Goal: Task Accomplishment & Management: Use online tool/utility

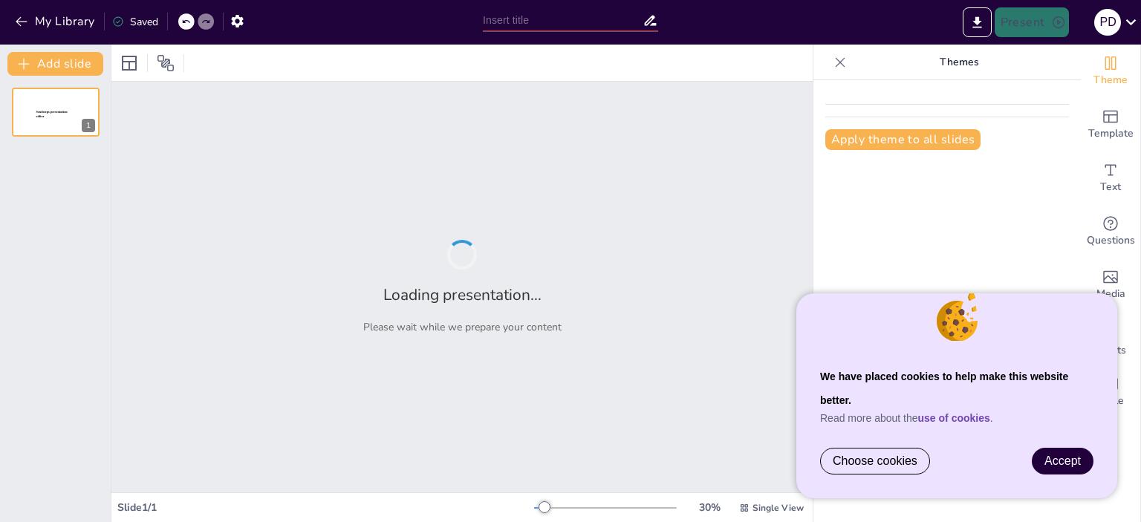
type input "Thought Leadership – Bizalomépítés és Hitelességmenedzsment"
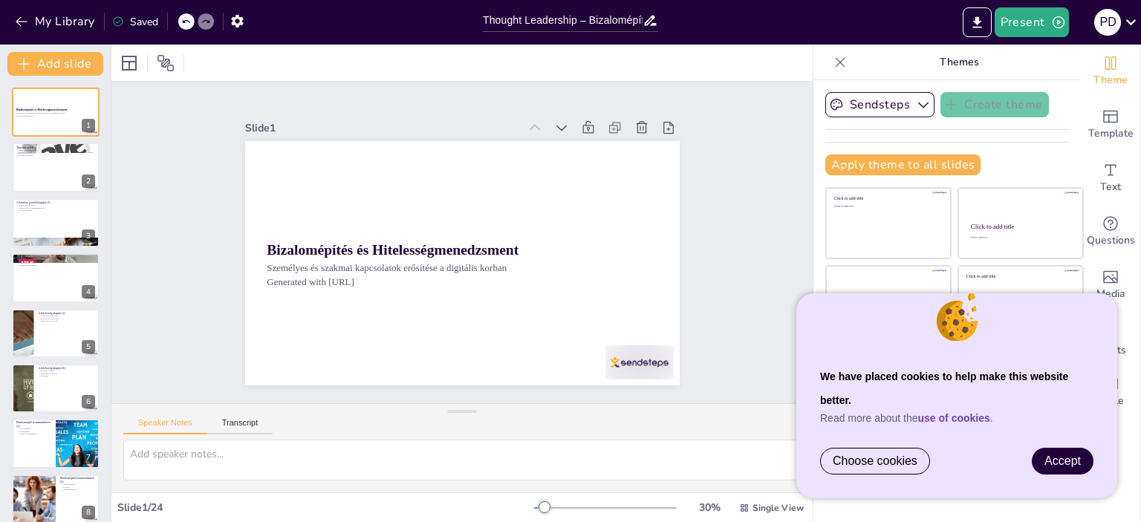
checkbox input "true"
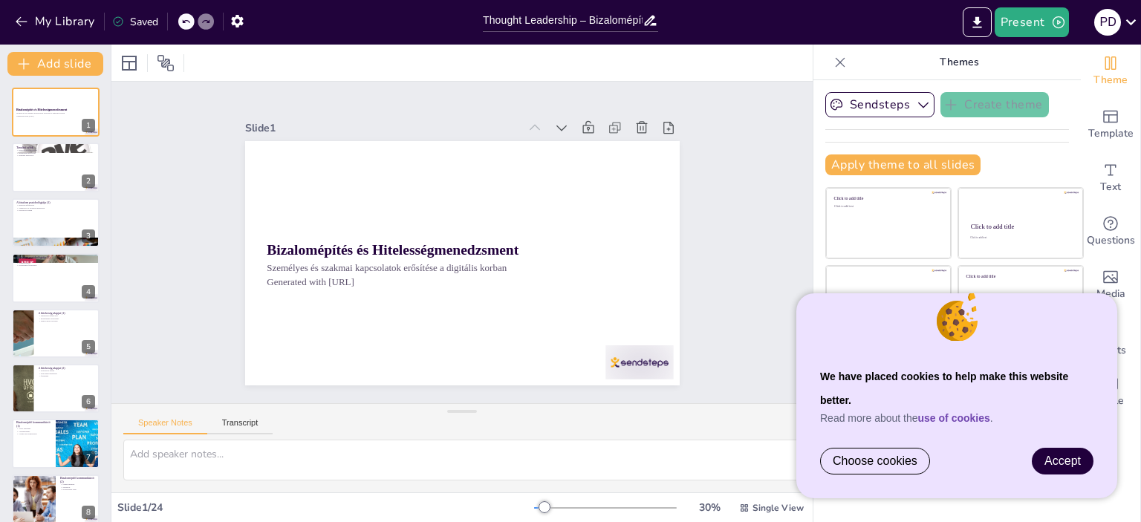
checkbox input "true"
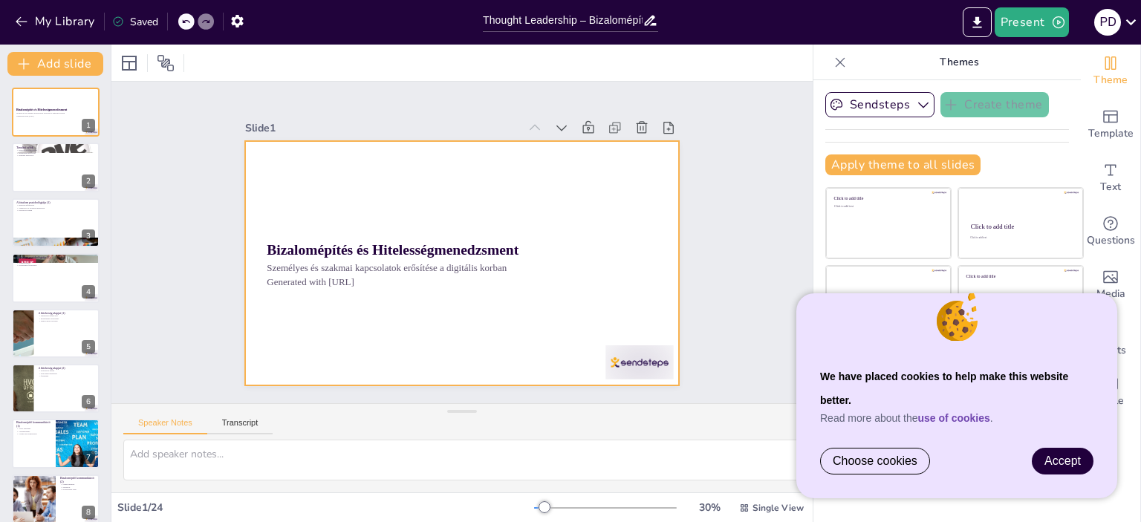
checkbox input "true"
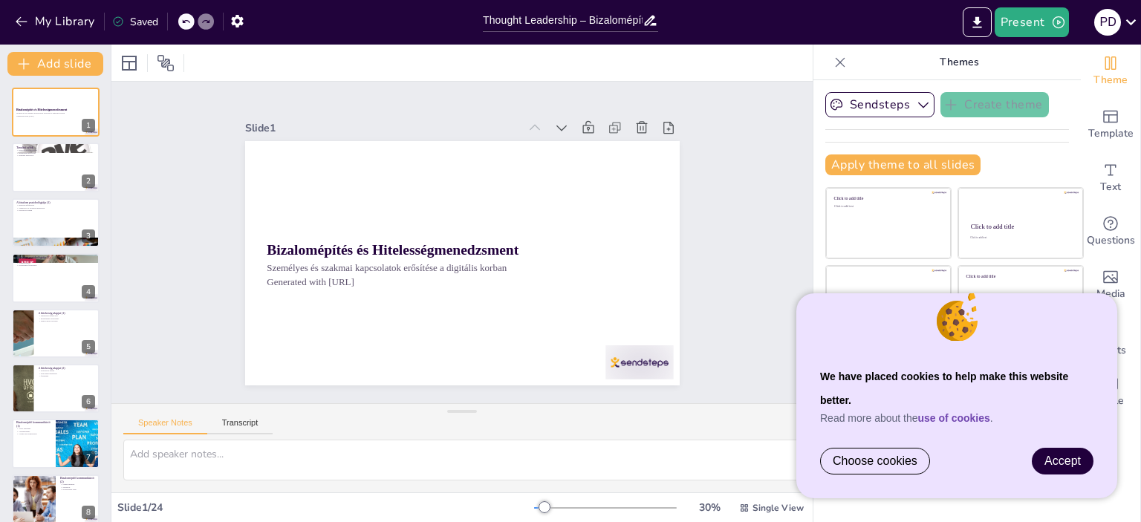
checkbox input "true"
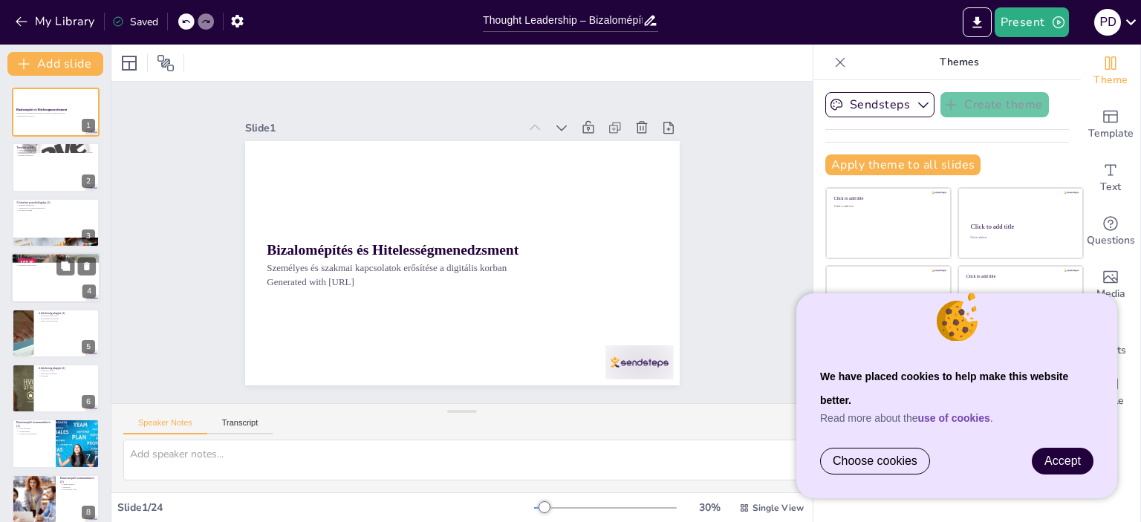
checkbox input "true"
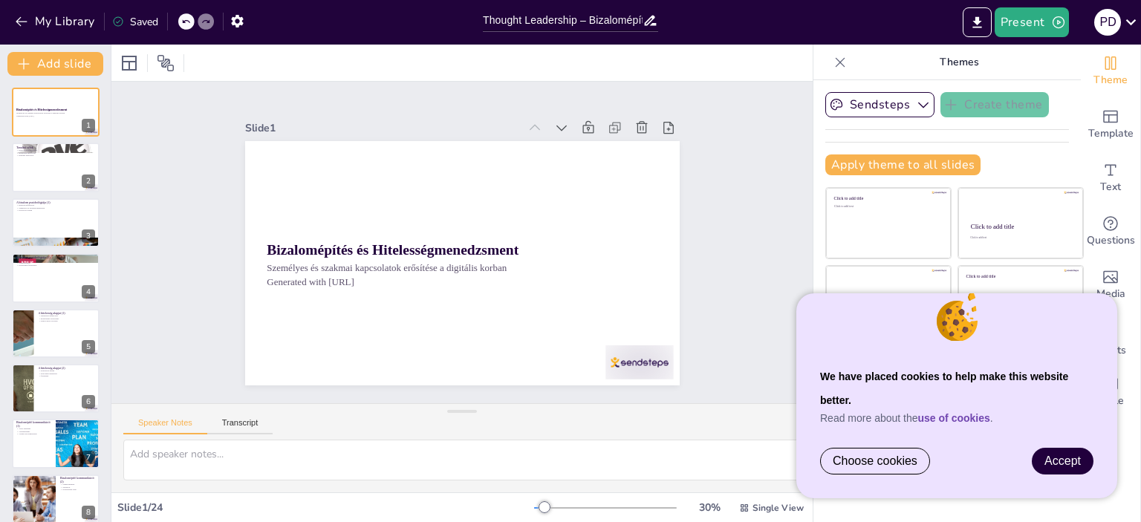
checkbox input "true"
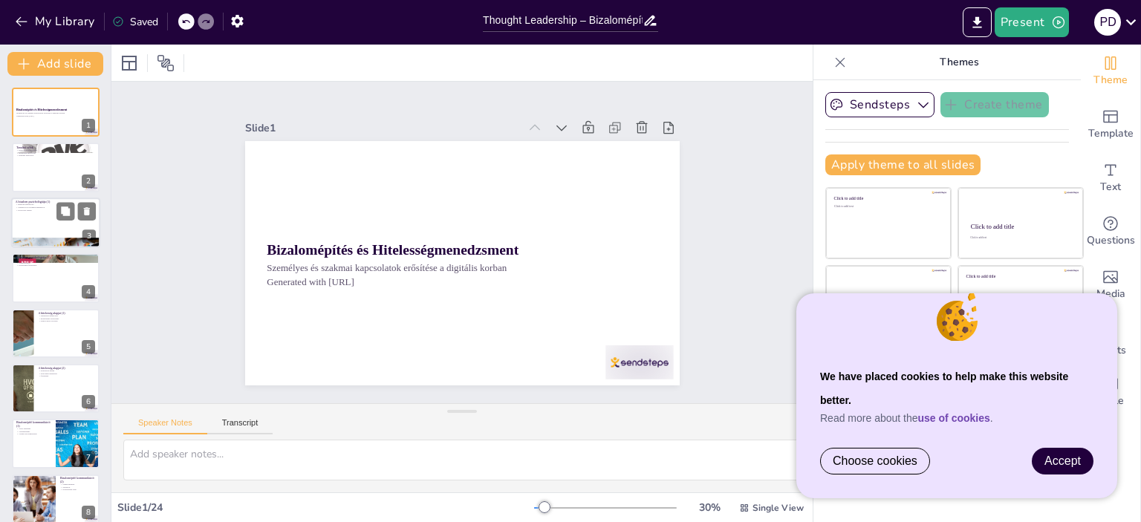
checkbox input "true"
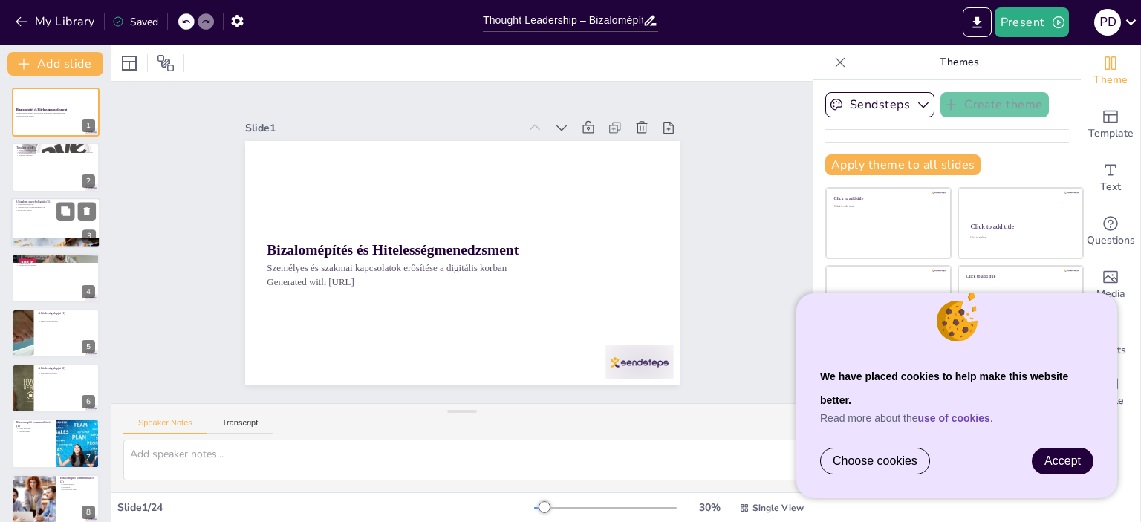
checkbox input "true"
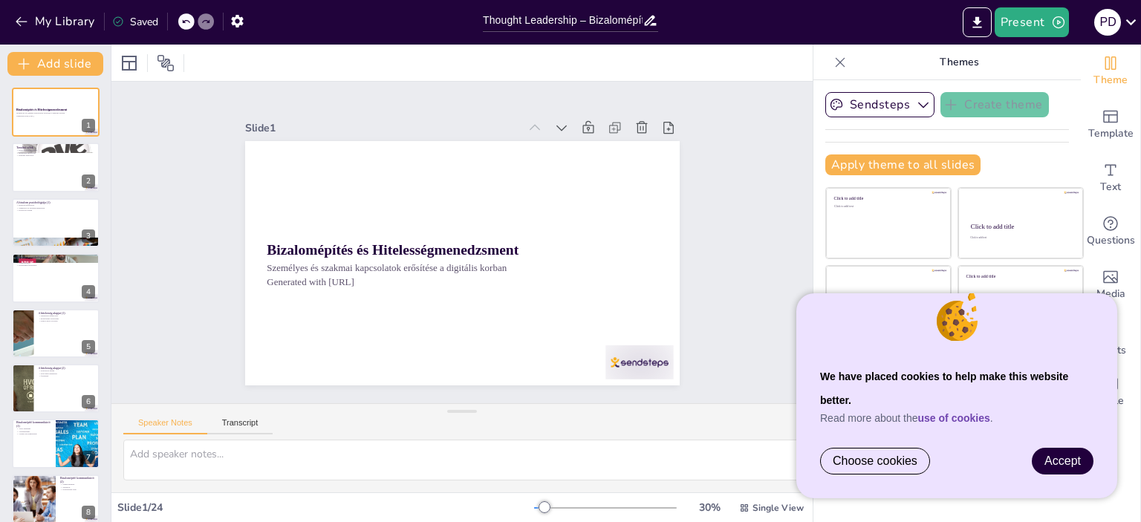
checkbox input "true"
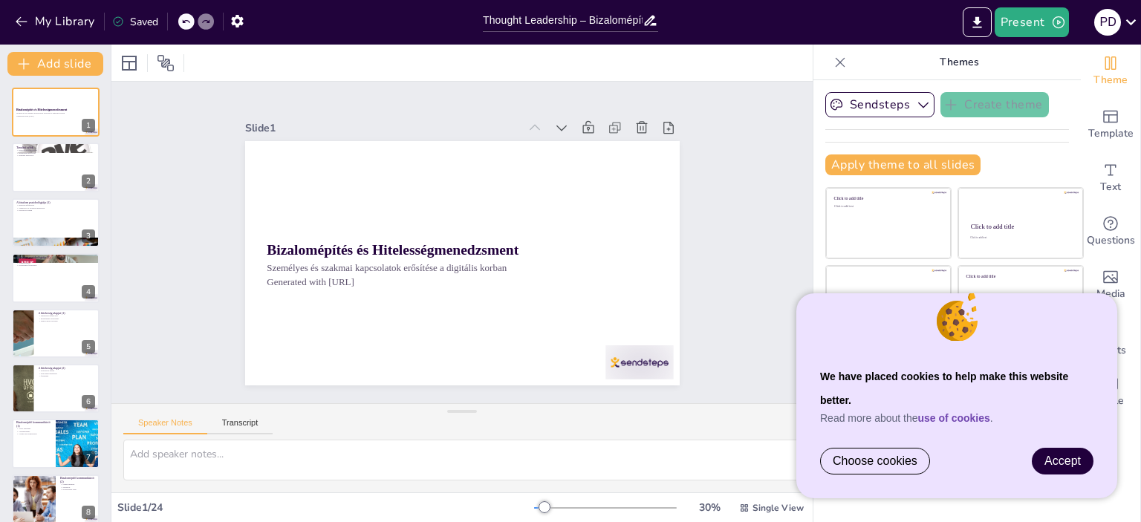
checkbox input "true"
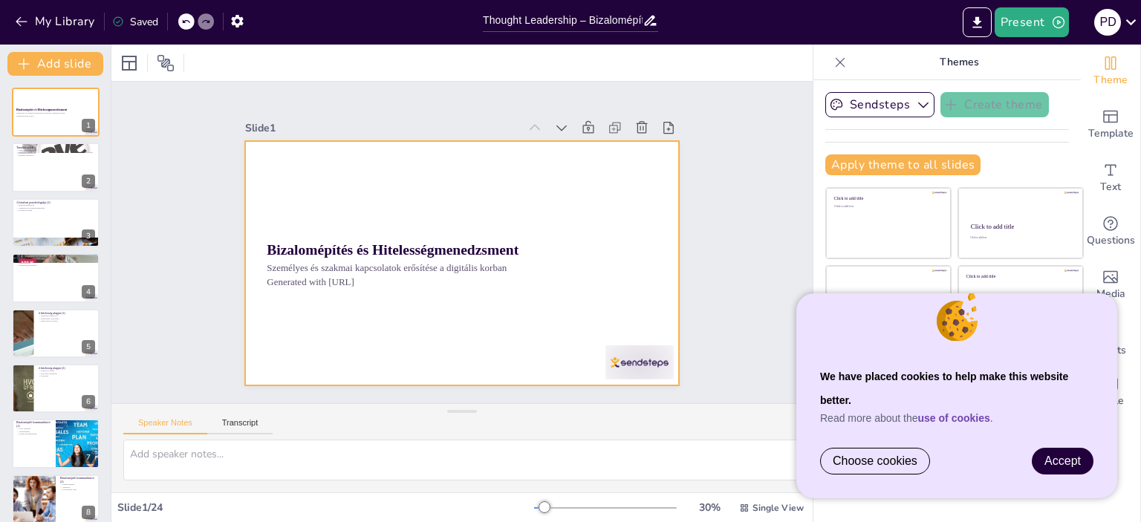
checkbox input "true"
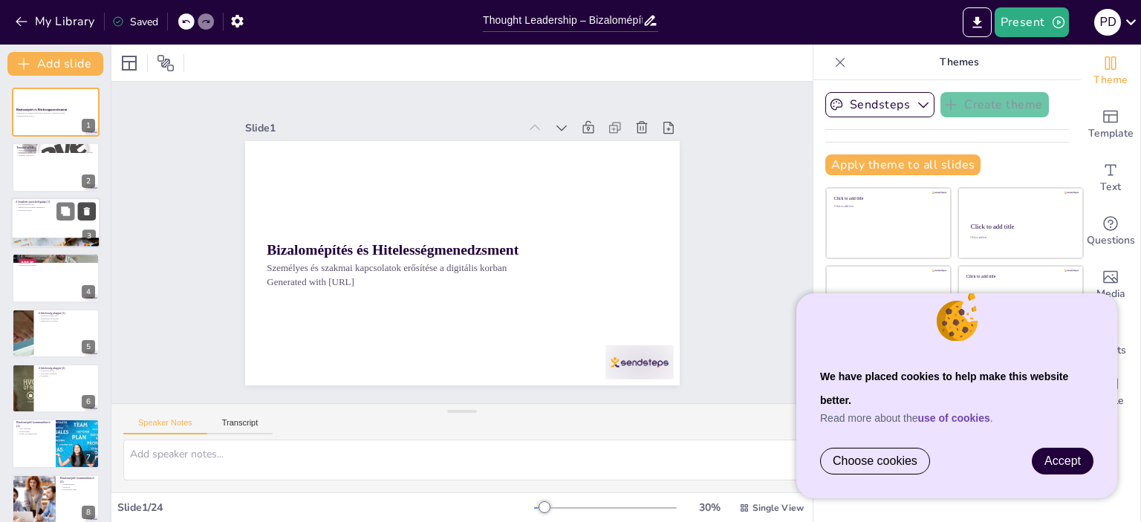
checkbox input "true"
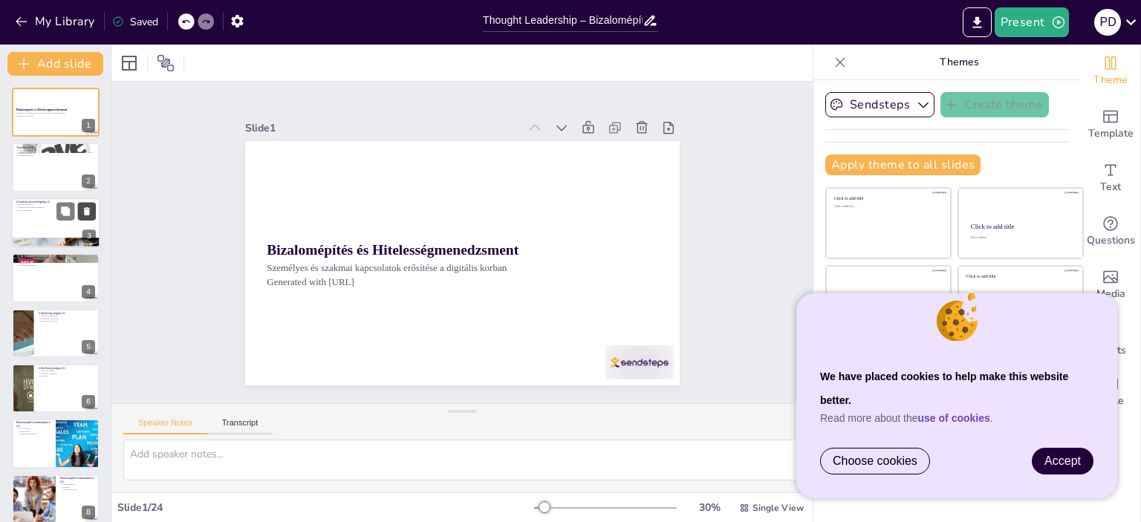
checkbox input "true"
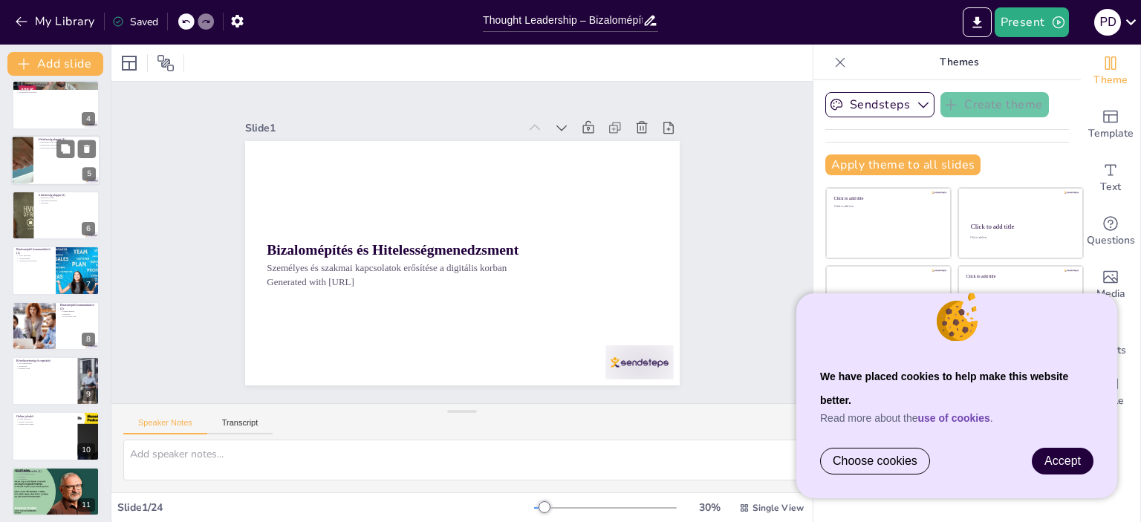
checkbox input "true"
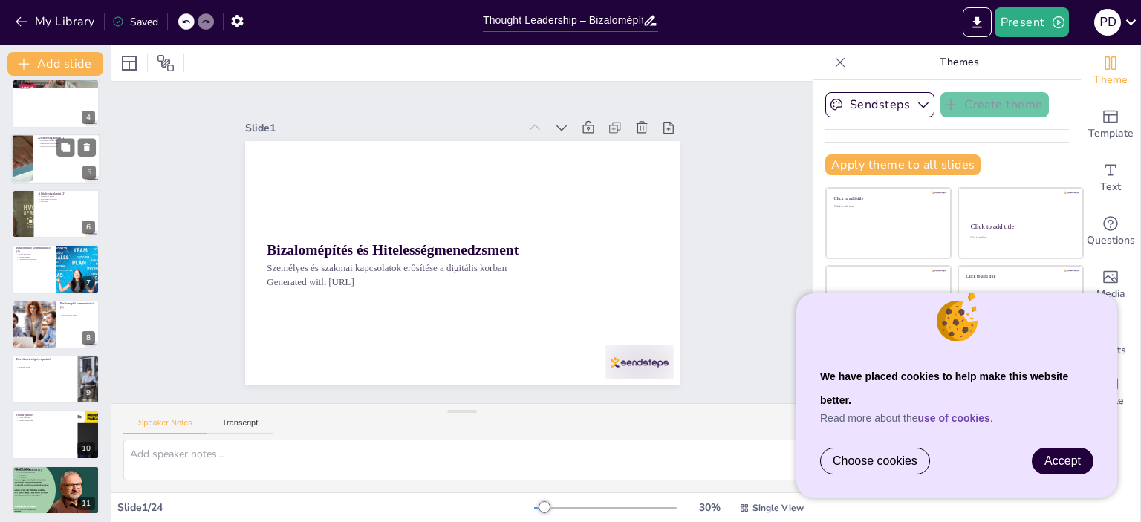
checkbox input "true"
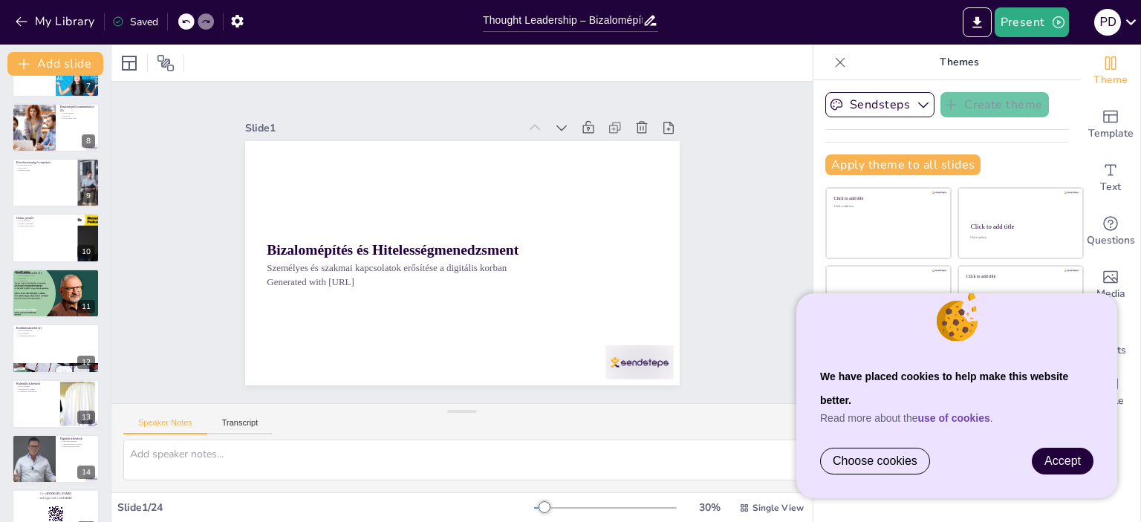
checkbox input "true"
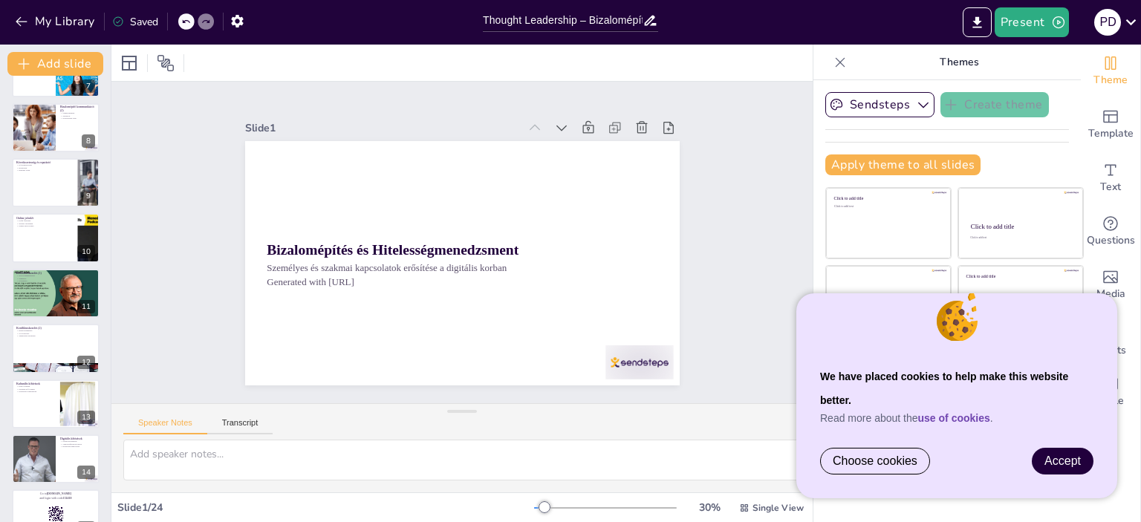
checkbox input "true"
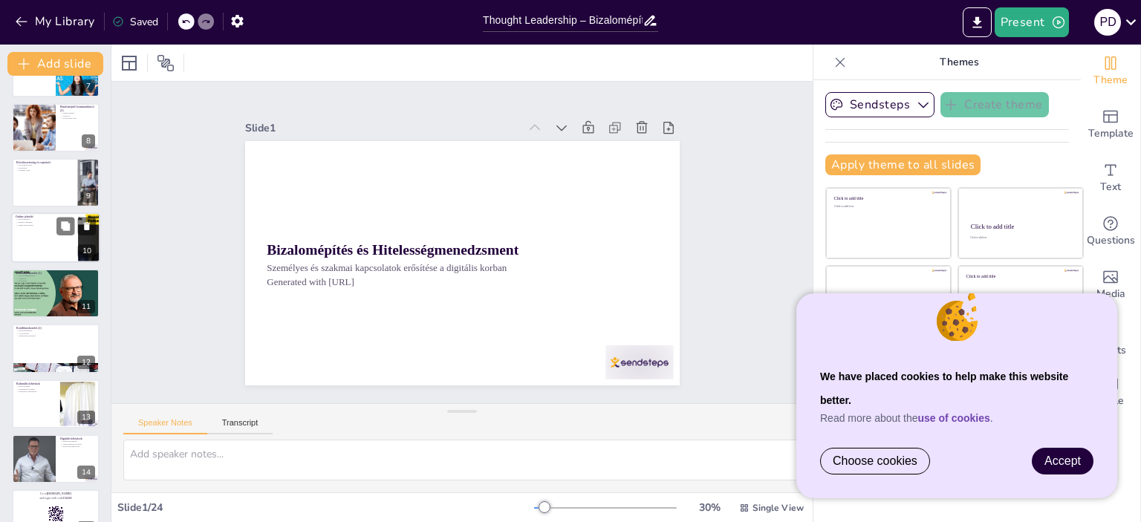
checkbox input "true"
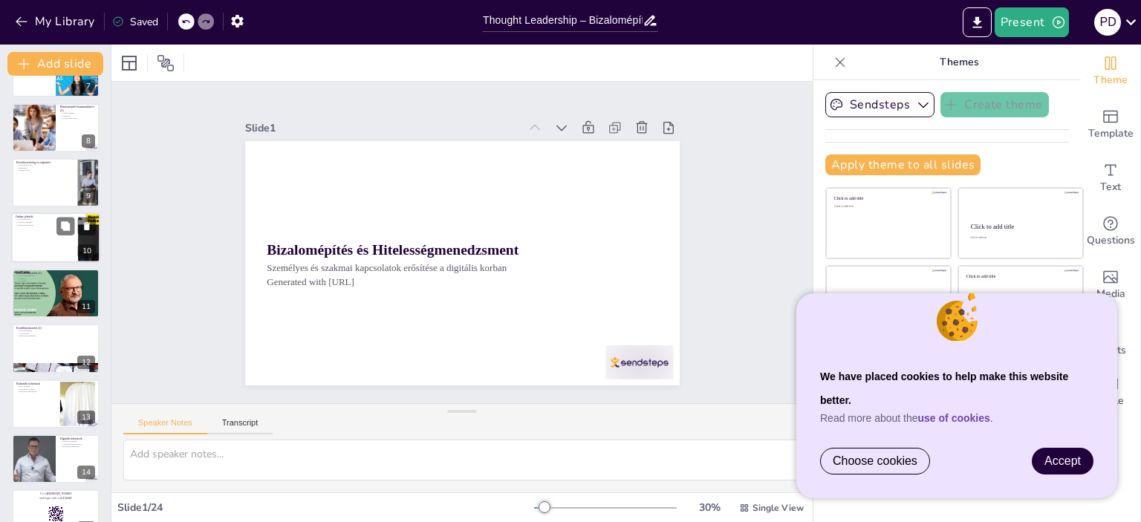
checkbox input "true"
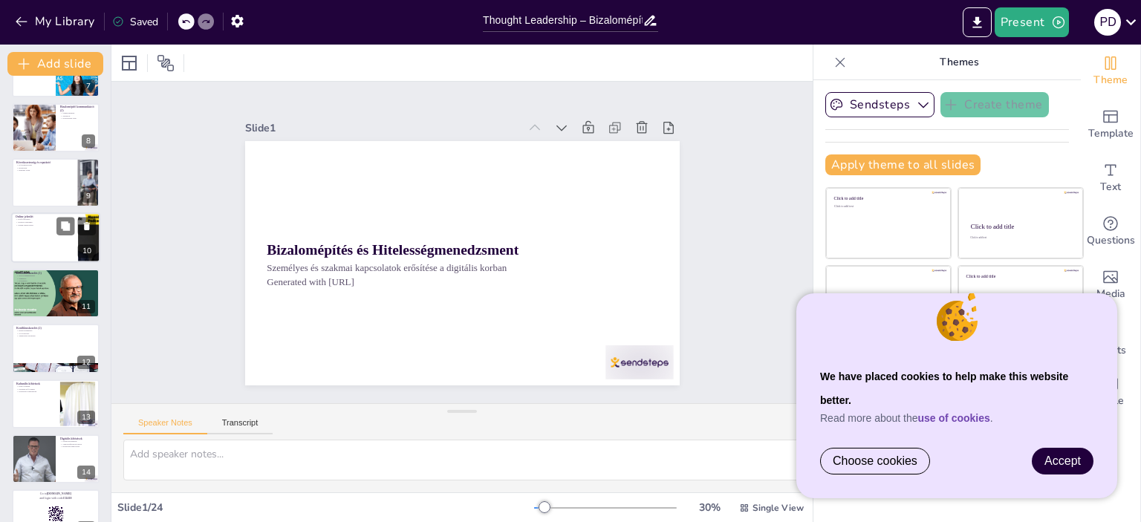
checkbox input "true"
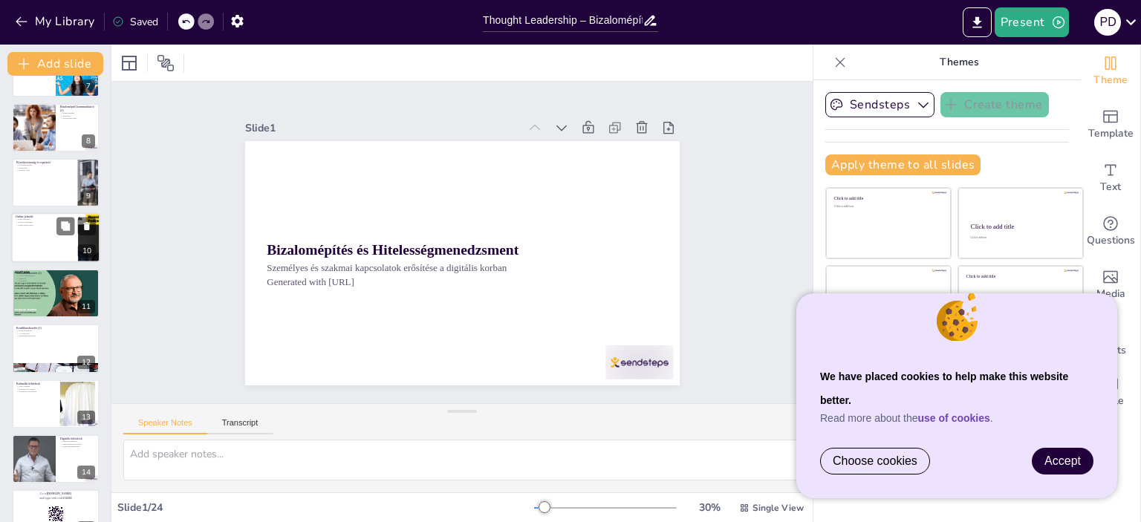
checkbox input "true"
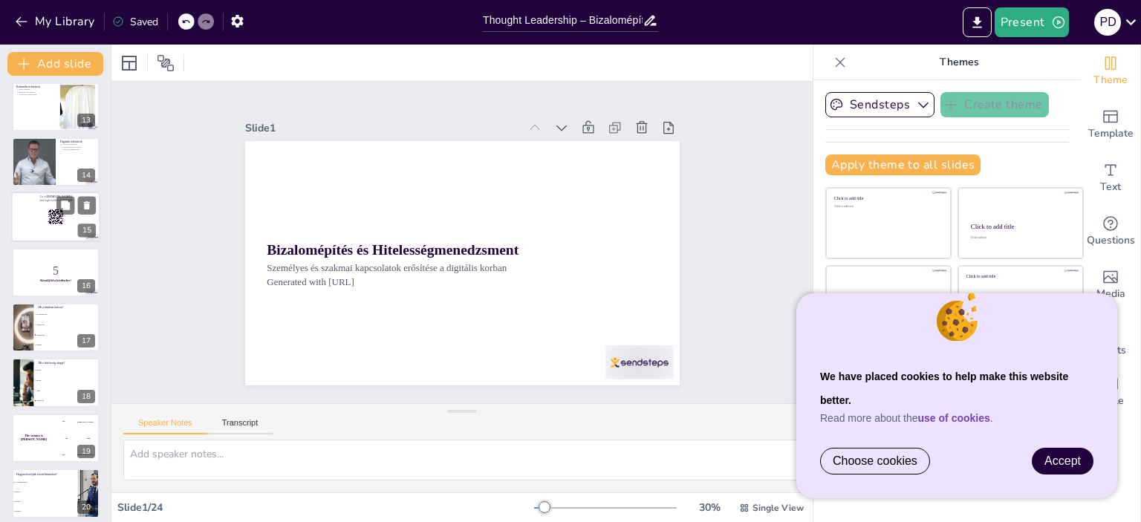
checkbox input "true"
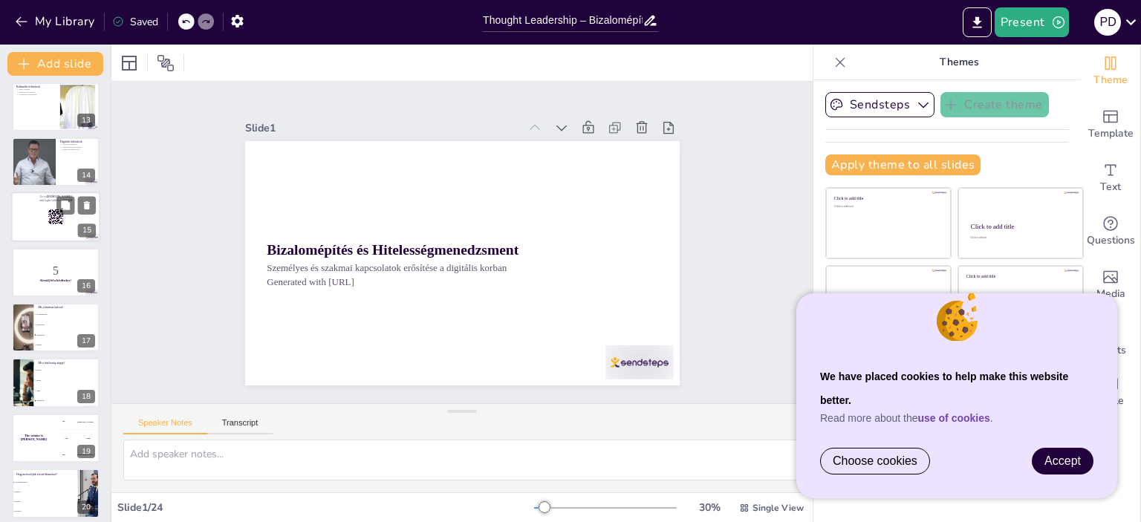
checkbox input "true"
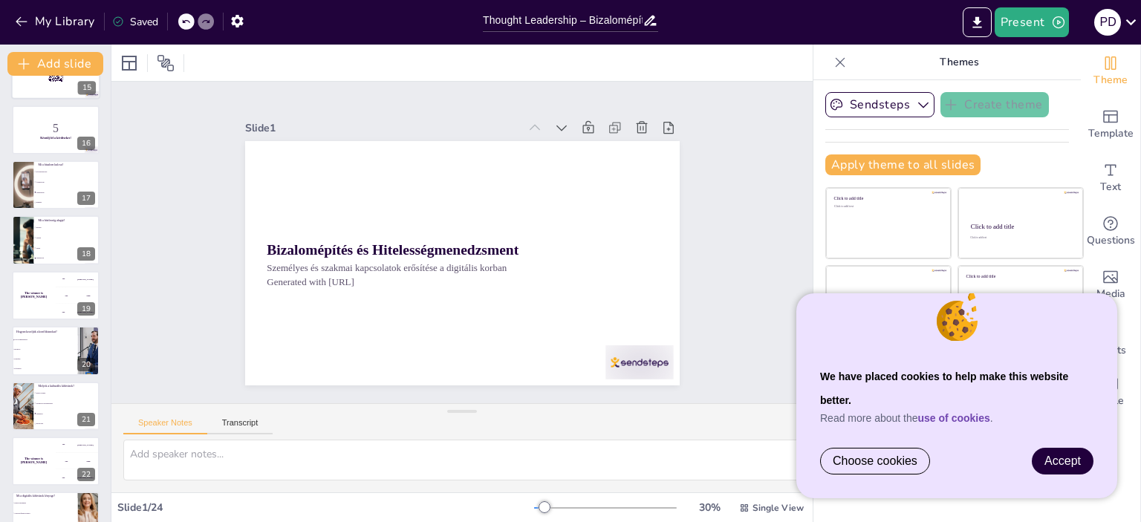
checkbox input "true"
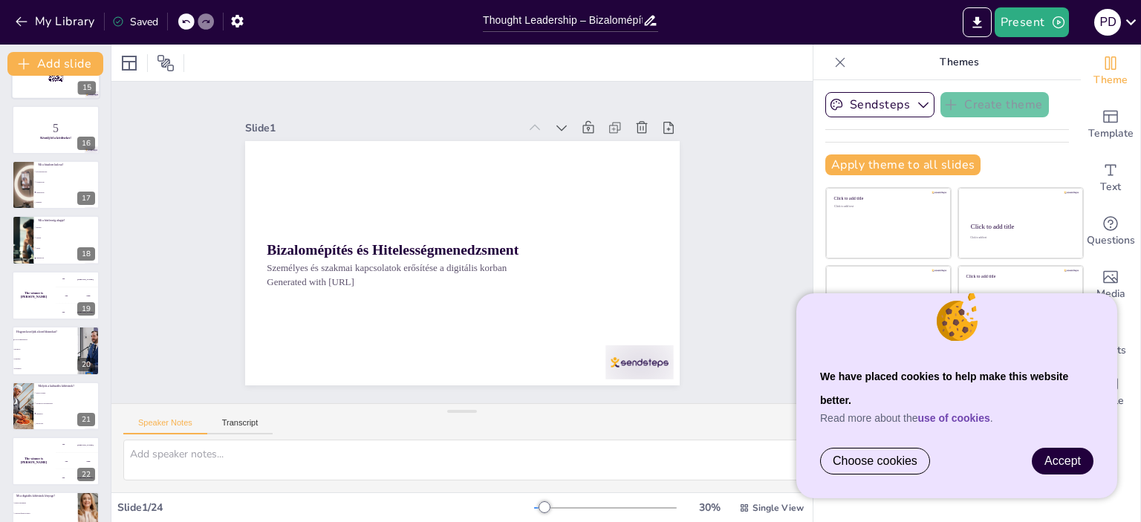
scroll to position [898, 0]
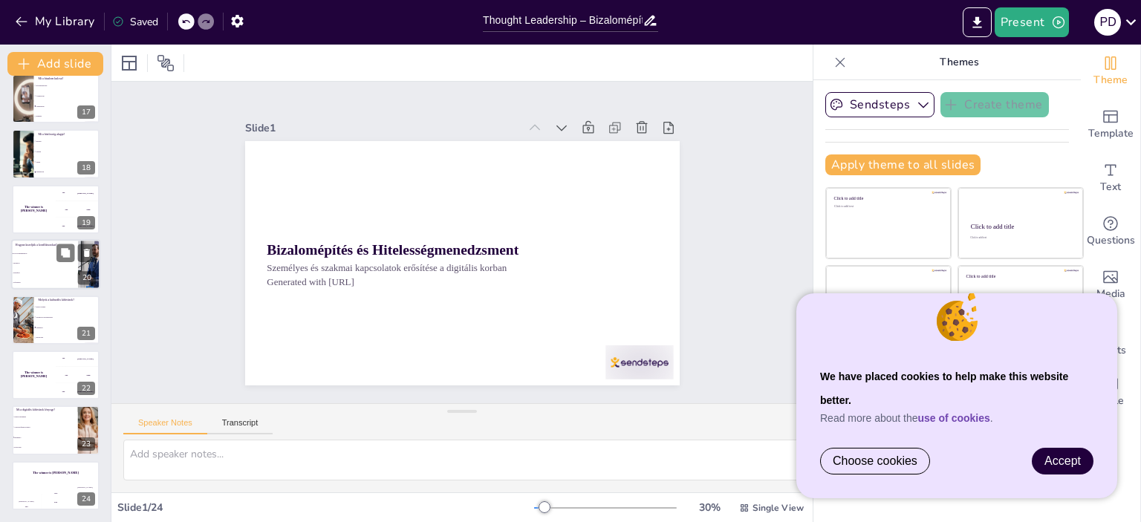
checkbox input "true"
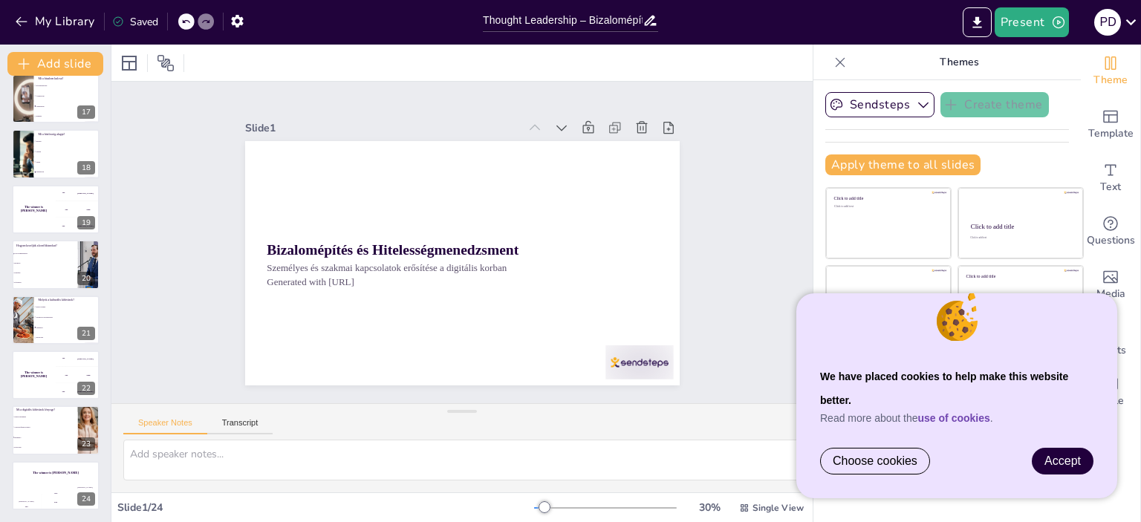
checkbox input "true"
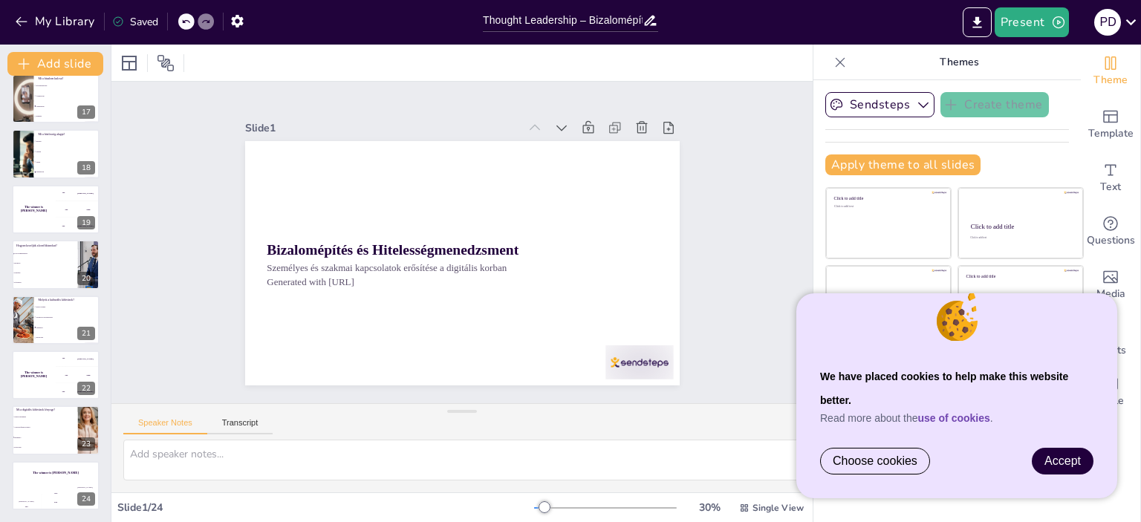
checkbox input "true"
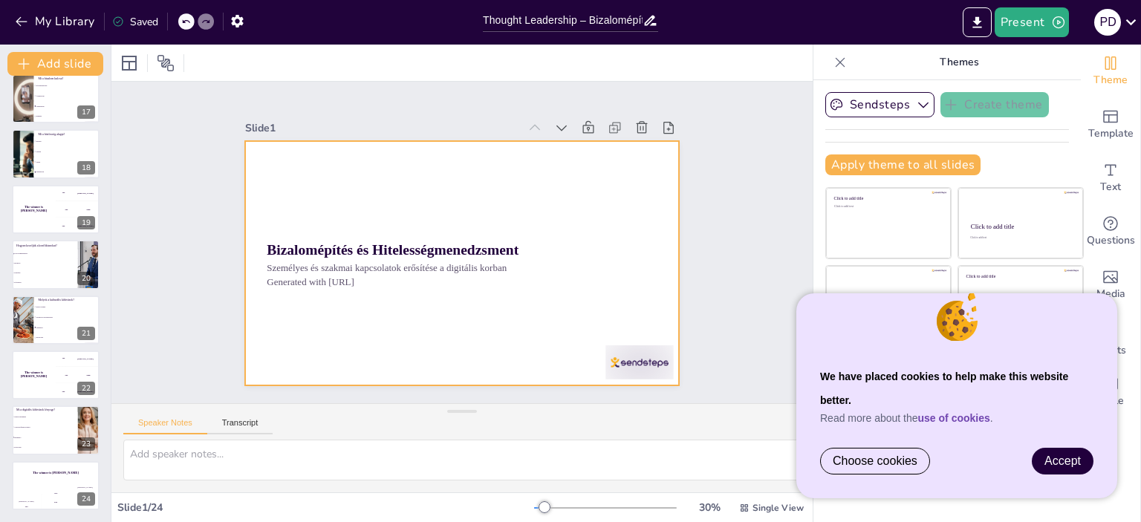
checkbox input "true"
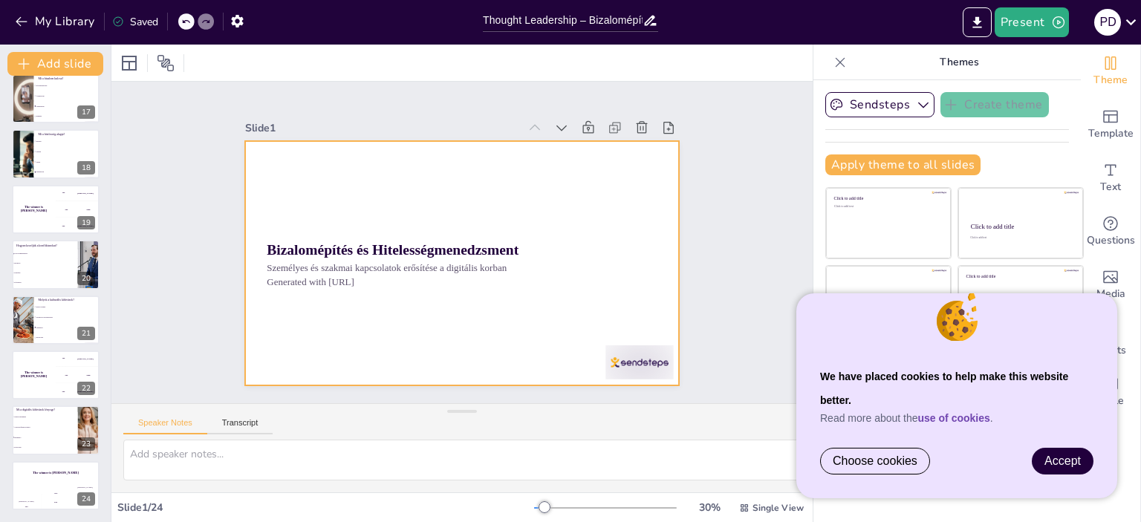
checkbox input "true"
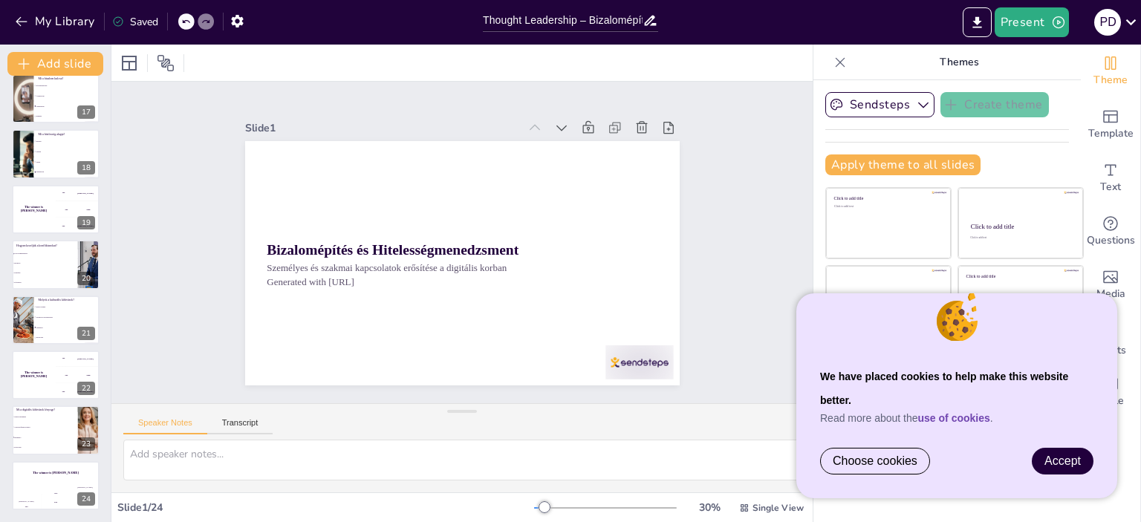
drag, startPoint x: 891, startPoint y: 448, endPoint x: 936, endPoint y: 451, distance: 45.4
click at [894, 460] on link "Choose cookies" at bounding box center [875, 461] width 108 height 25
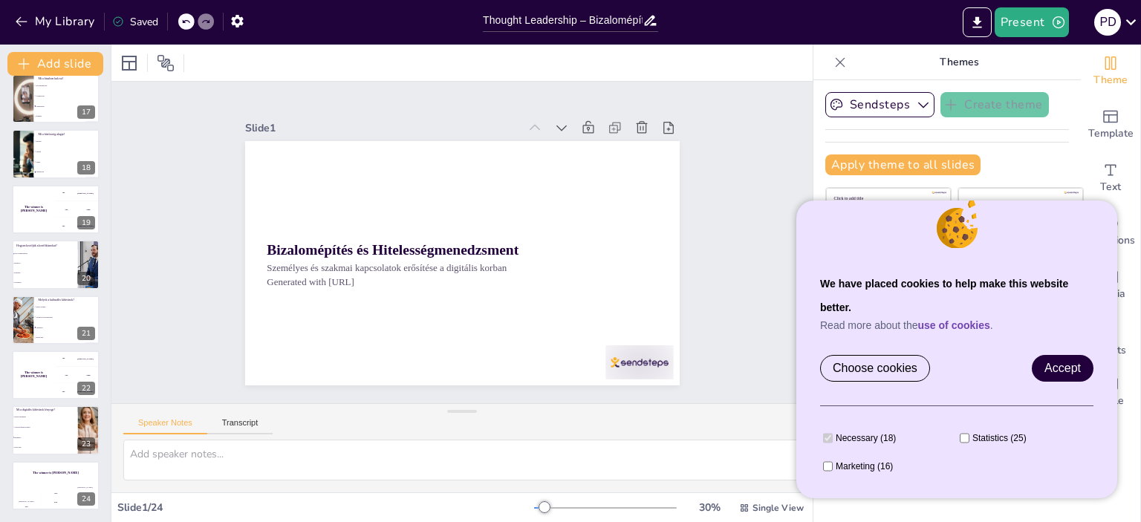
click at [1058, 368] on span "Accept" at bounding box center [1063, 368] width 36 height 13
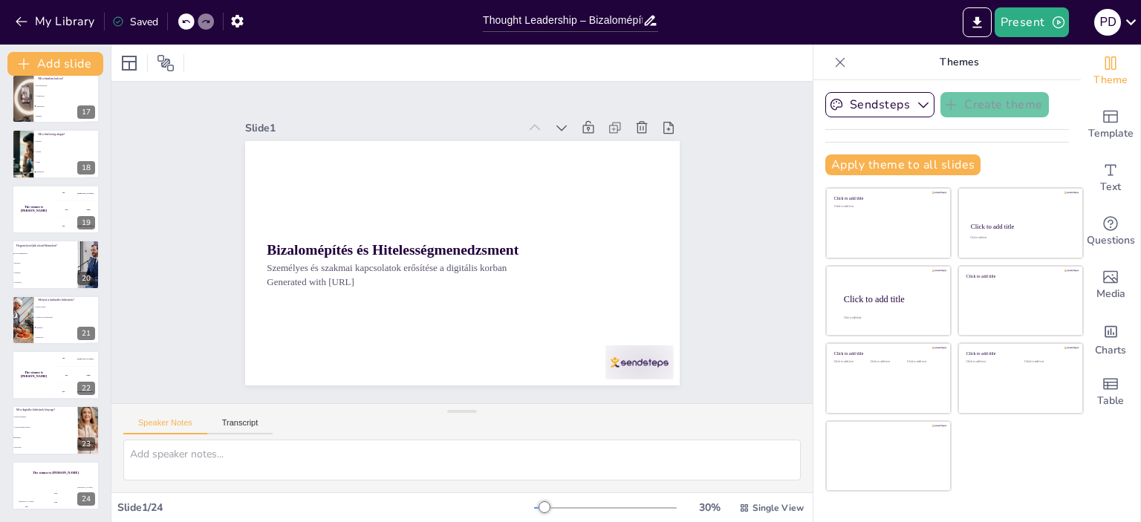
checkbox input "true"
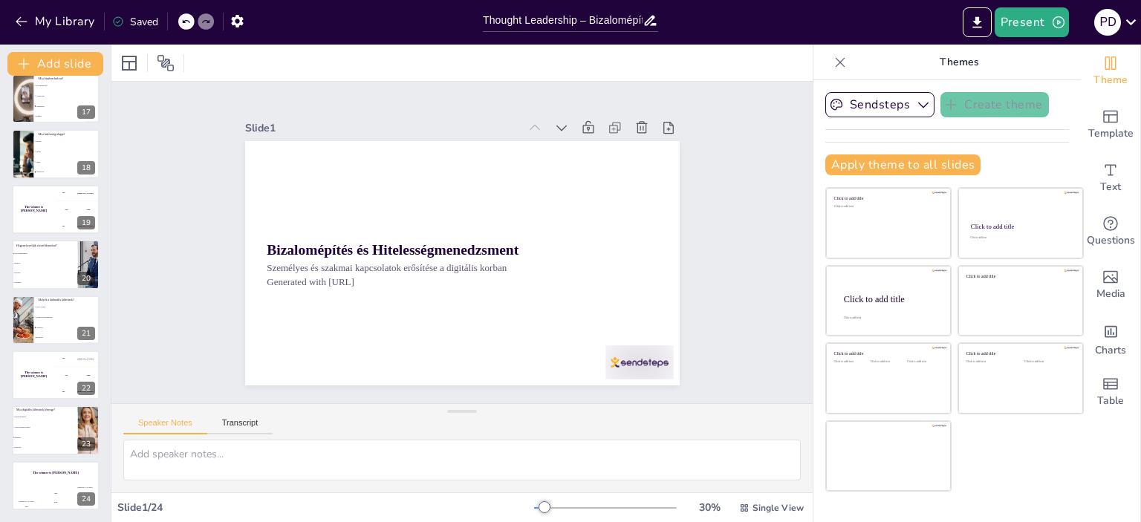
click at [758, 327] on div "Slide 1 Bizalomépítés és Hitelességmenedzsment Személyes és szakmai kapcsolatok…" at bounding box center [462, 242] width 731 height 393
checkbox input "true"
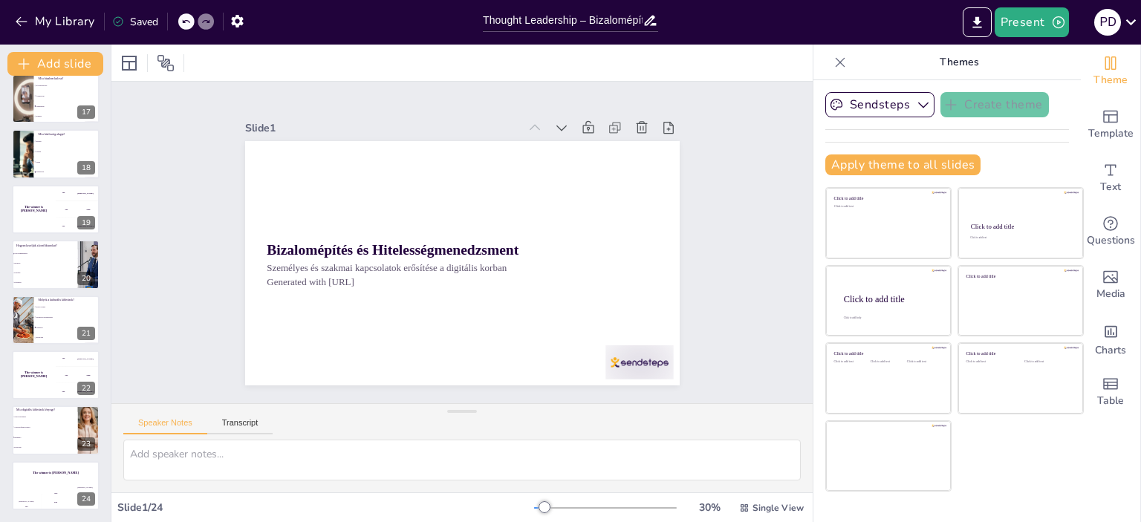
checkbox input "true"
click at [977, 15] on icon "Export to PowerPoint" at bounding box center [978, 23] width 16 height 16
checkbox input "true"
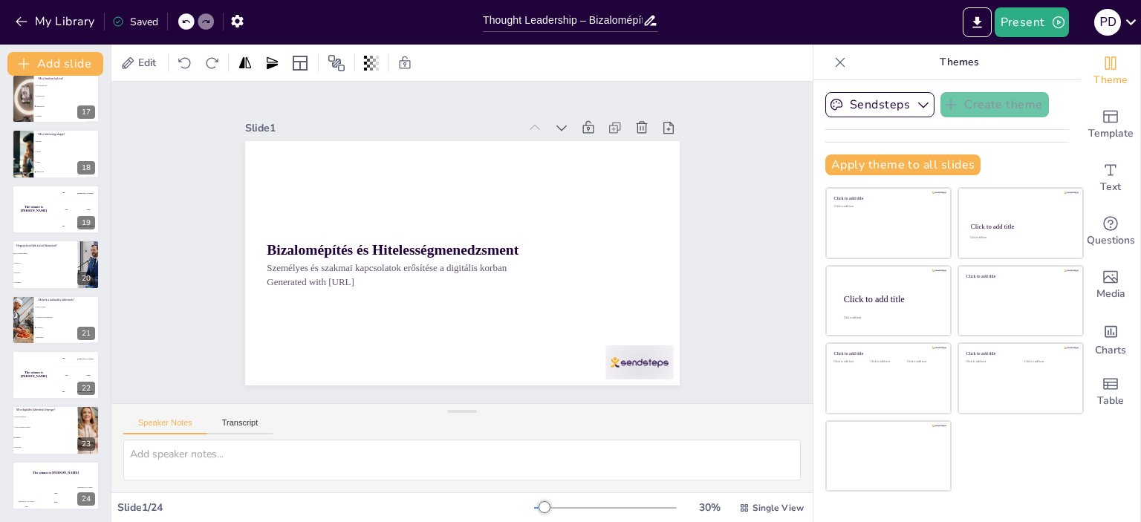
checkbox input "true"
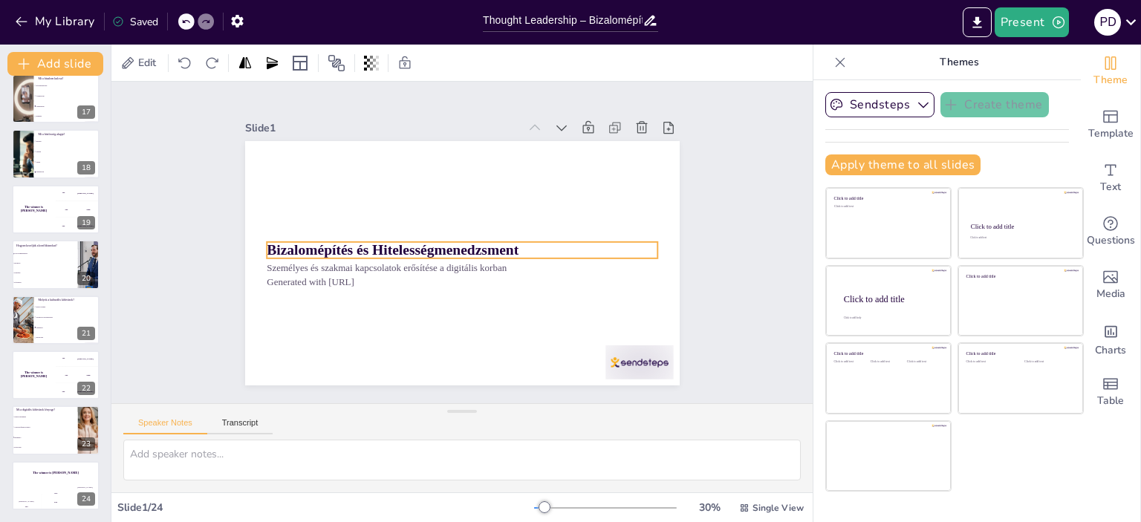
checkbox input "true"
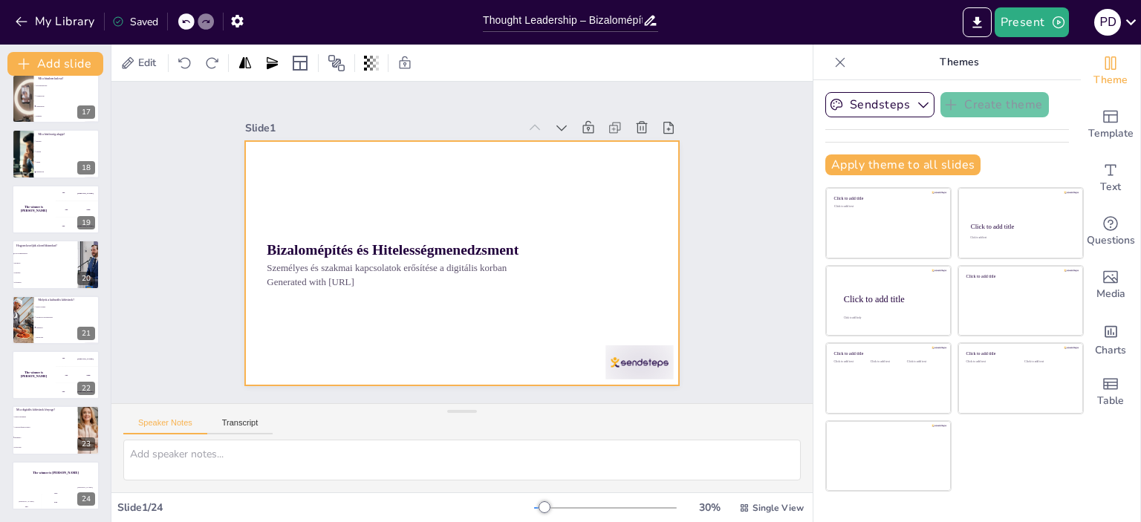
checkbox input "true"
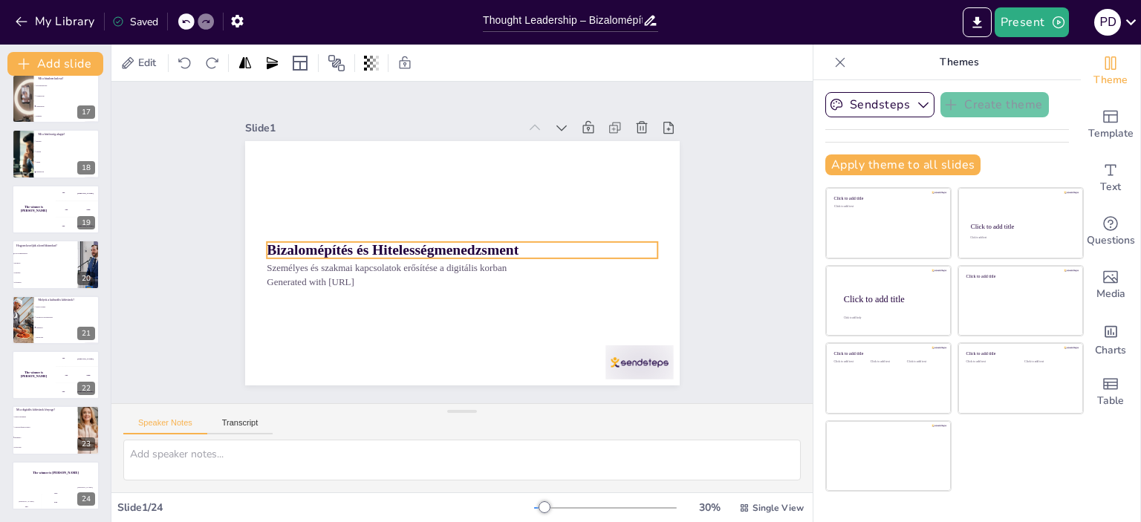
checkbox input "true"
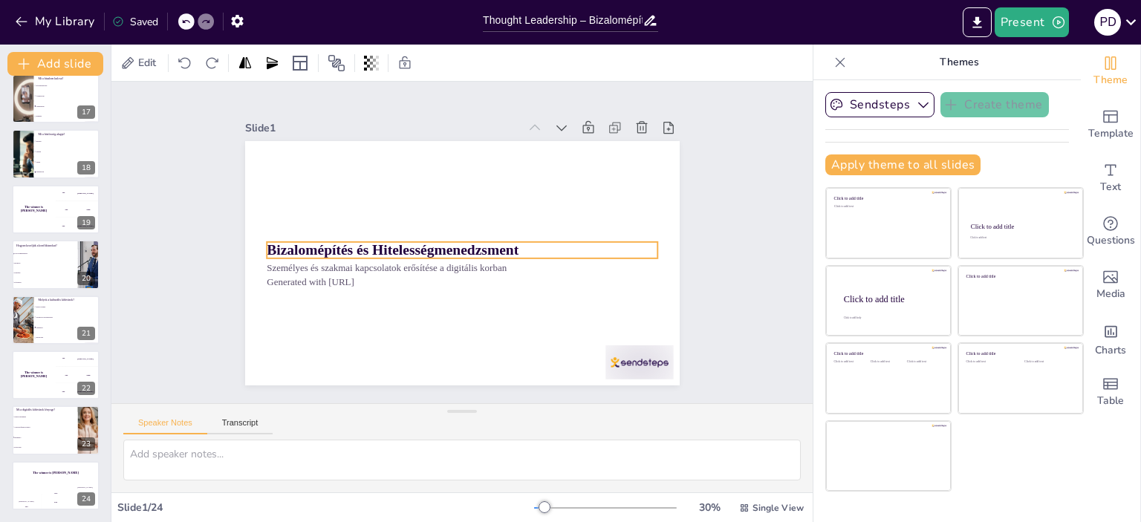
checkbox input "true"
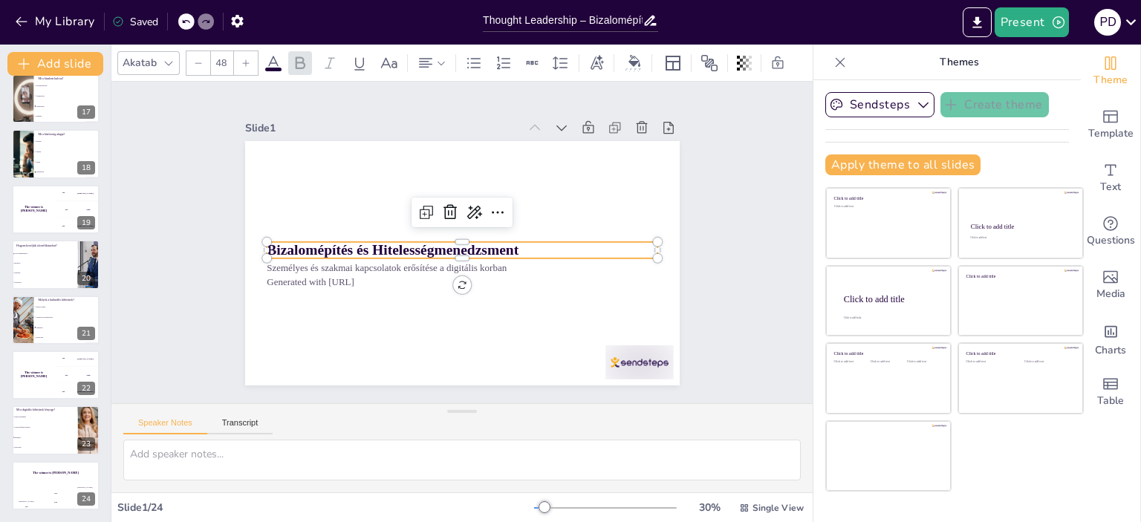
checkbox input "true"
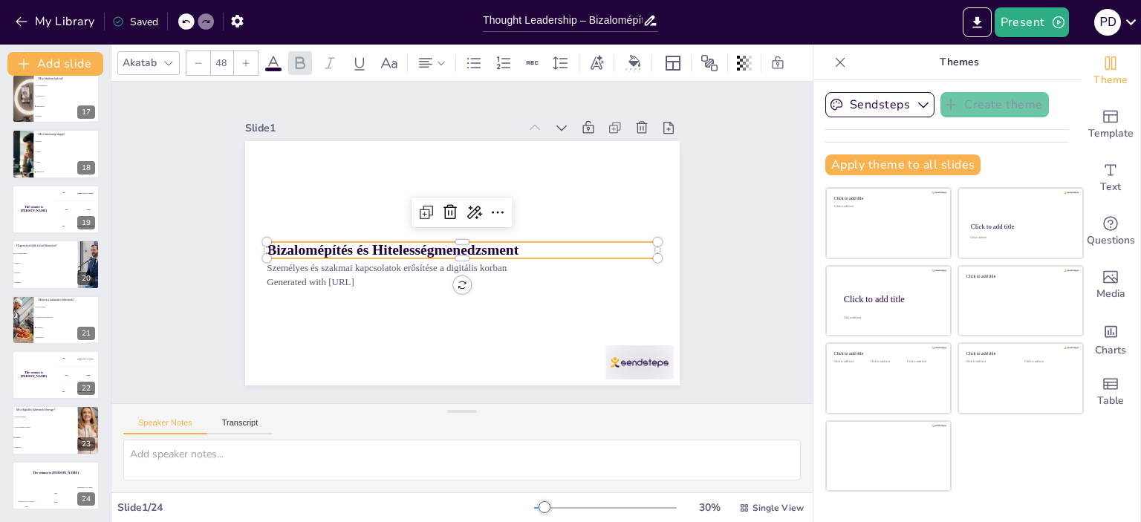
click at [259, 242] on div "Bizalomépítés és Hitelességmenedzsment Személyes és szakmai kapcsolatok erősíté…" at bounding box center [451, 260] width 499 height 429
checkbox input "true"
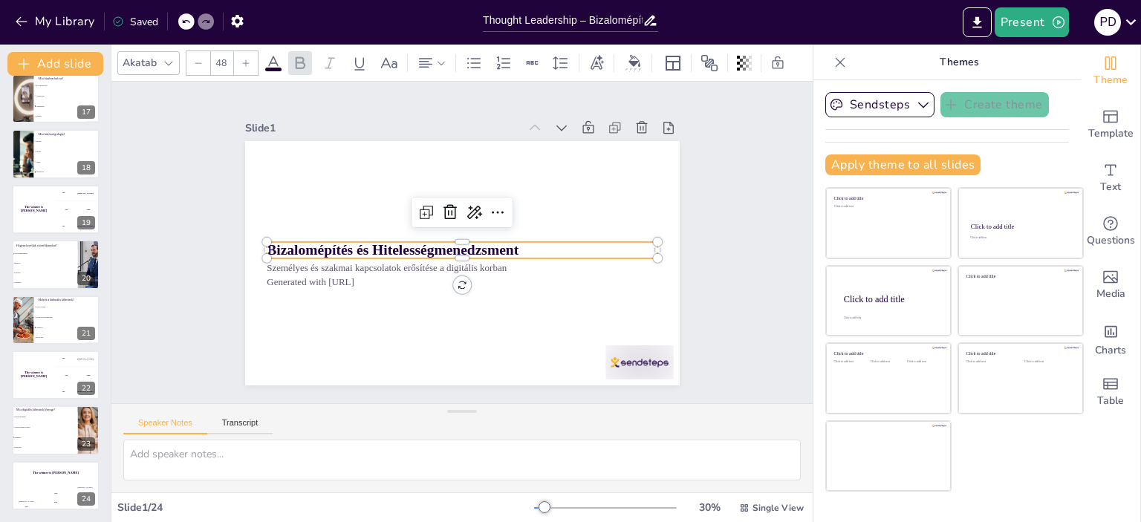
checkbox input "true"
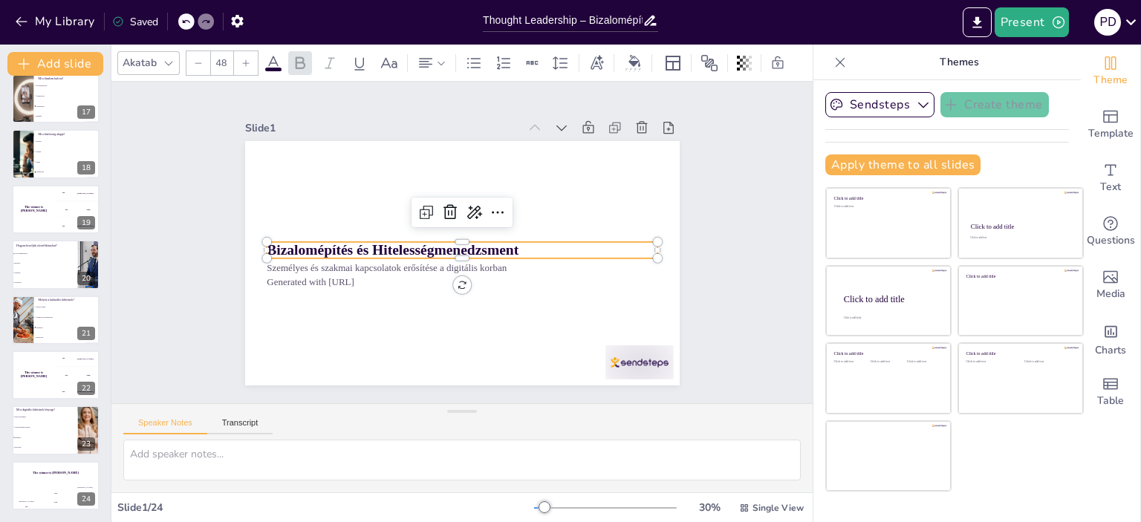
checkbox input "true"
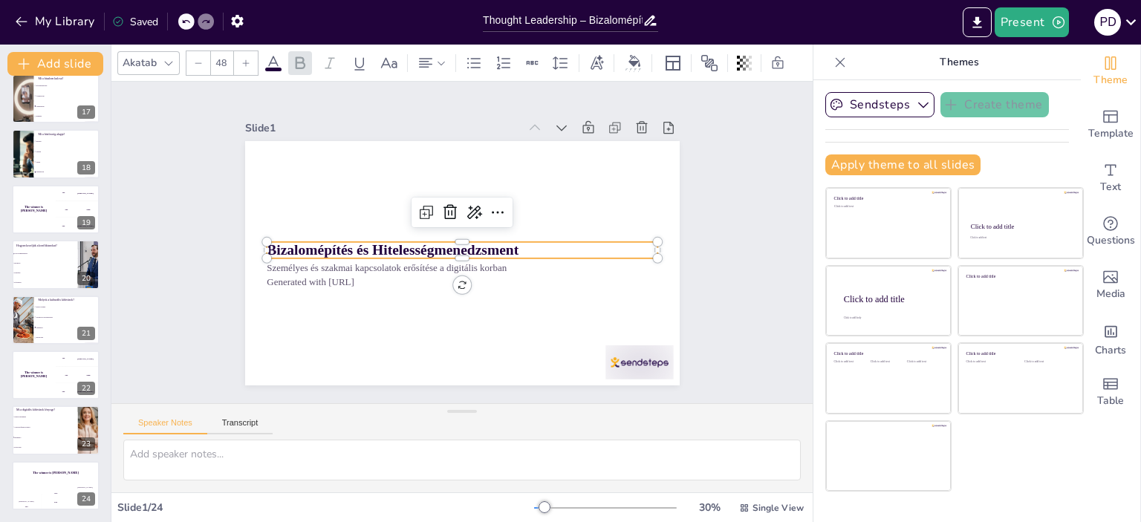
click at [273, 244] on strong "Bizalomépítés és Hitelességmenedzsment" at bounding box center [392, 242] width 252 height 42
click at [491, 207] on icon at bounding box center [500, 216] width 19 height 19
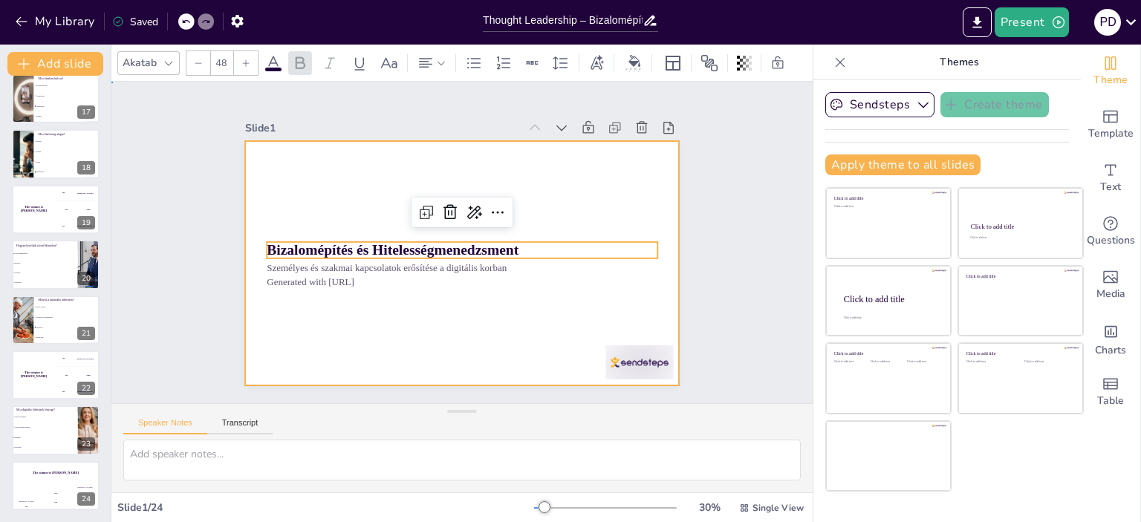
click at [509, 167] on div at bounding box center [460, 263] width 458 height 288
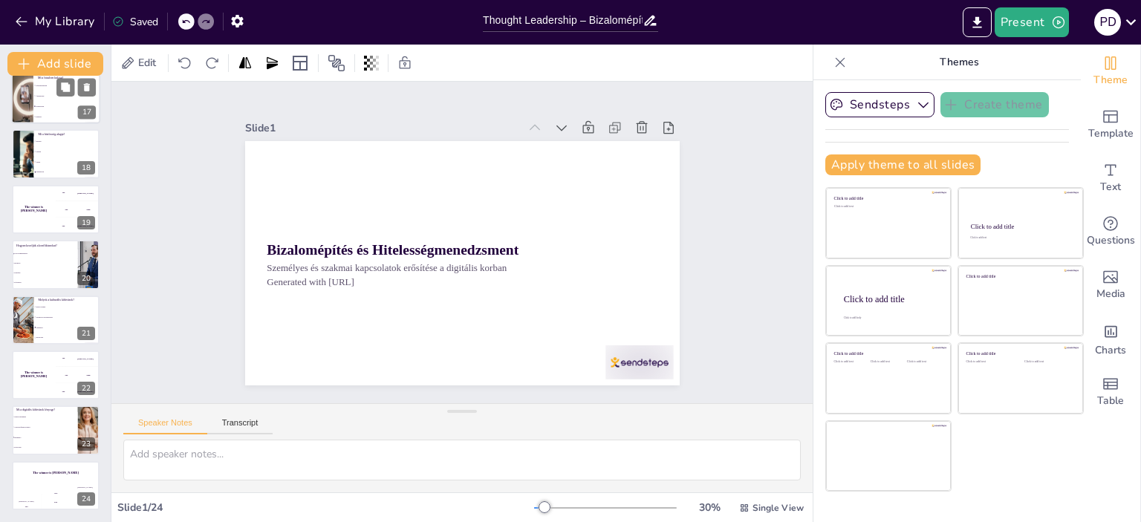
click at [34, 95] on input "checkbox" at bounding box center [34, 95] width 1 height 1
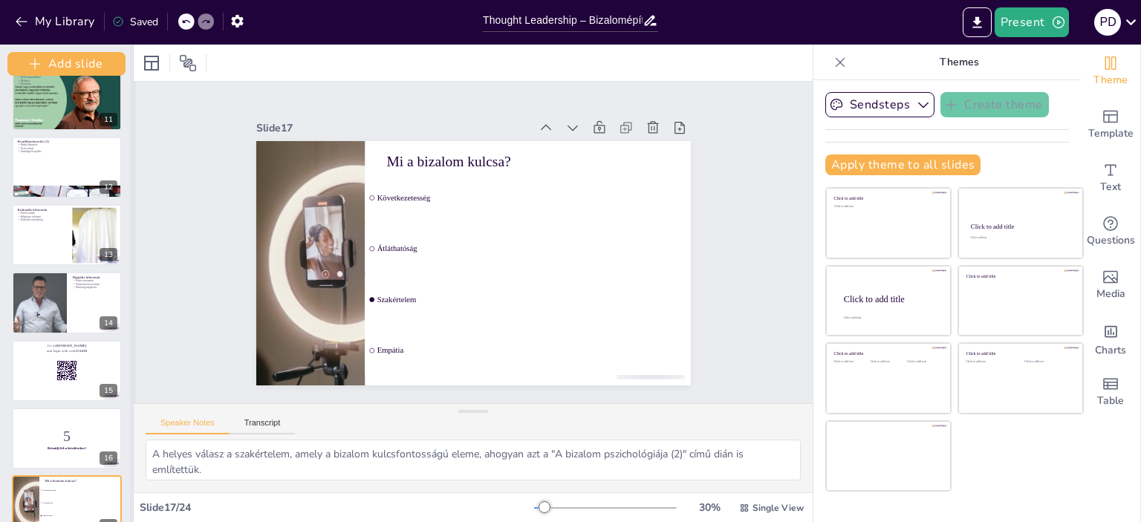
drag, startPoint x: 108, startPoint y: 334, endPoint x: 97, endPoint y: 336, distance: 11.2
click at [103, 335] on div "Add slide Bizalomépítés és Hitelességmenedzsment Személyes és szakmai kapcsolat…" at bounding box center [67, 284] width 134 height 478
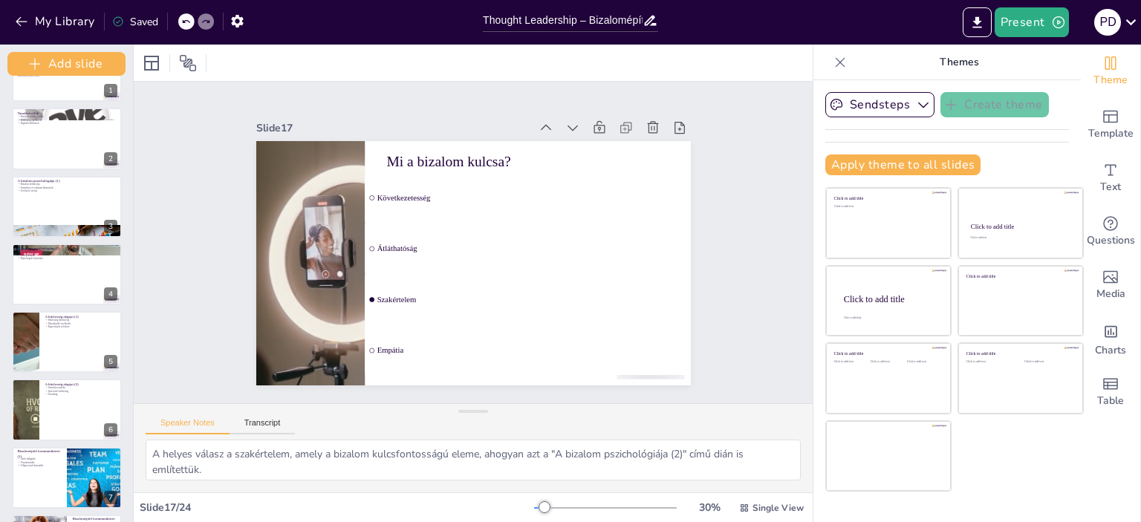
scroll to position [0, 0]
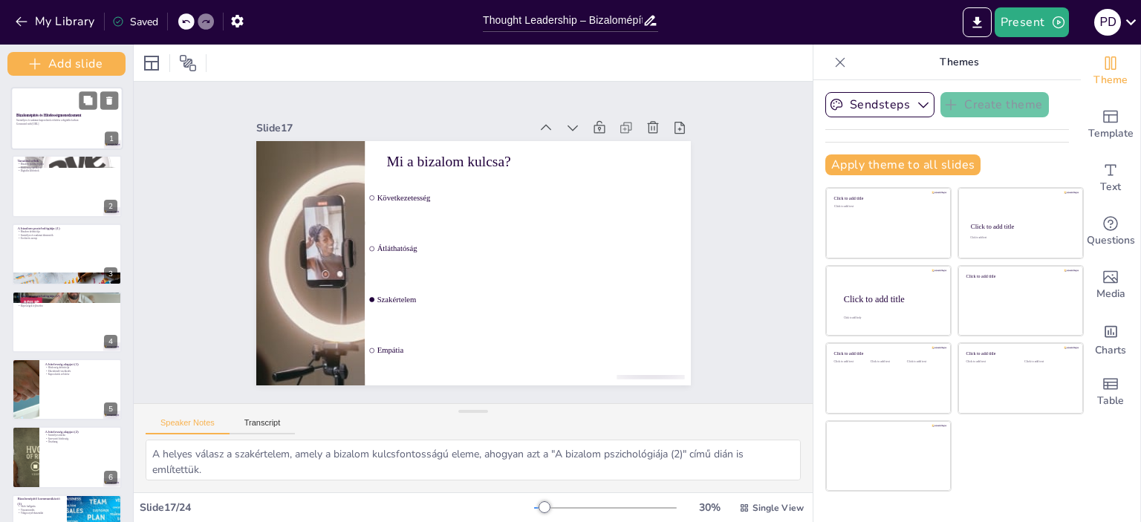
click at [78, 115] on strong "Bizalomépítés és Hitelességmenedzsment" at bounding box center [48, 115] width 65 height 4
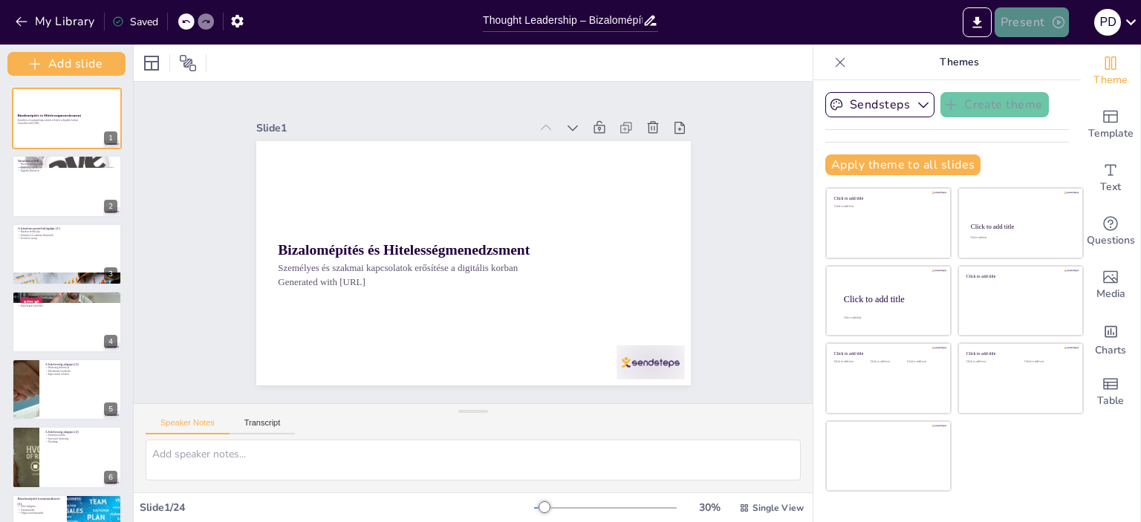
click at [1056, 21] on icon "button" at bounding box center [1058, 22] width 15 height 15
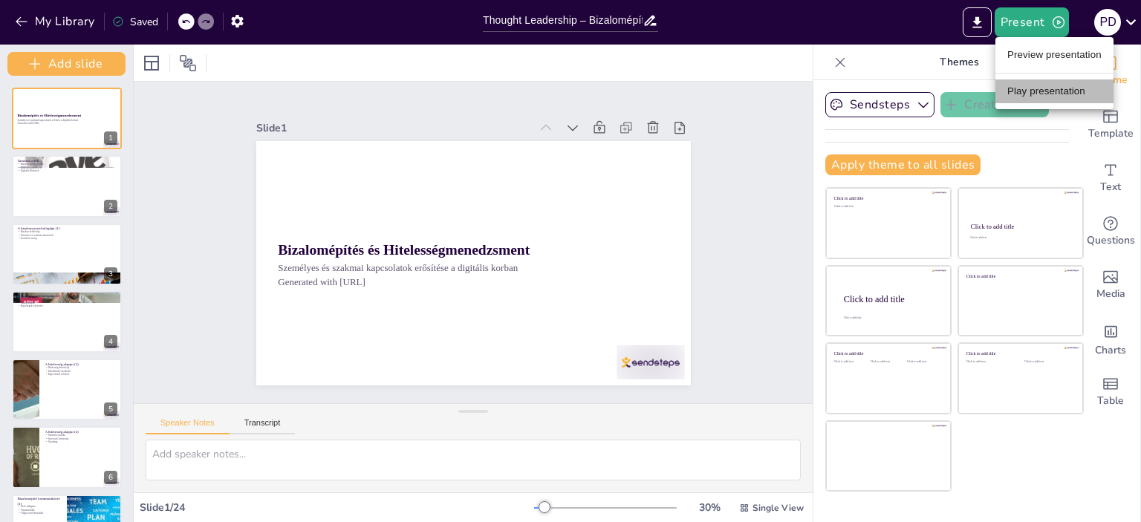
click at [1048, 88] on li "Play presentation" at bounding box center [1055, 92] width 118 height 24
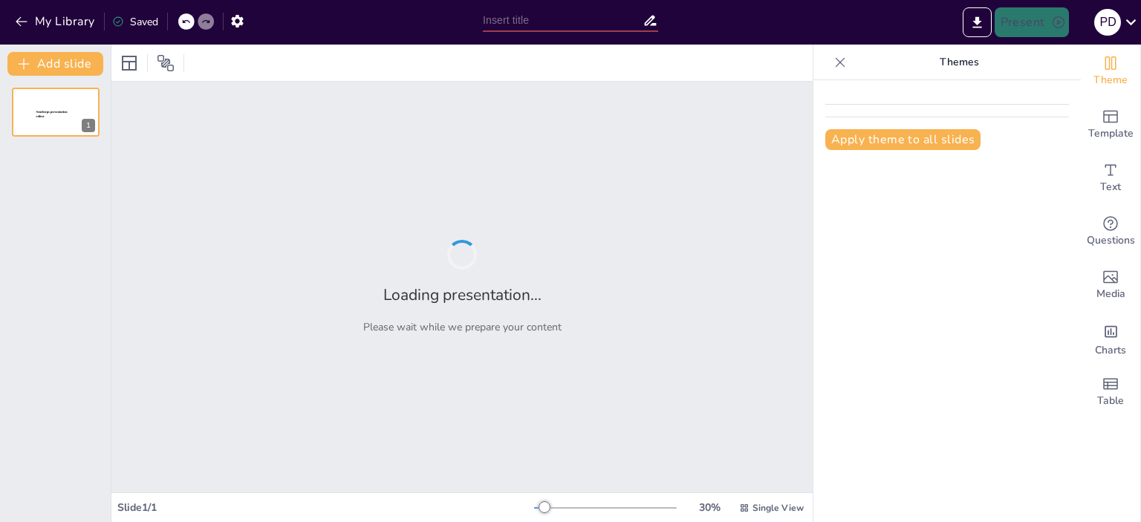
type input "Thought Leadership – Bizalomépítés és Hitelességmenedzsment"
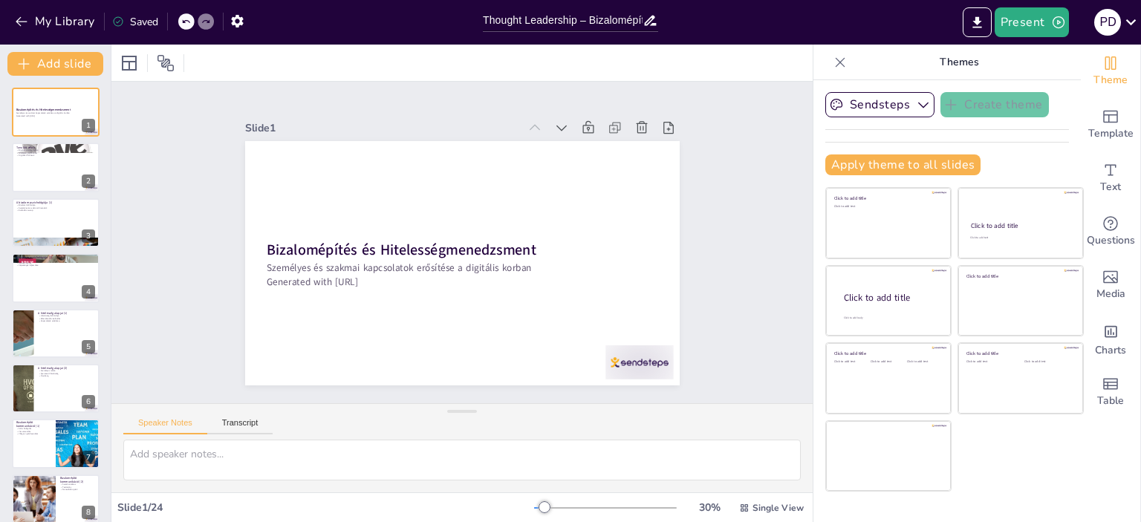
checkbox input "true"
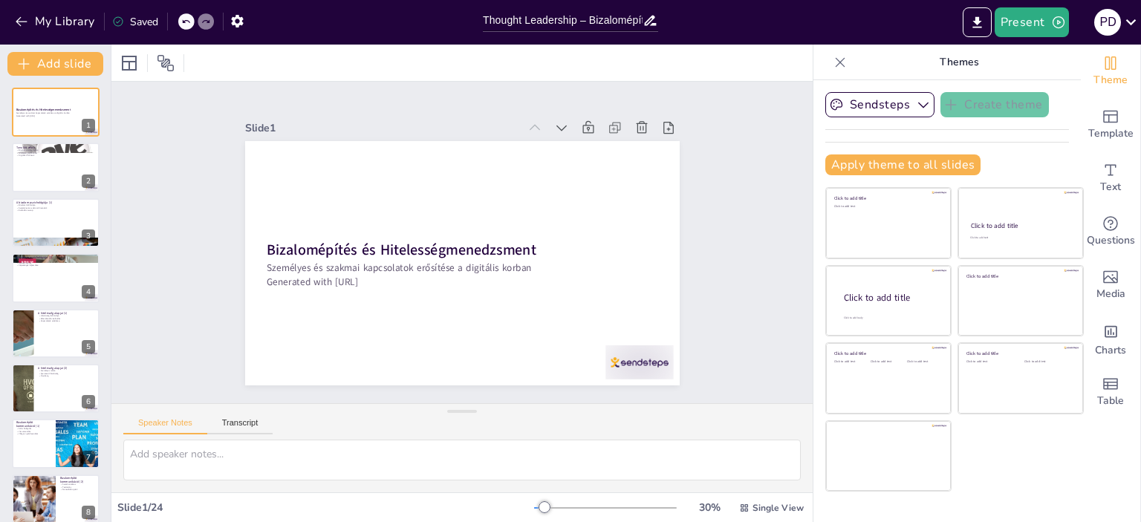
checkbox input "true"
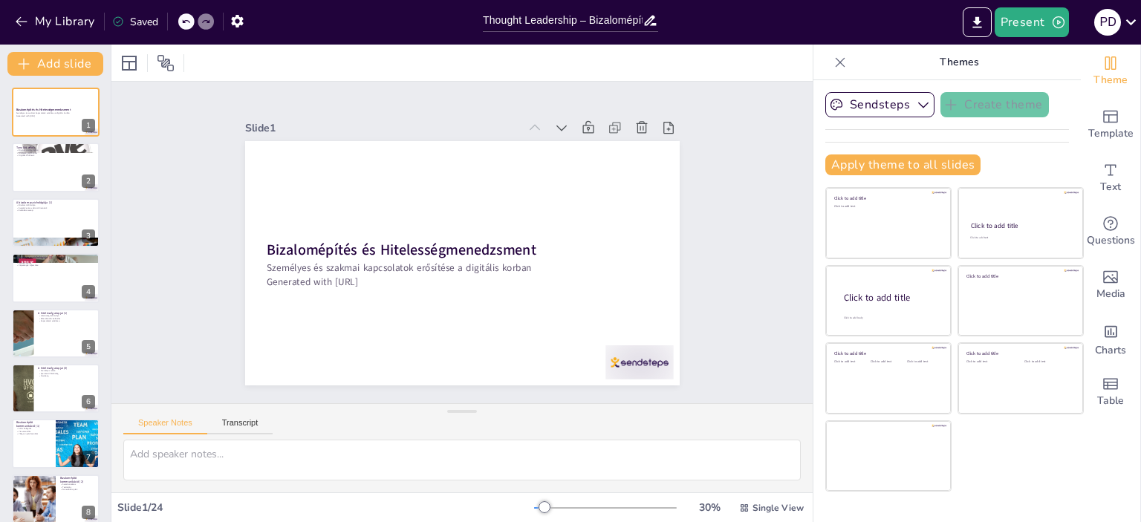
checkbox input "true"
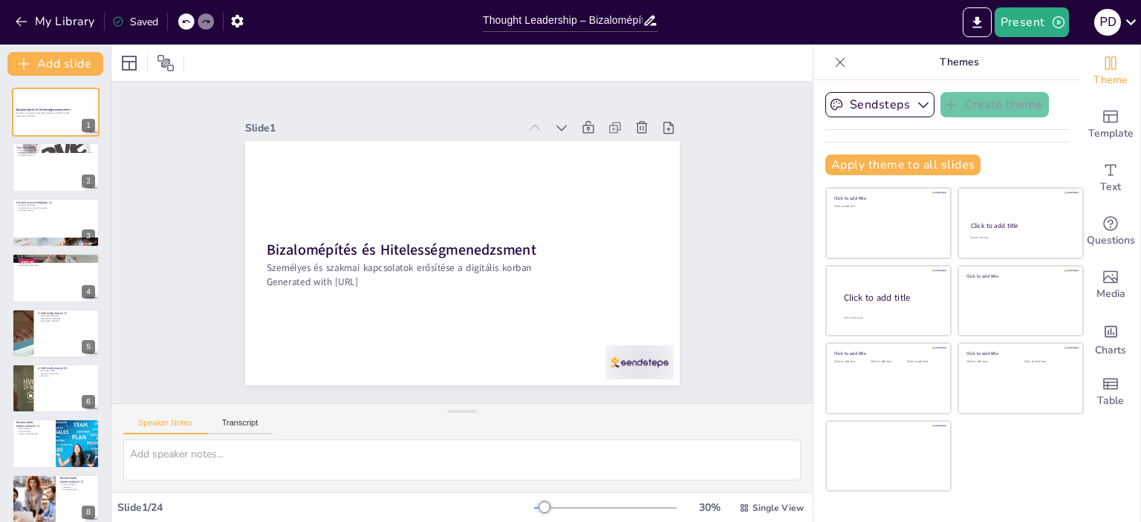
checkbox input "true"
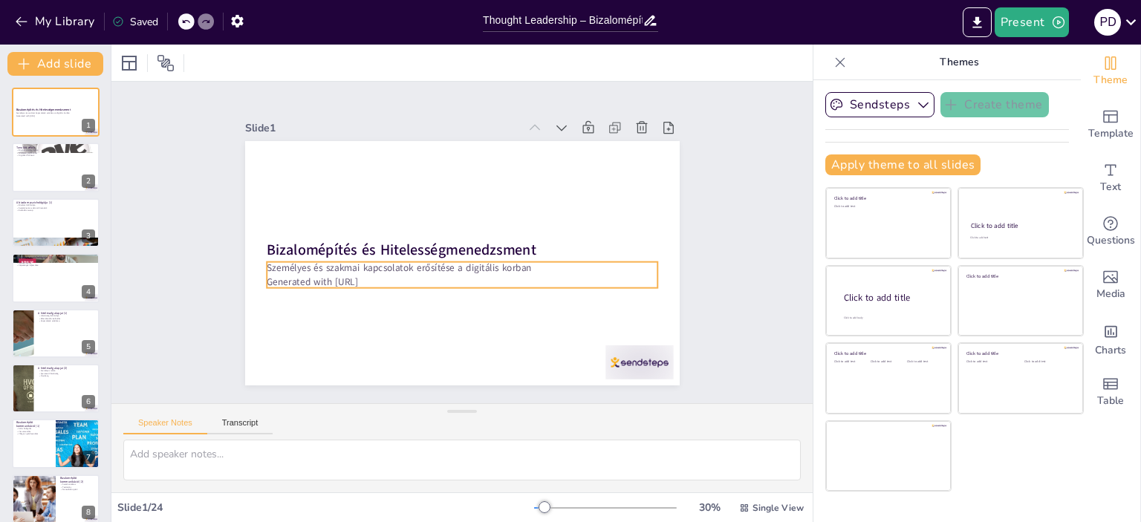
checkbox input "true"
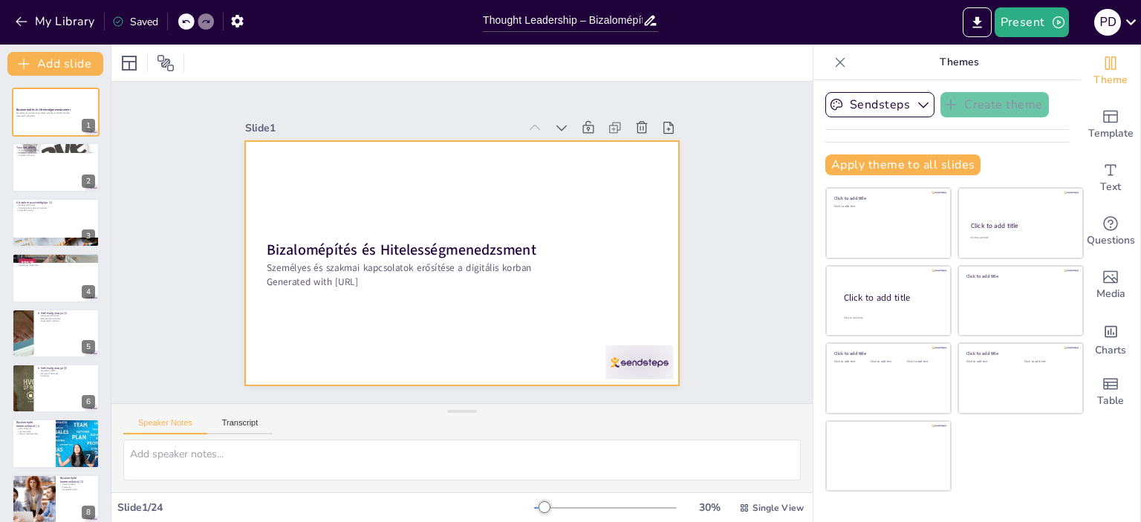
checkbox input "true"
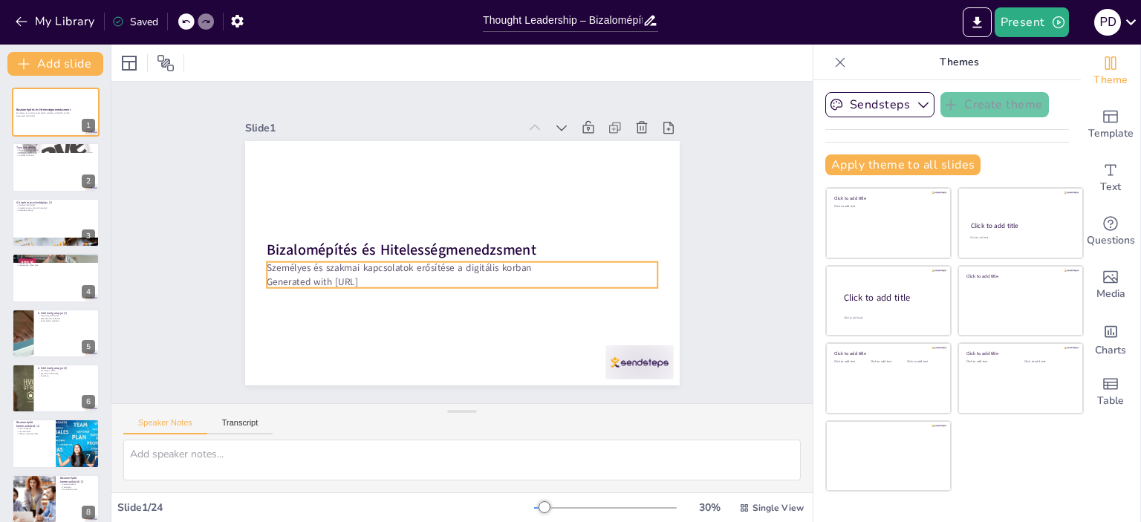
checkbox input "true"
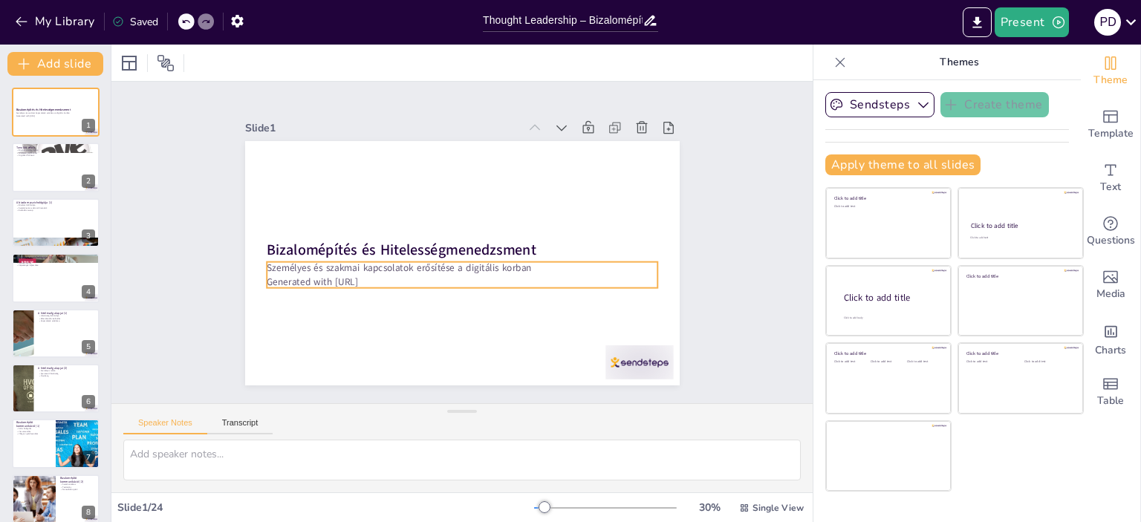
checkbox input "true"
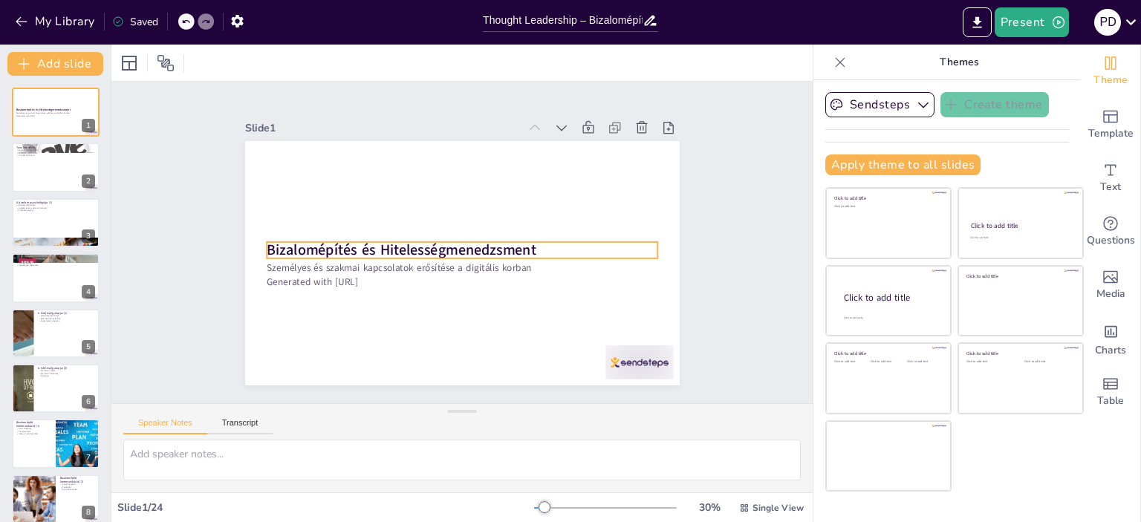
checkbox input "true"
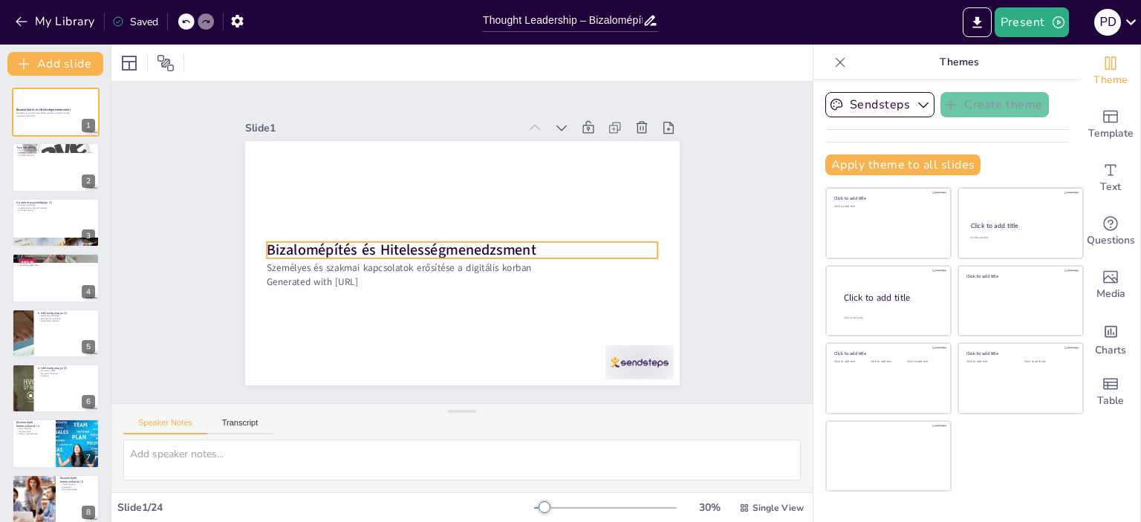
checkbox input "true"
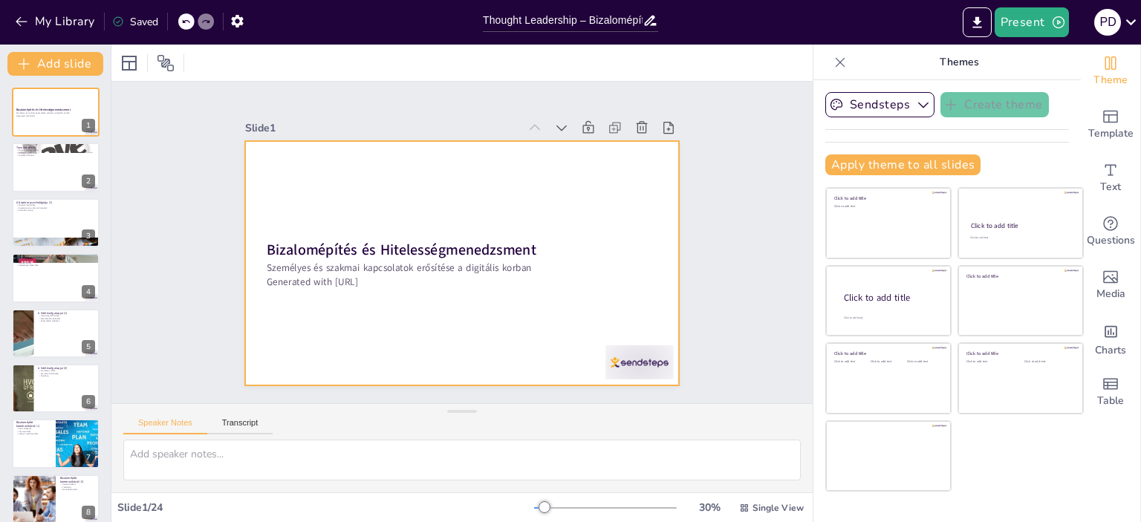
checkbox input "true"
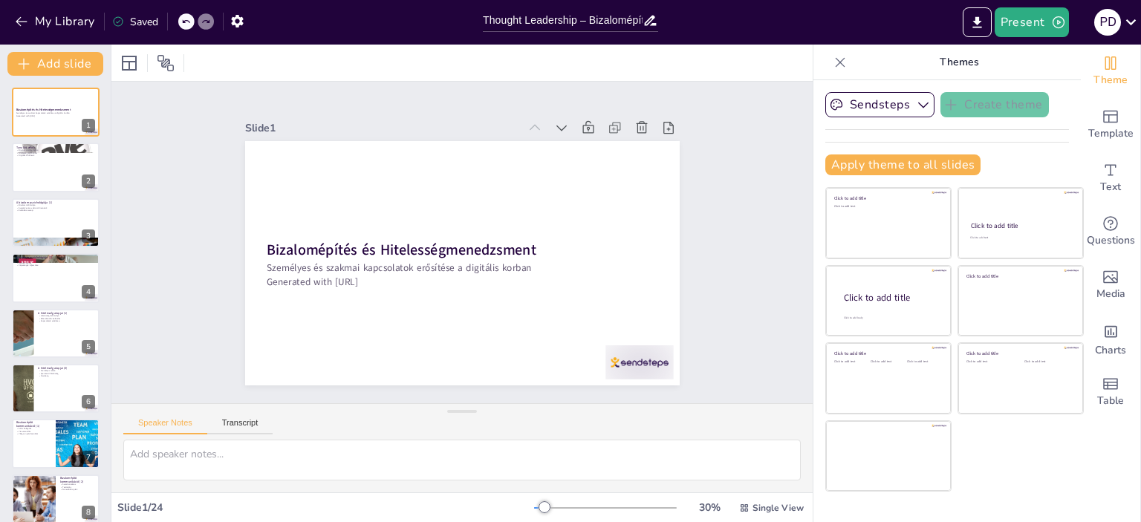
checkbox input "true"
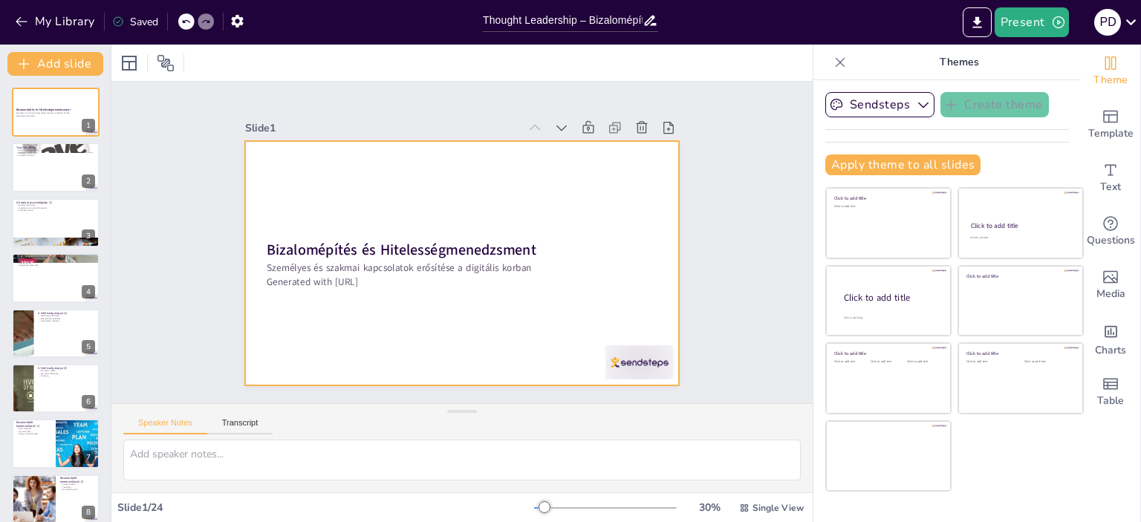
checkbox input "true"
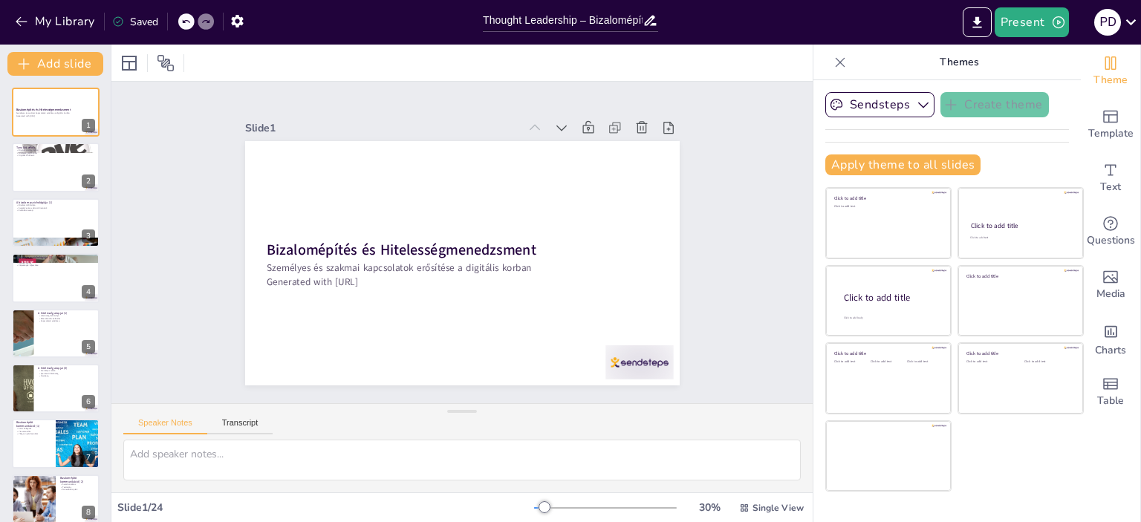
checkbox input "true"
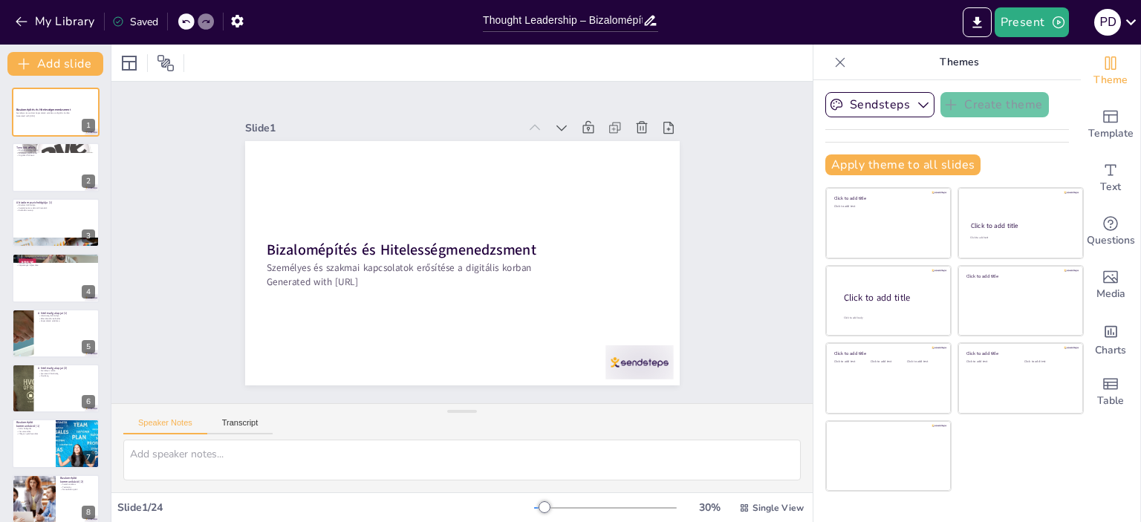
checkbox input "true"
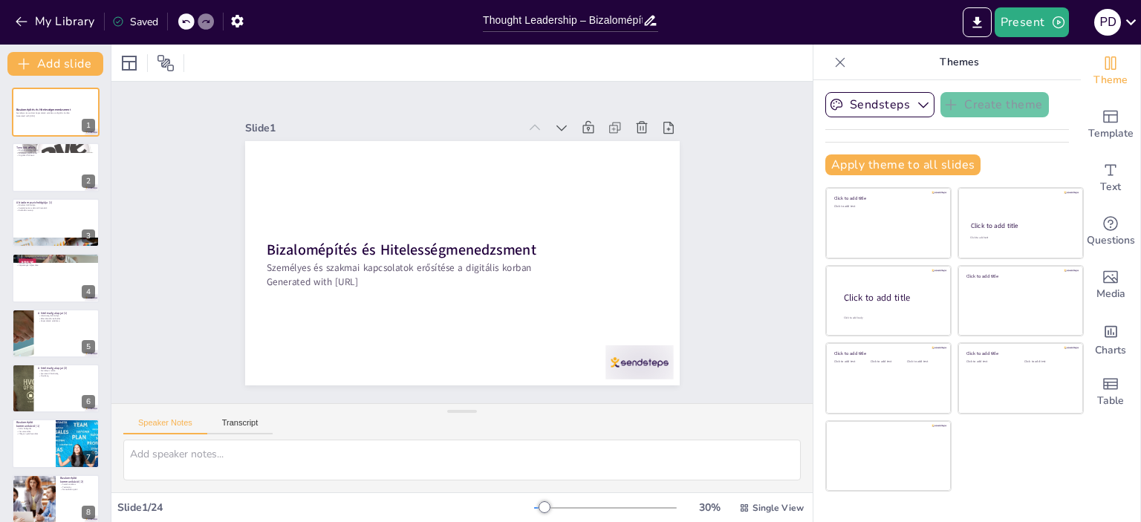
checkbox input "true"
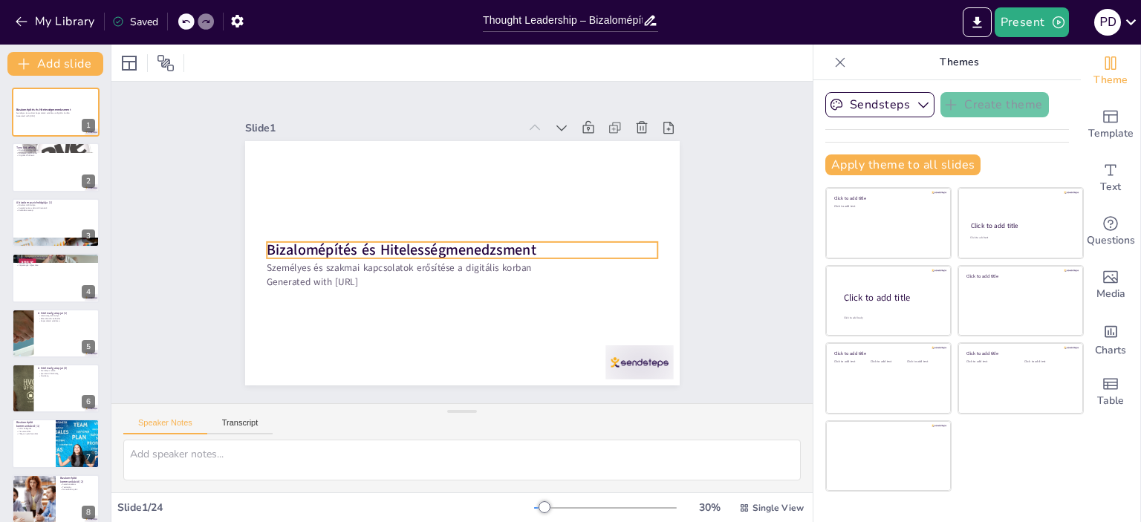
checkbox input "true"
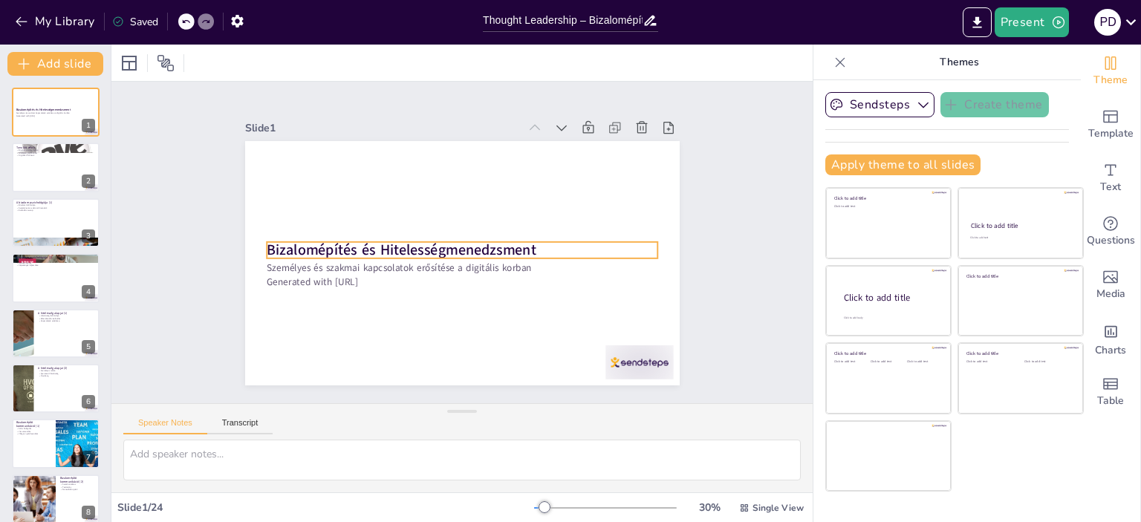
checkbox input "true"
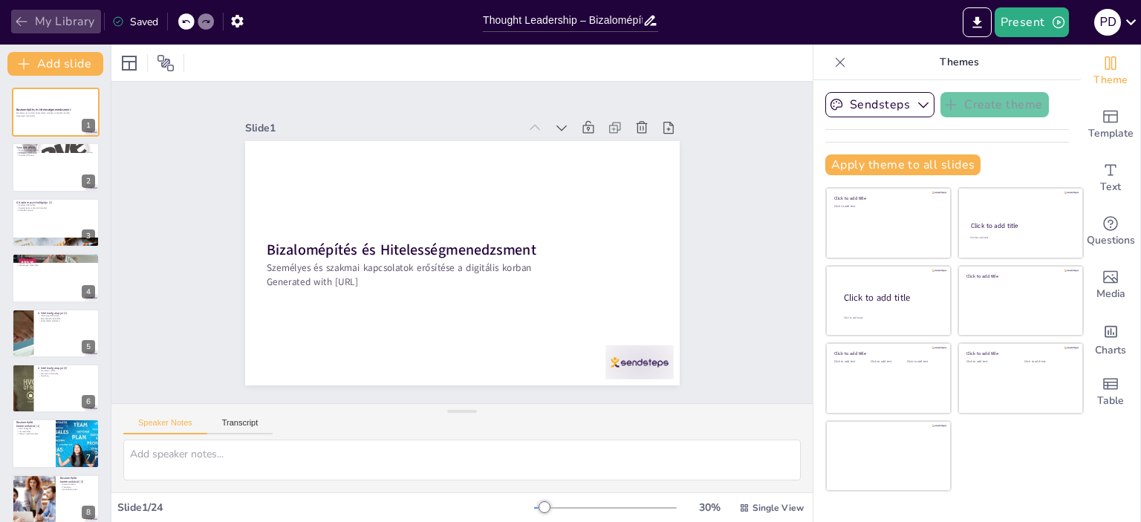
click at [40, 26] on button "My Library" at bounding box center [56, 22] width 90 height 24
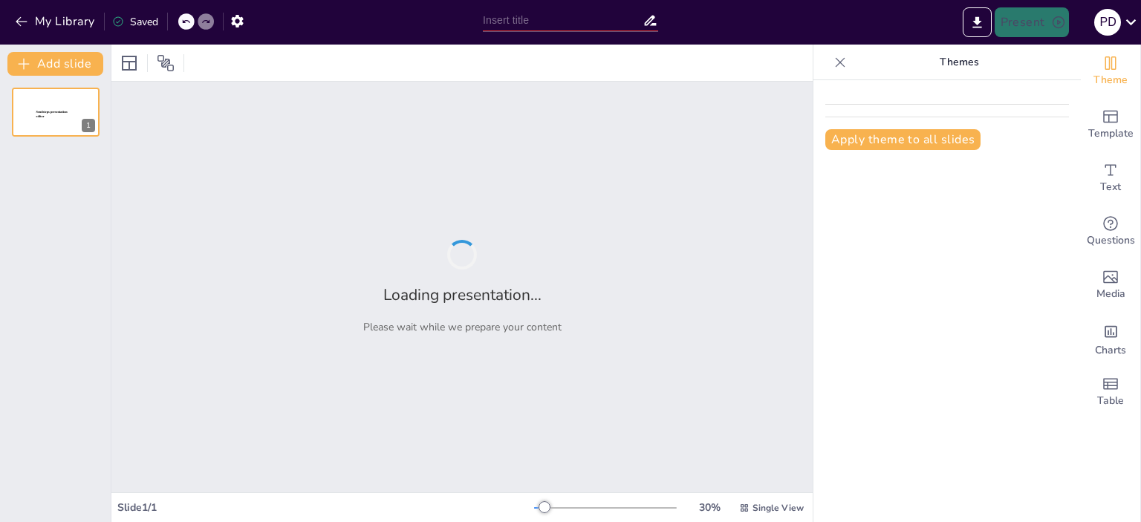
type input "Thought Leadership (Bizalomépítés és Hitelességmenedzsment)"
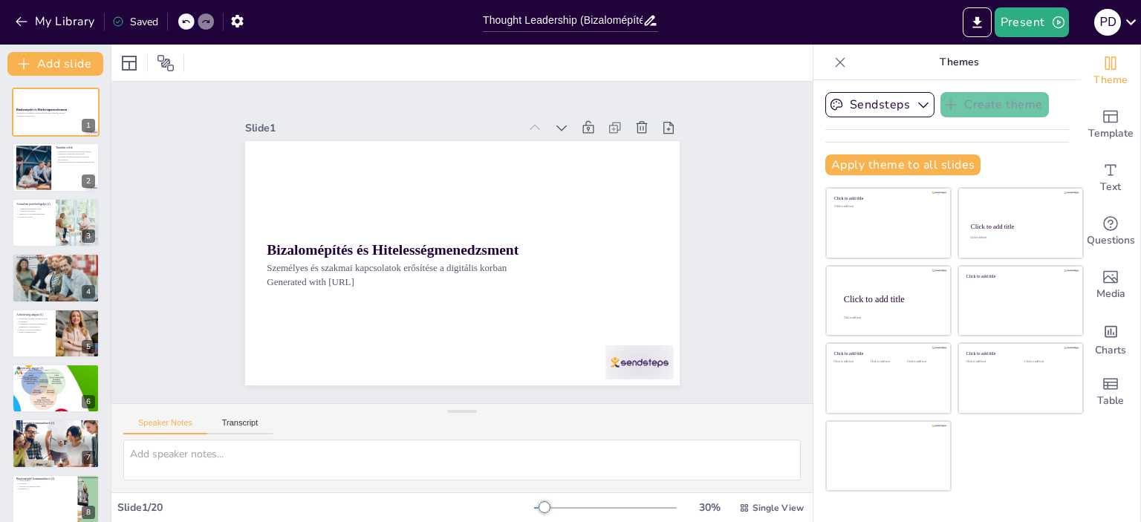
checkbox input "true"
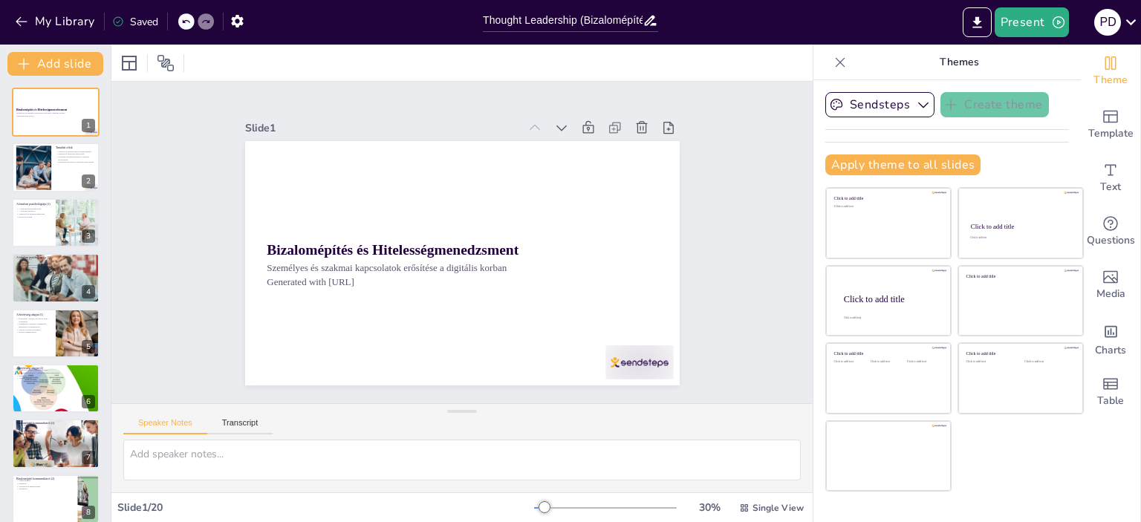
checkbox input "true"
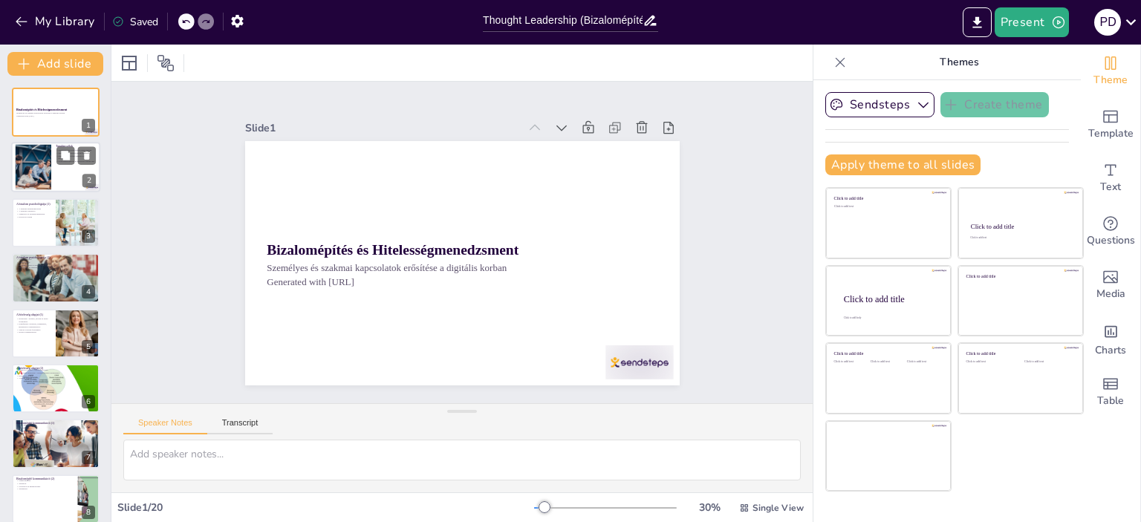
checkbox input "true"
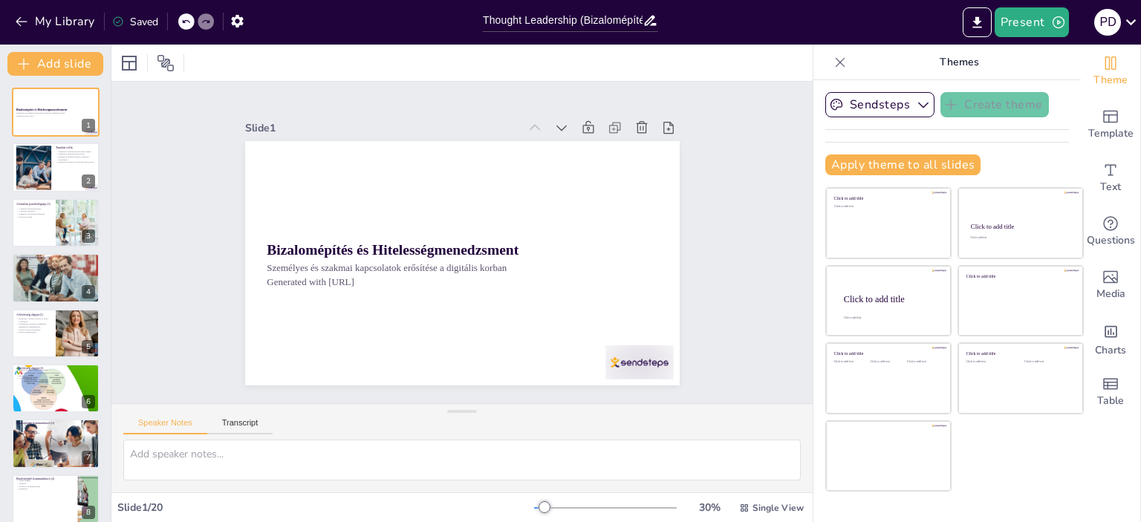
checkbox input "true"
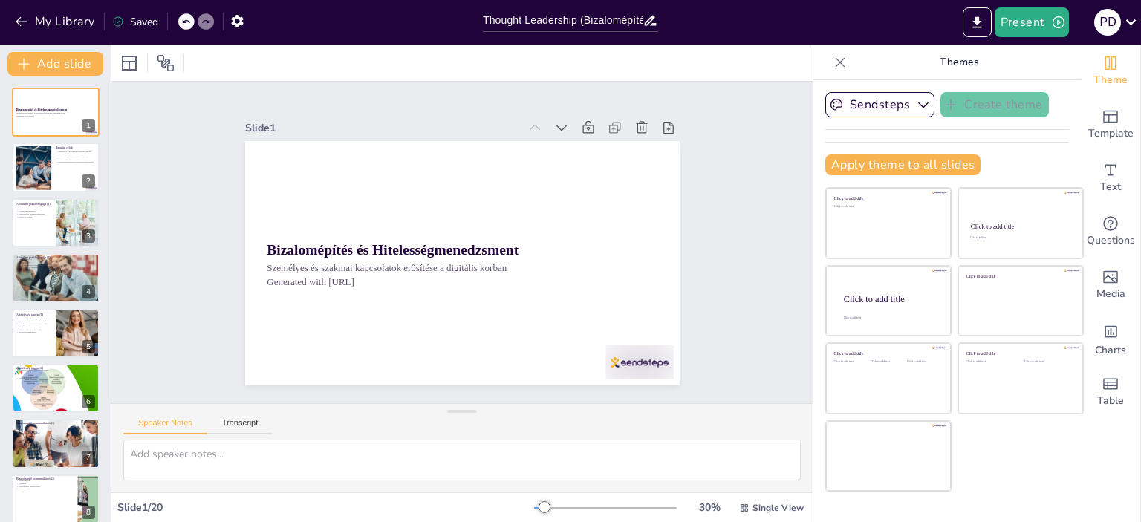
checkbox input "true"
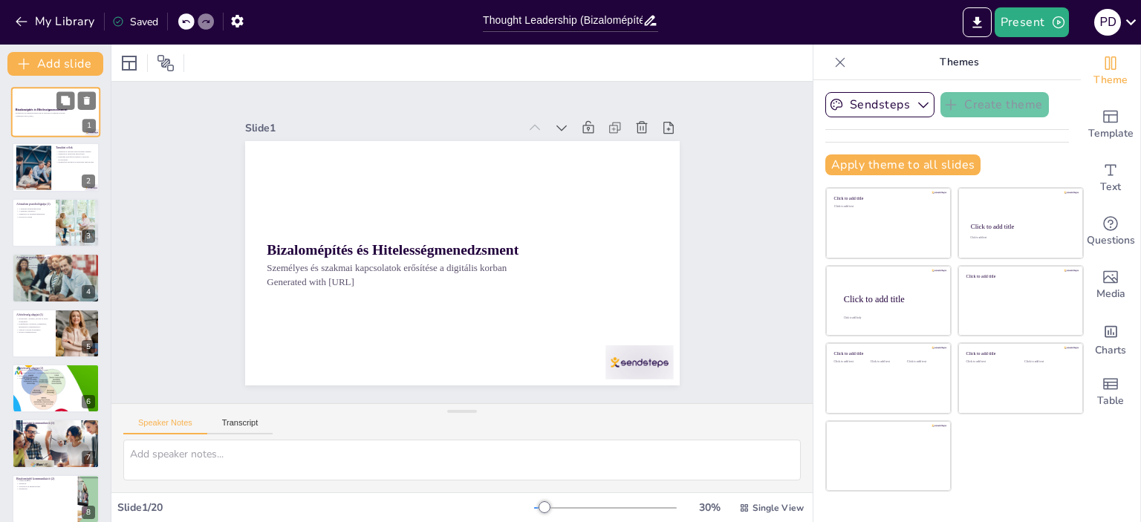
checkbox input "true"
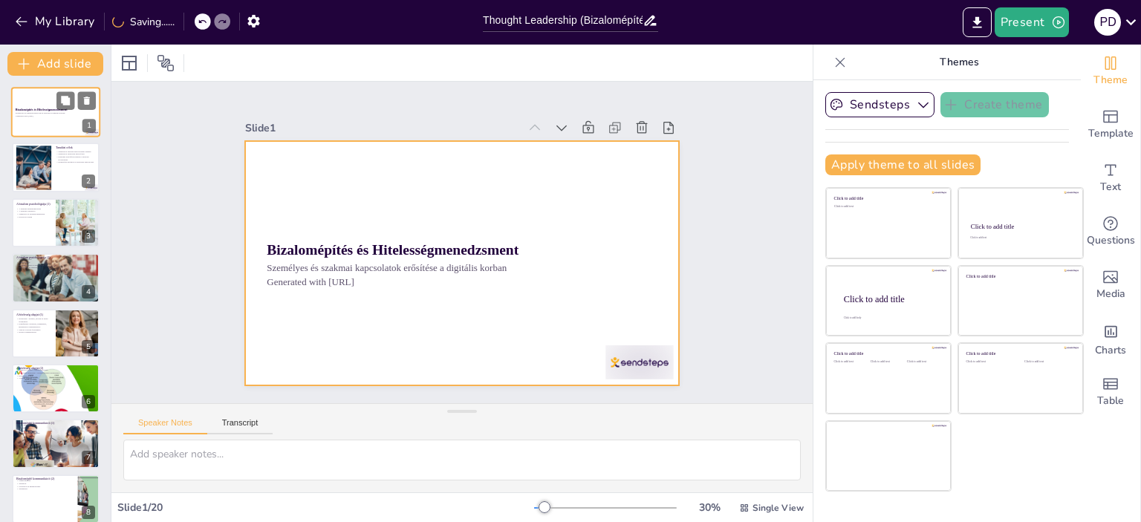
checkbox input "true"
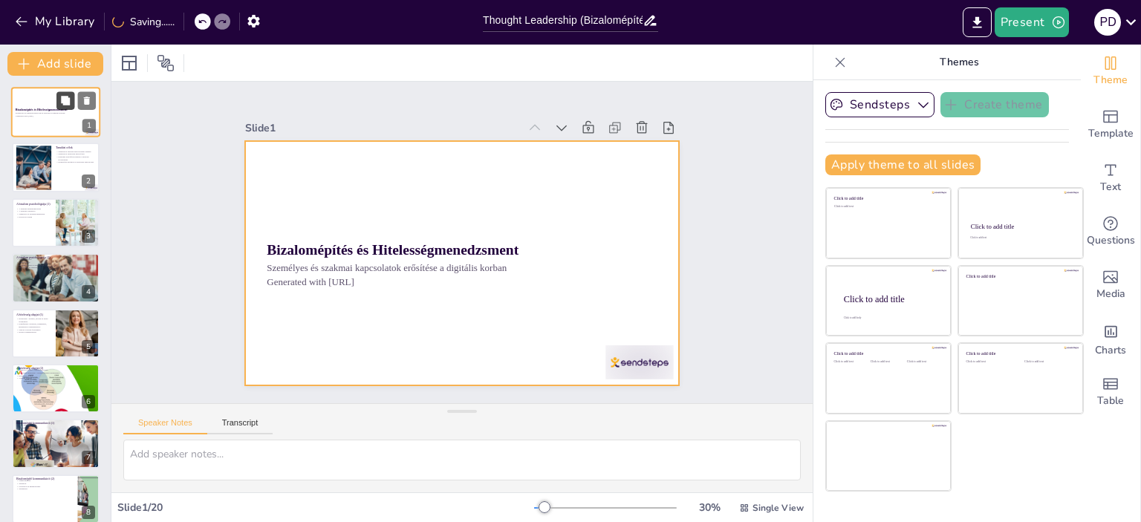
checkbox input "true"
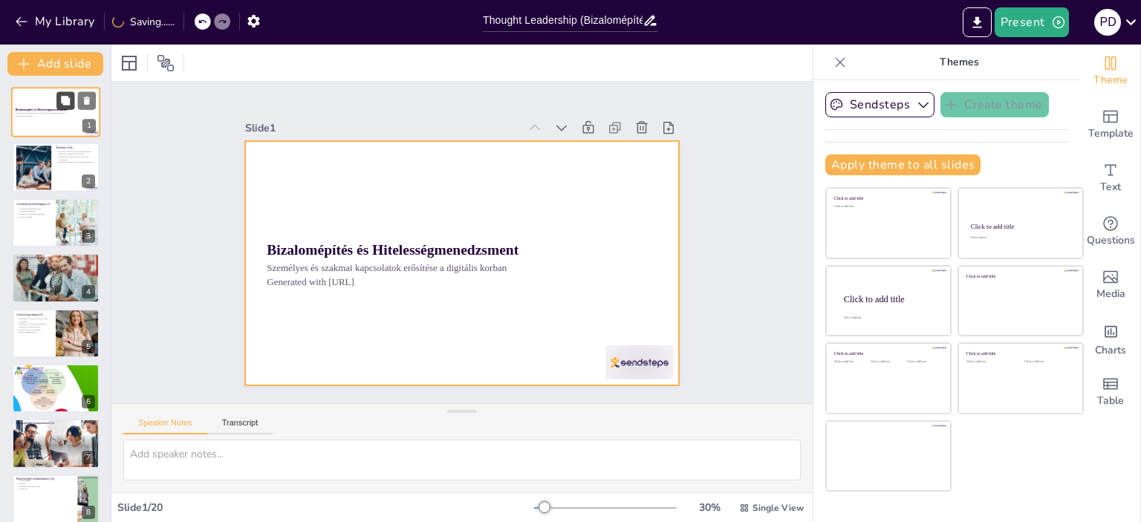
checkbox input "true"
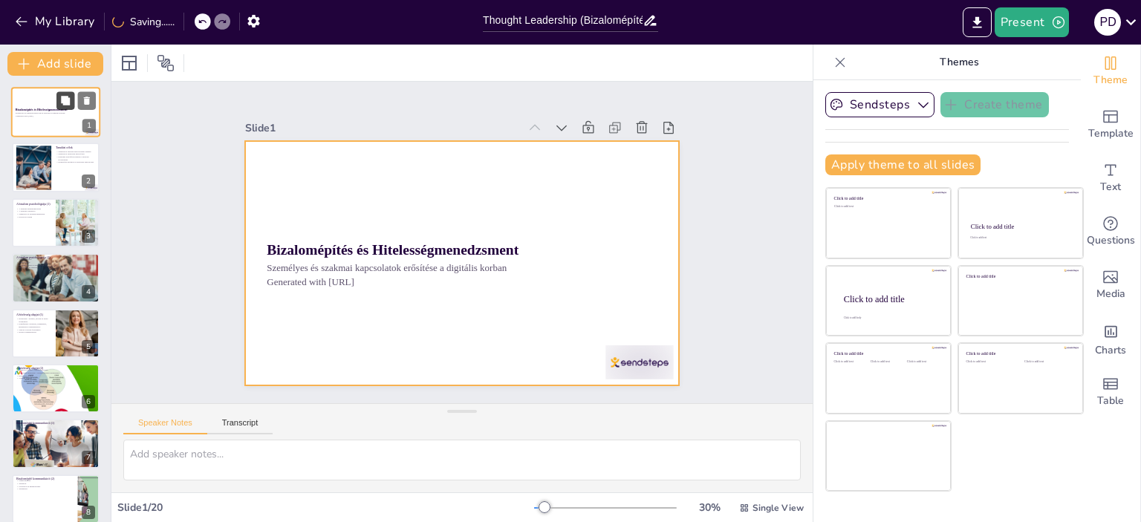
checkbox input "true"
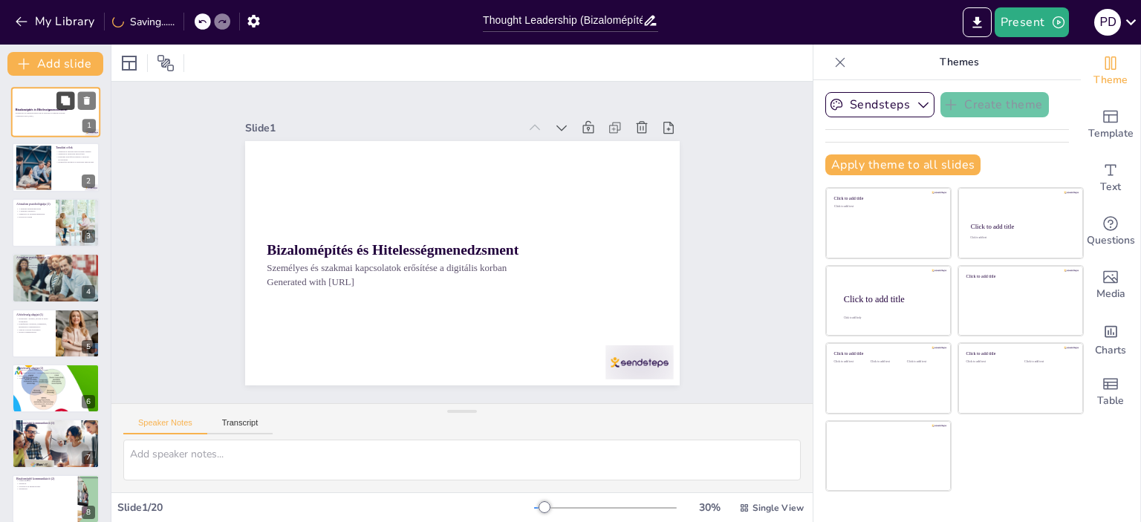
checkbox input "true"
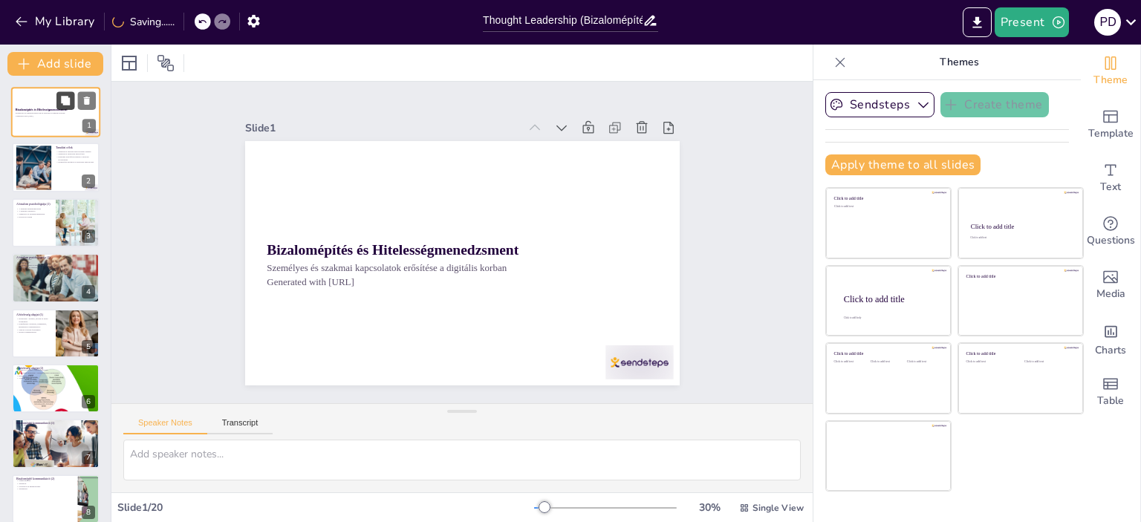
click at [59, 109] on button at bounding box center [65, 100] width 18 height 18
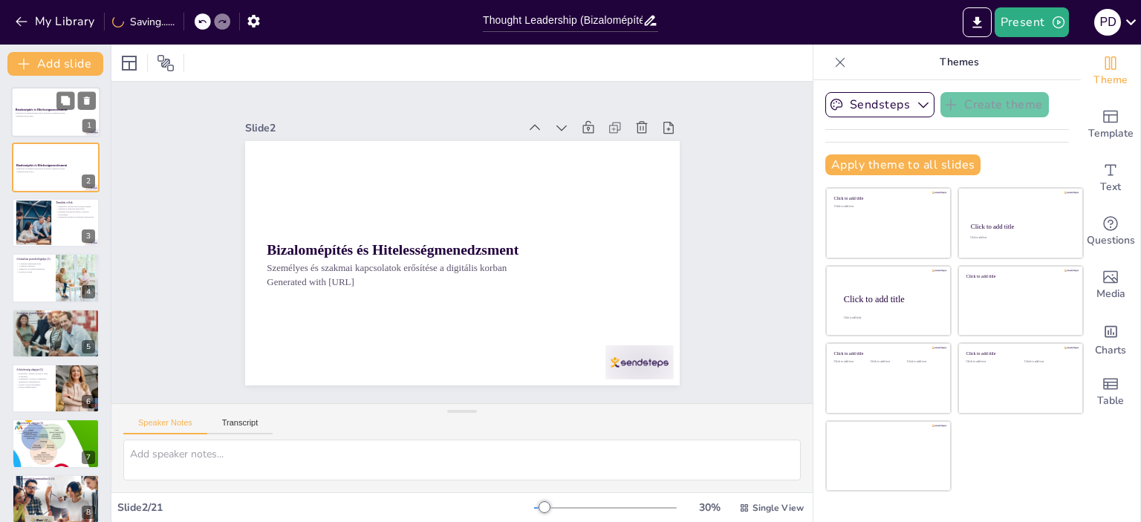
checkbox input "true"
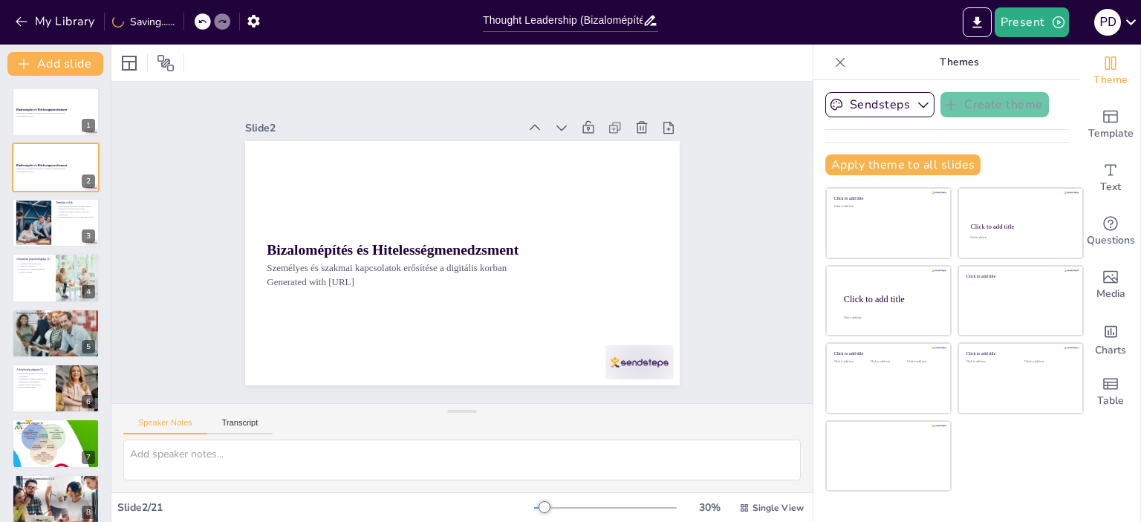
checkbox input "true"
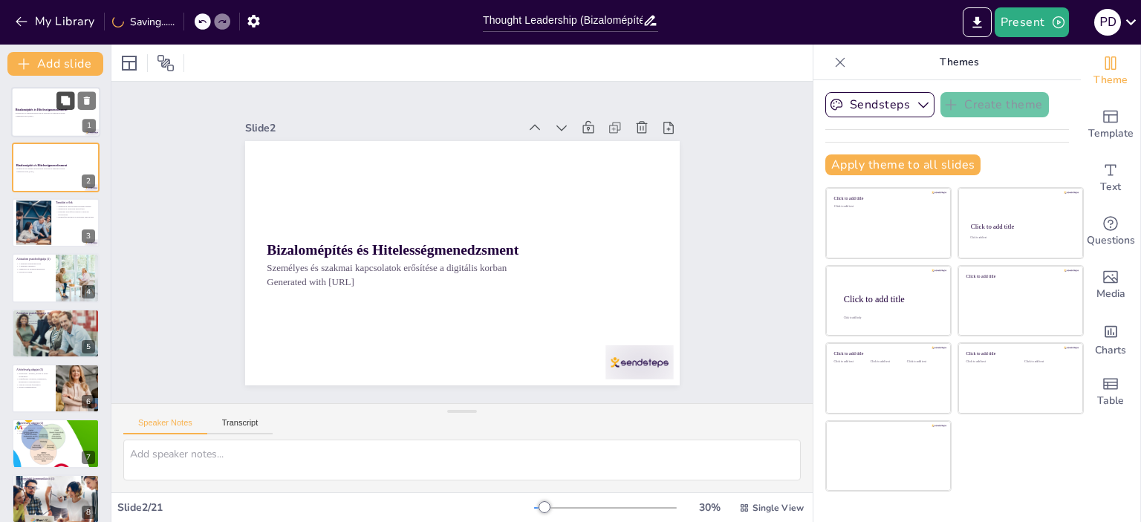
checkbox input "true"
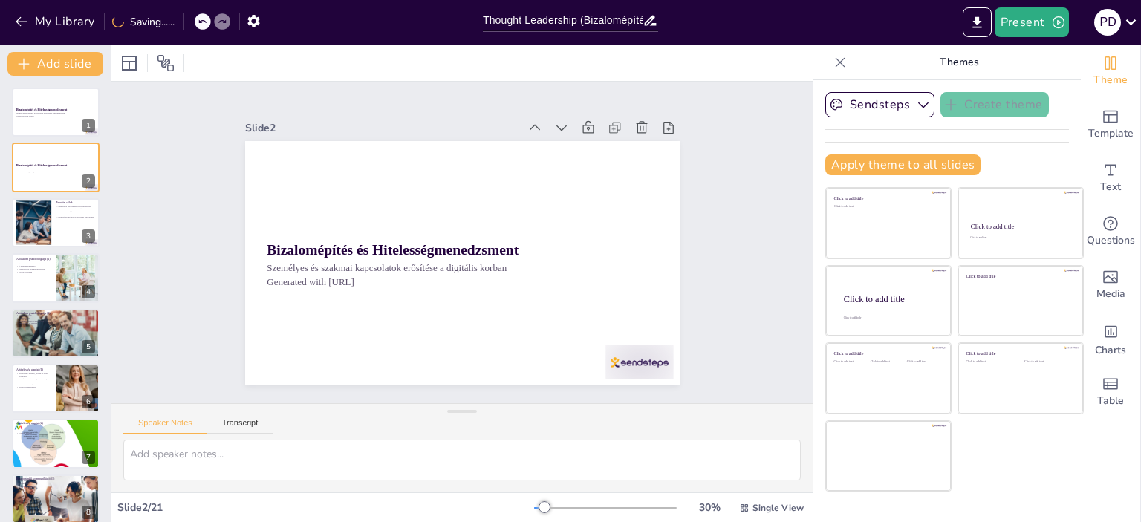
checkbox input "true"
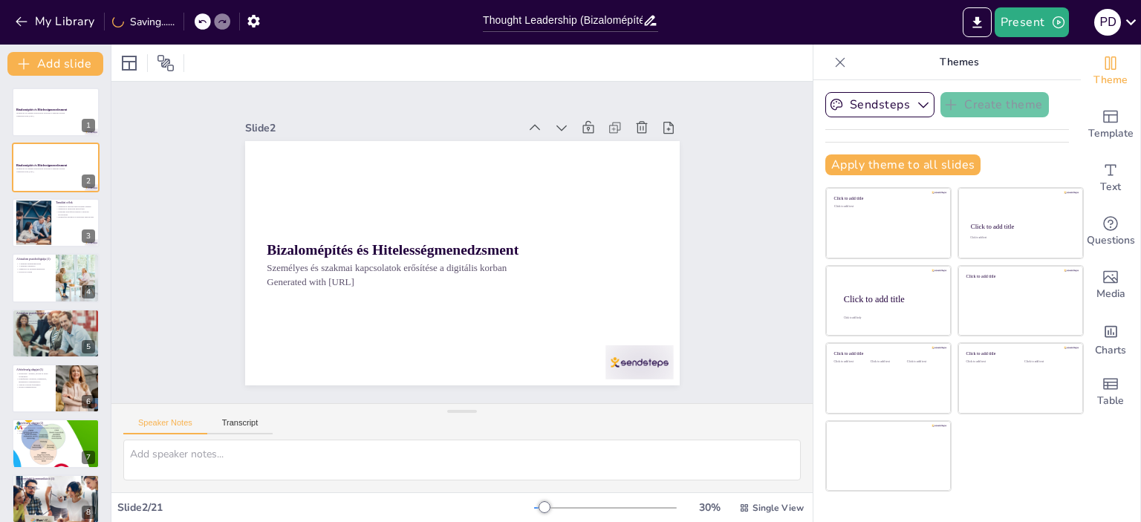
checkbox input "true"
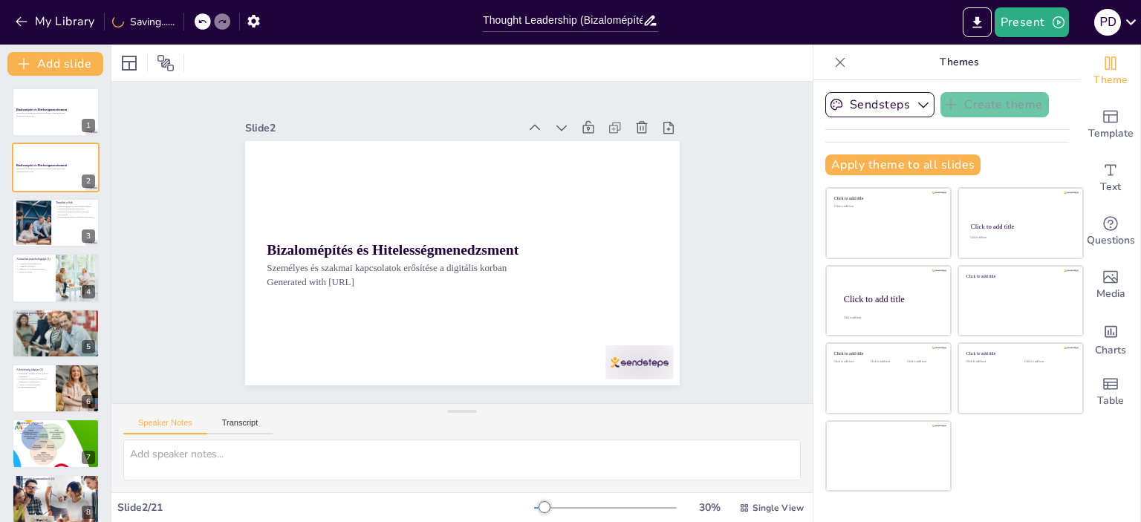
checkbox input "true"
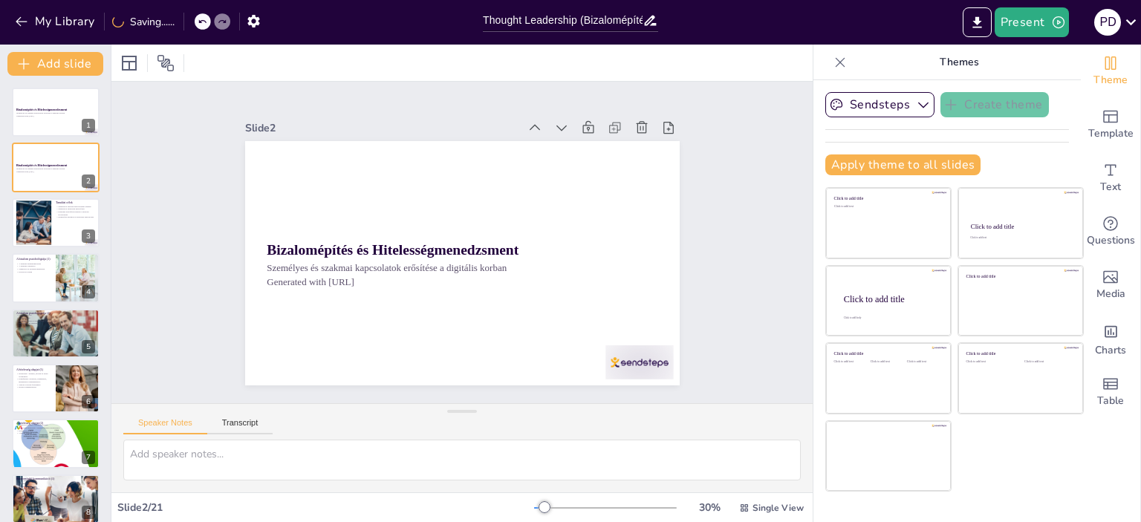
checkbox input "true"
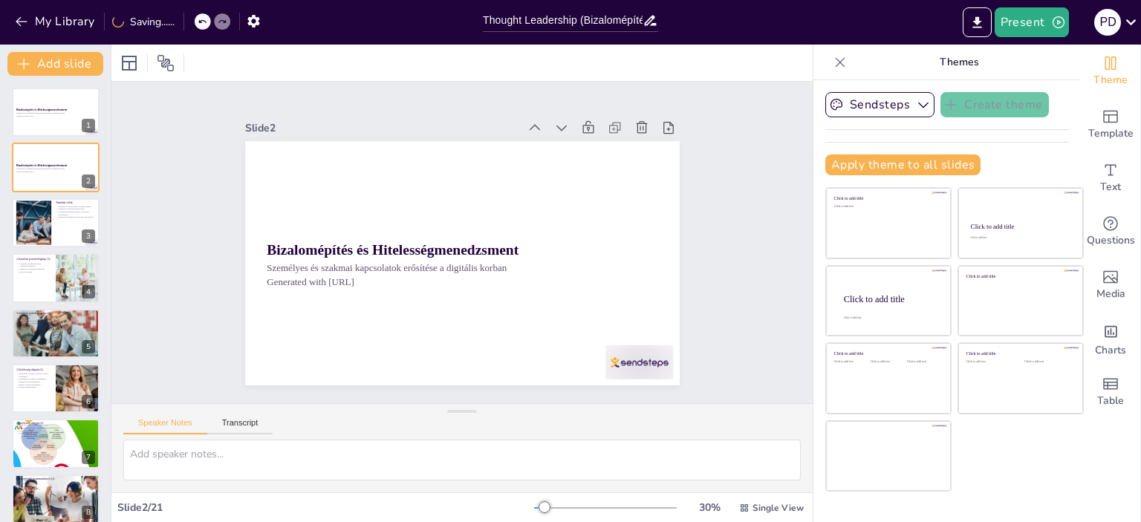
checkbox input "true"
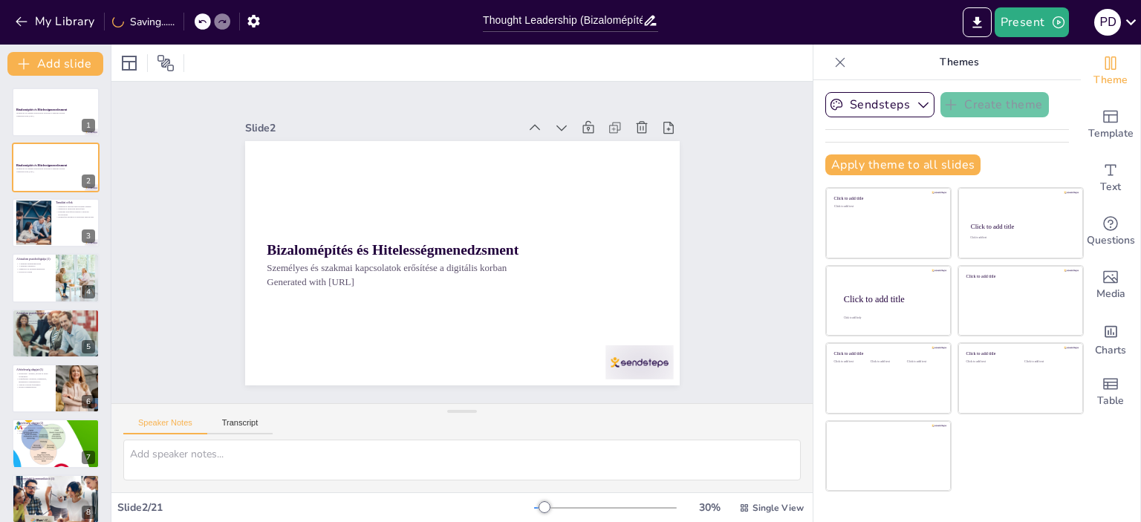
checkbox input "true"
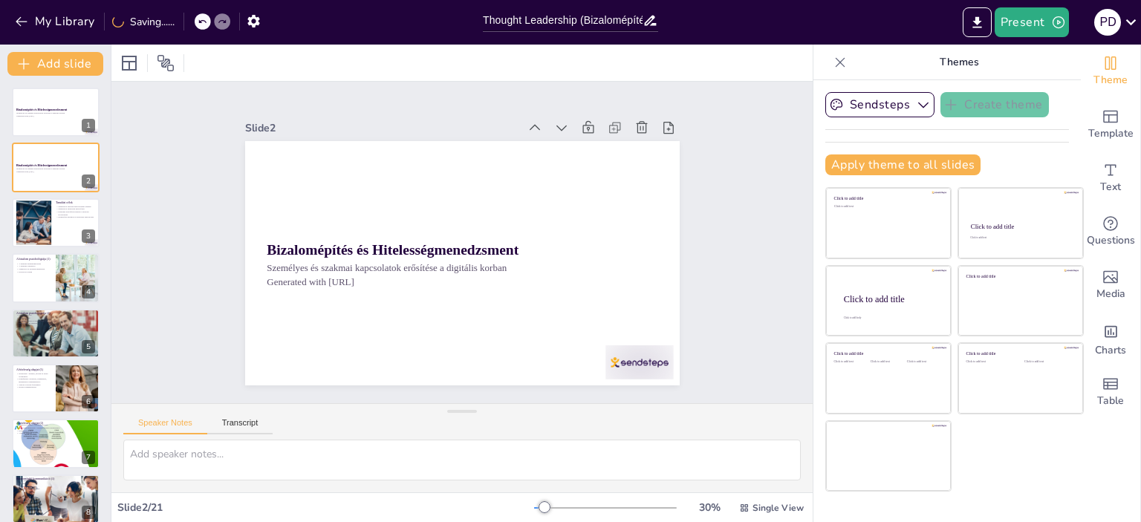
checkbox input "true"
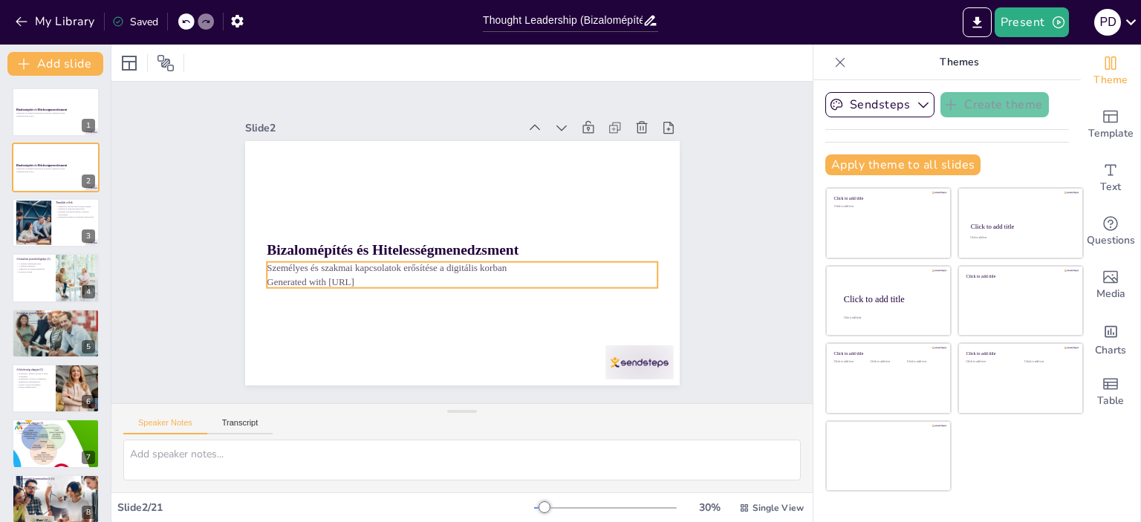
checkbox input "true"
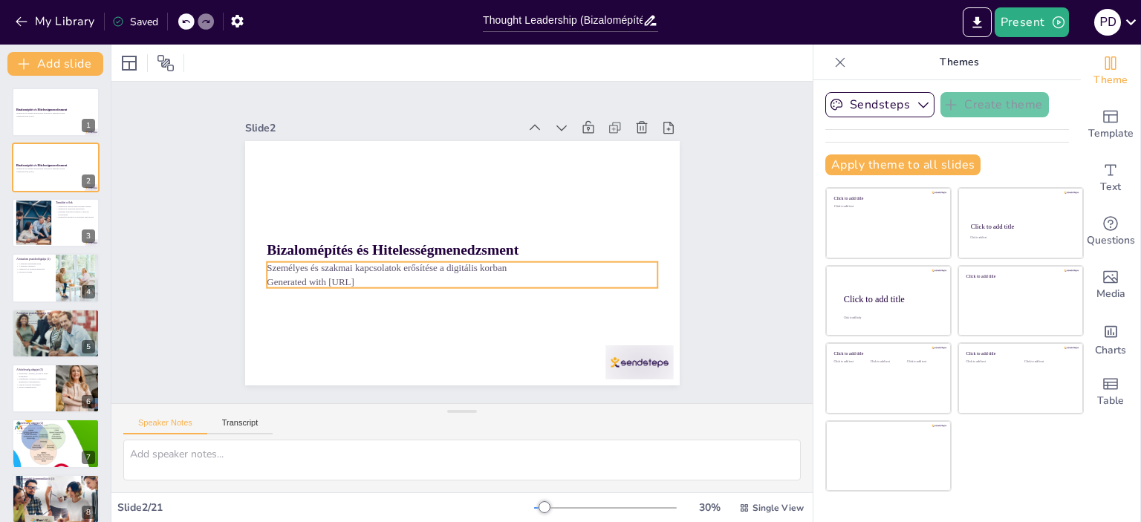
checkbox input "true"
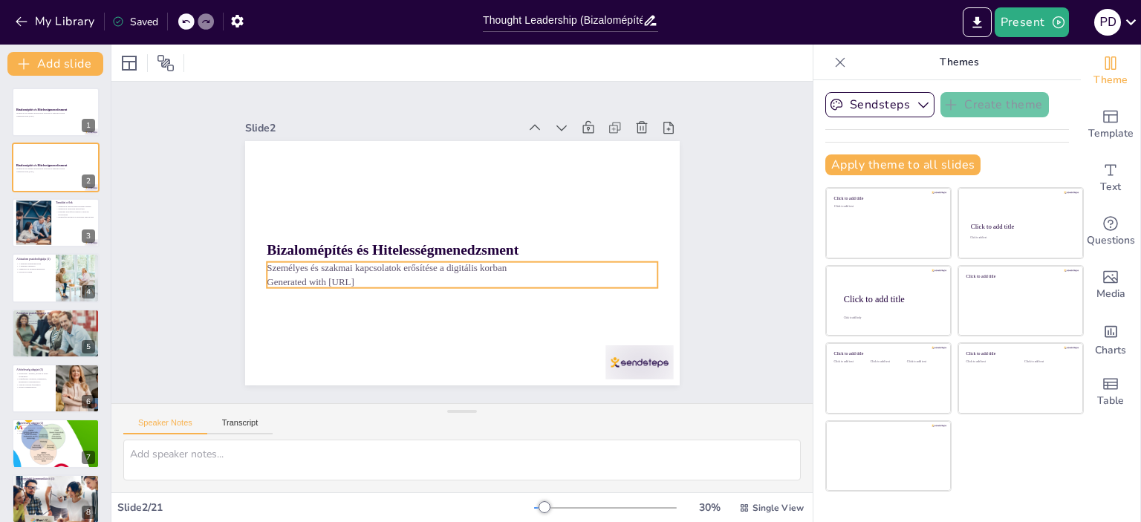
checkbox input "true"
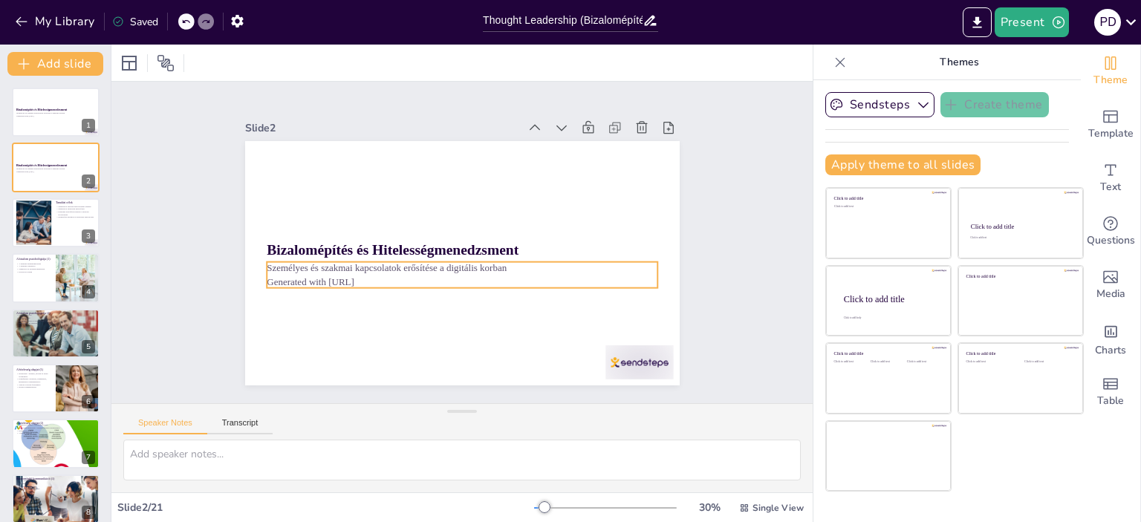
checkbox input "true"
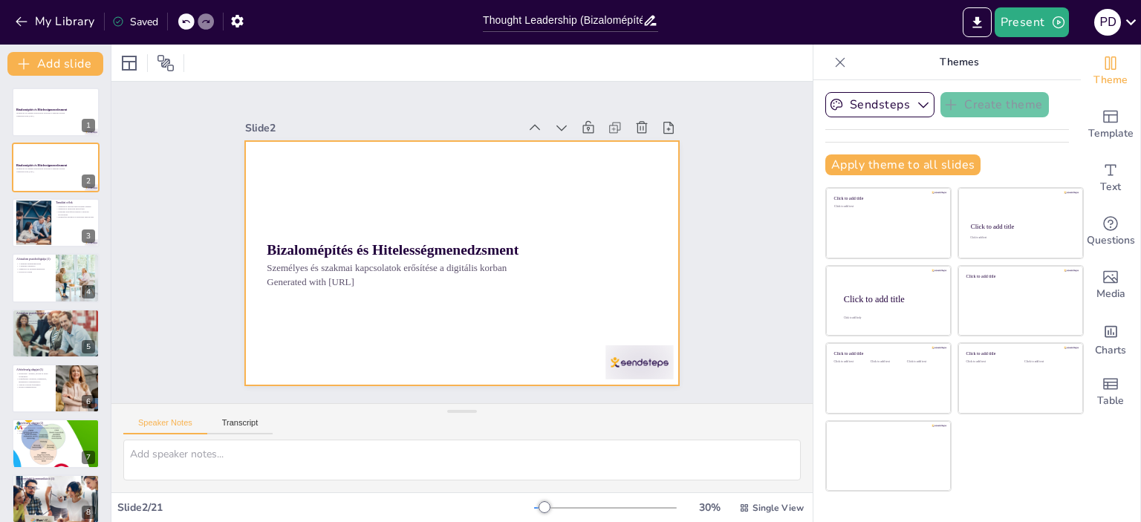
checkbox input "true"
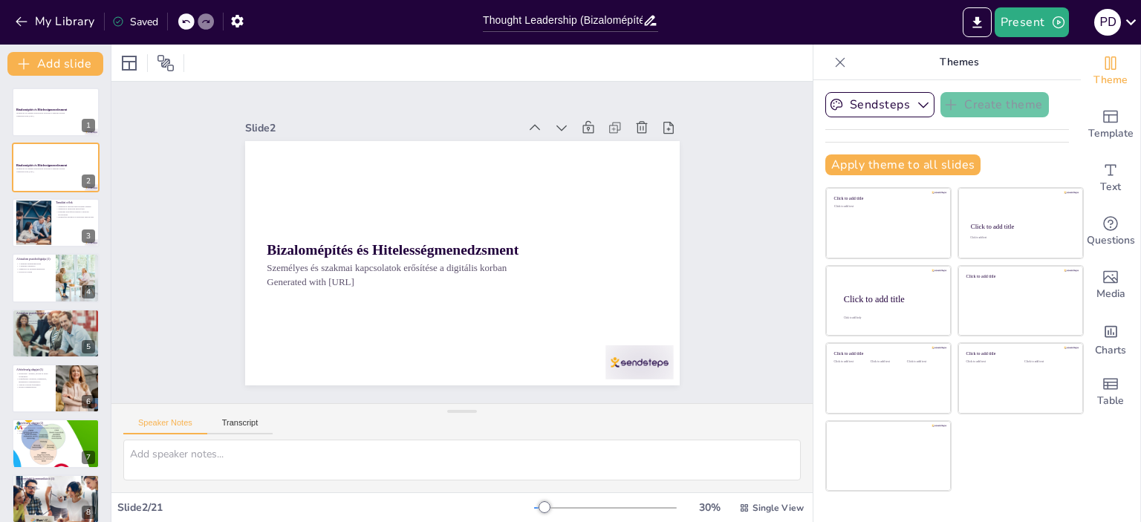
checkbox input "true"
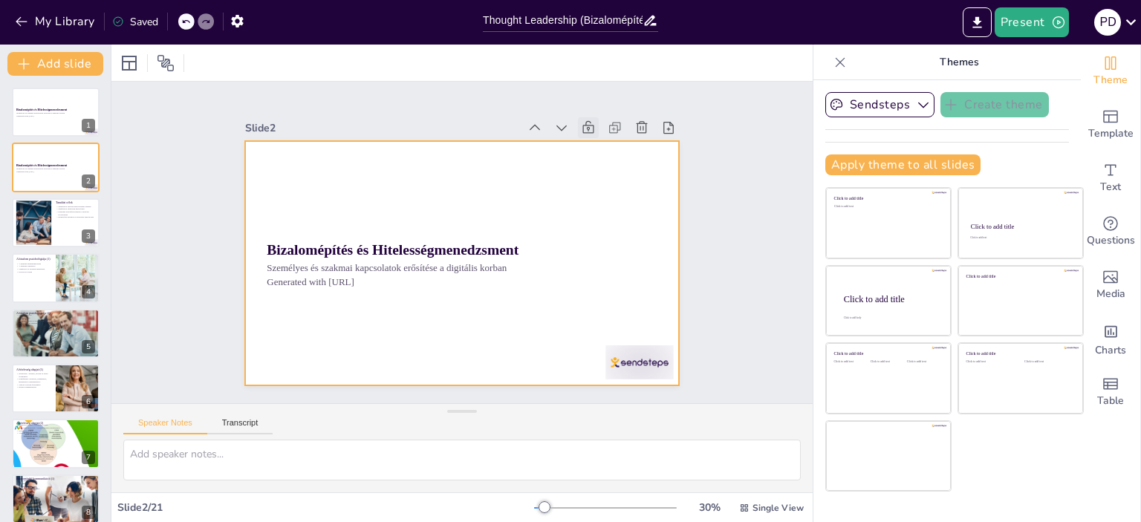
checkbox input "true"
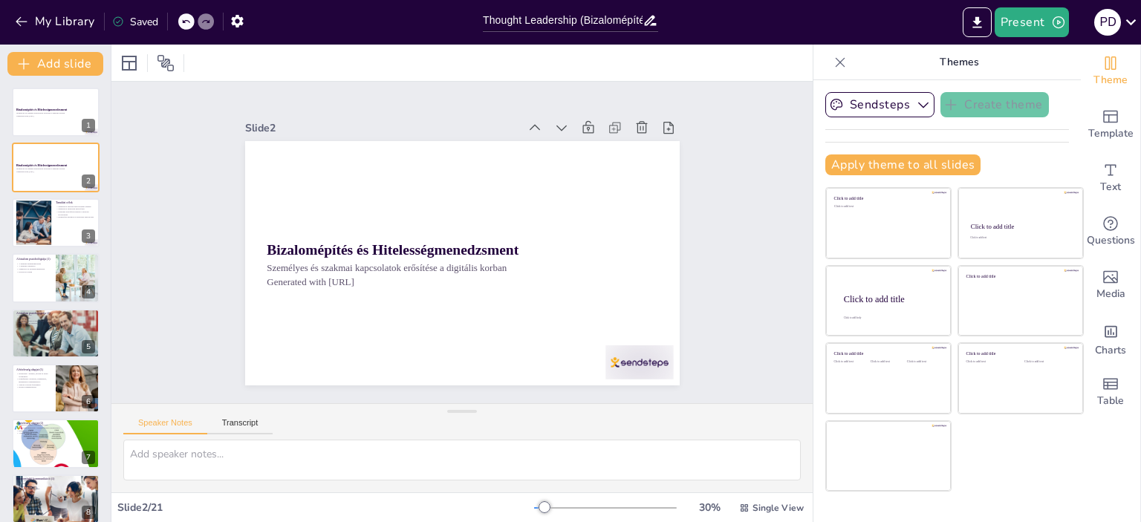
checkbox input "true"
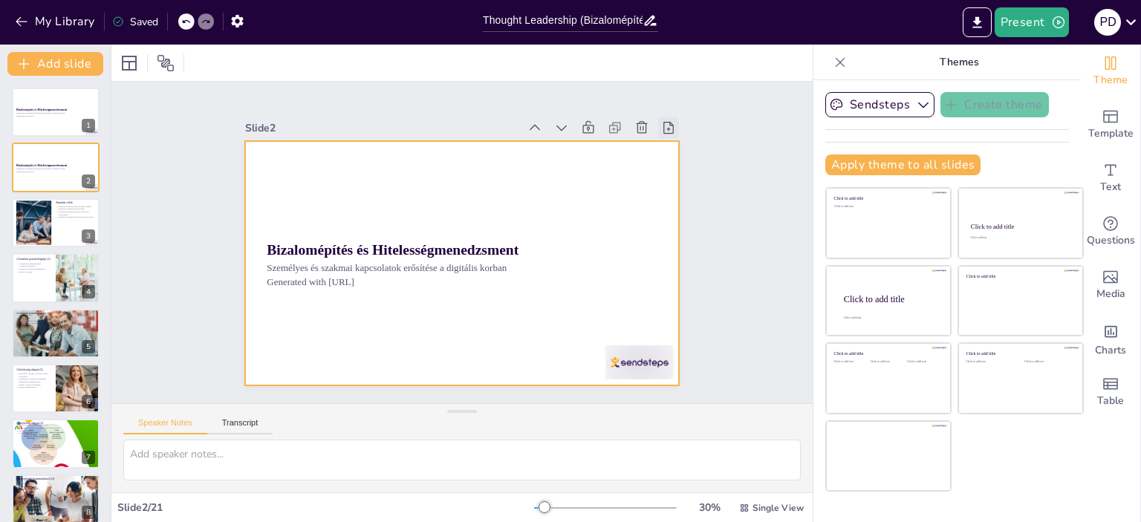
checkbox input "true"
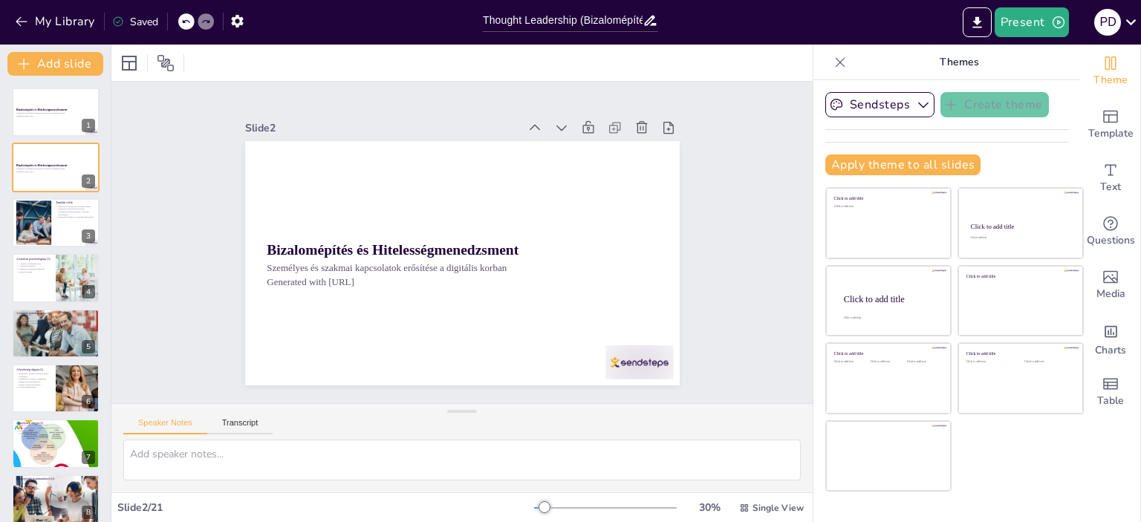
checkbox input "true"
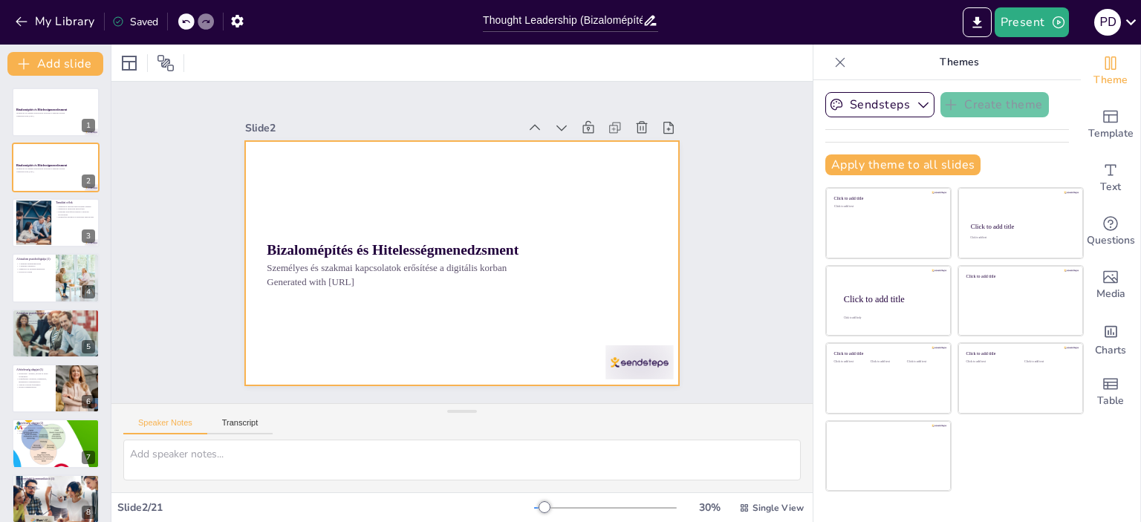
checkbox input "true"
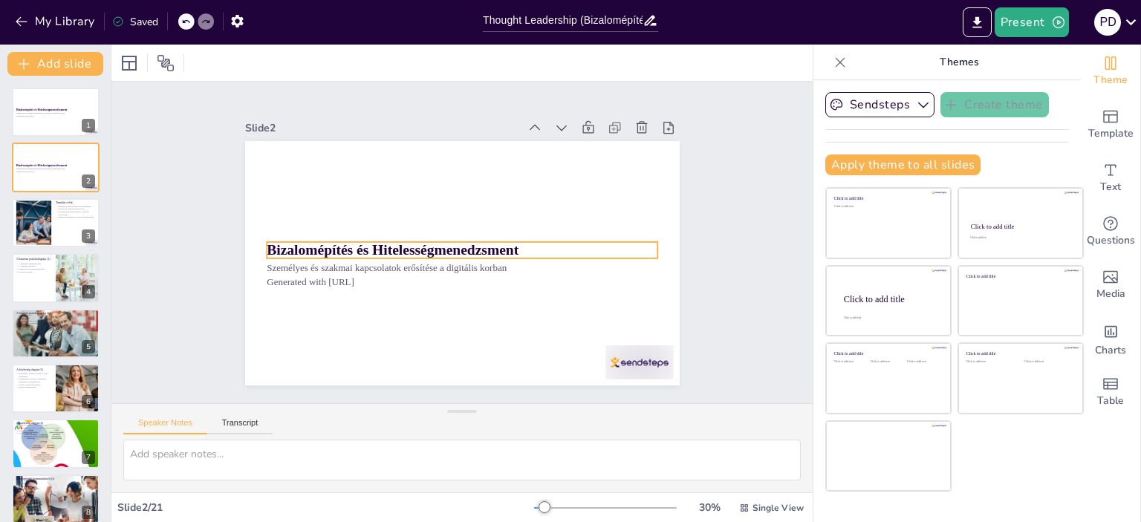
checkbox input "true"
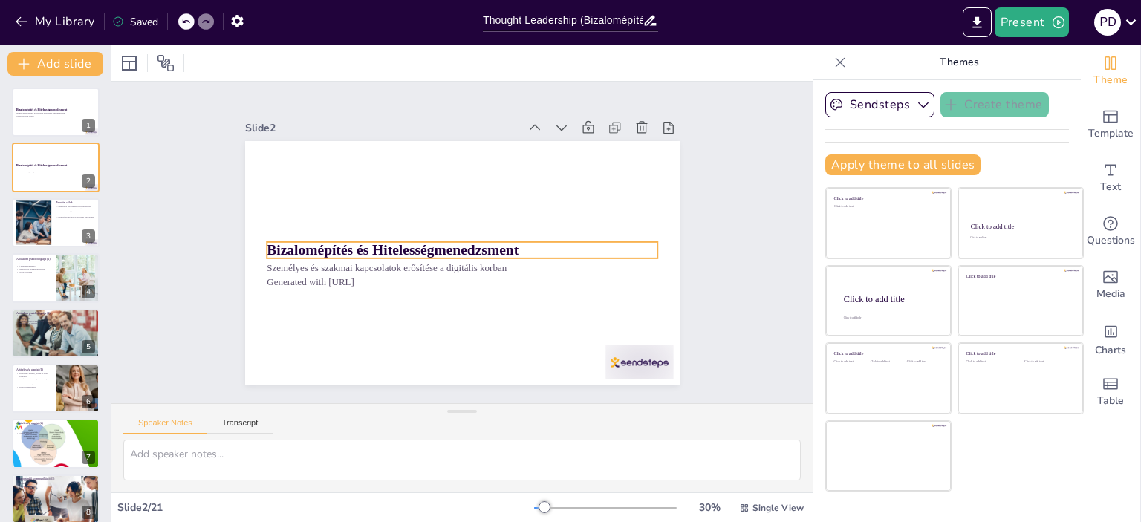
checkbox input "true"
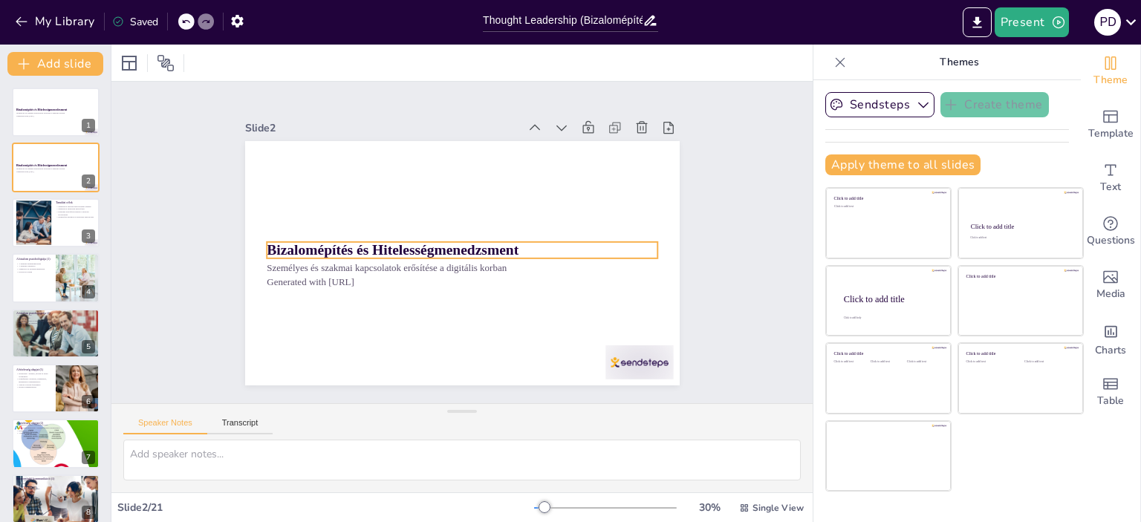
checkbox input "true"
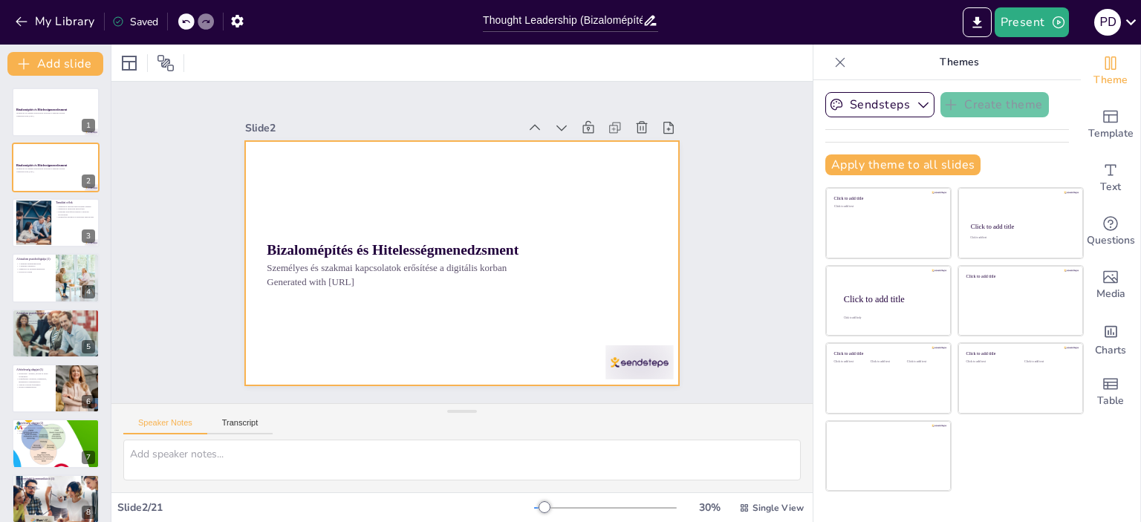
checkbox input "true"
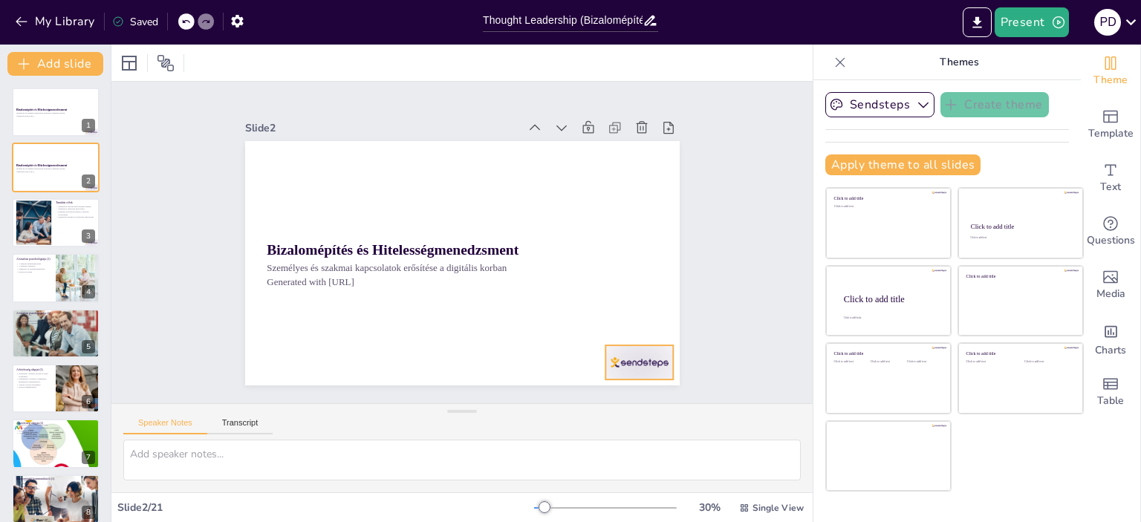
checkbox input "true"
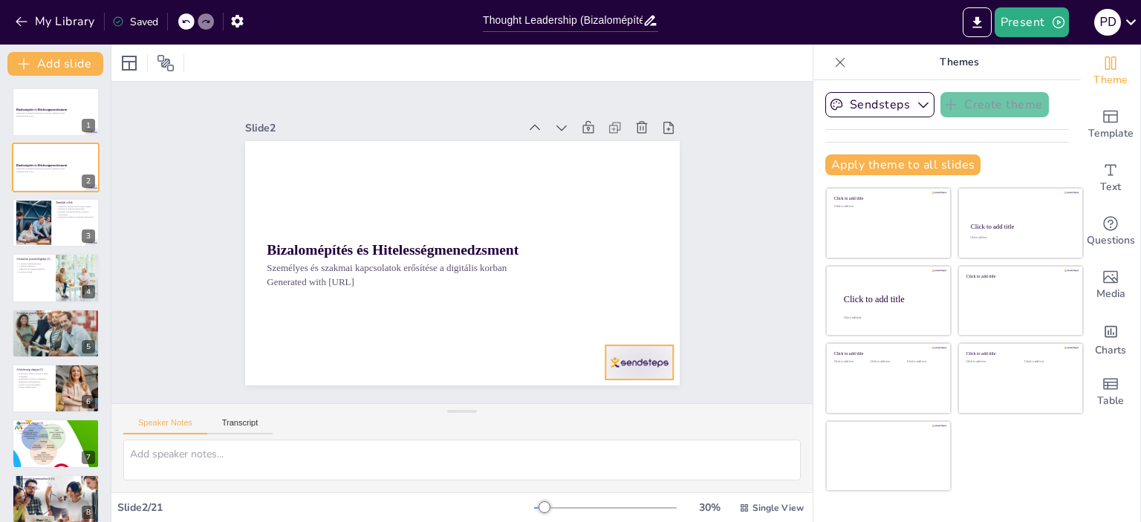
click at [618, 360] on div at bounding box center [625, 380] width 71 height 41
checkbox input "true"
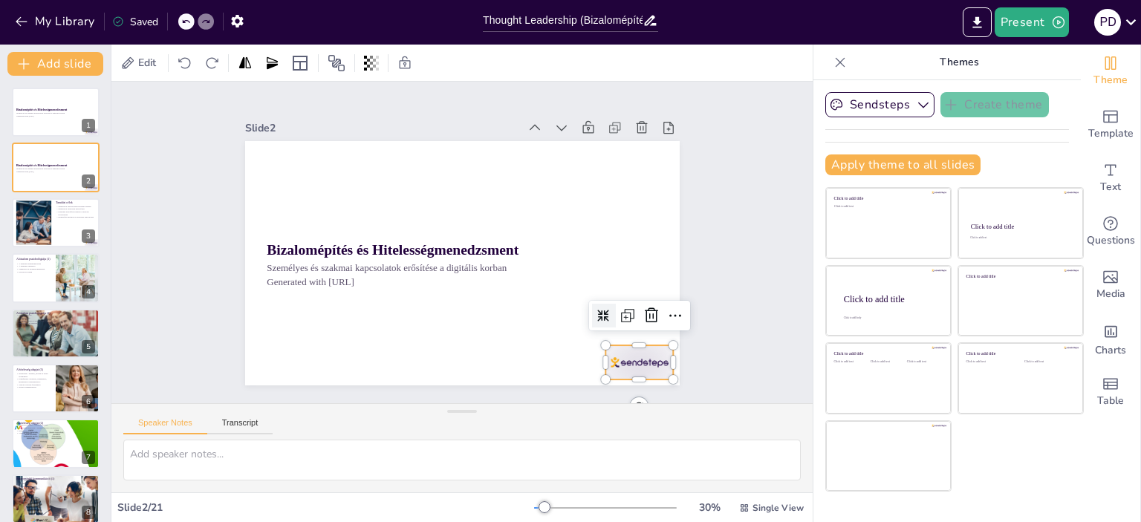
checkbox input "true"
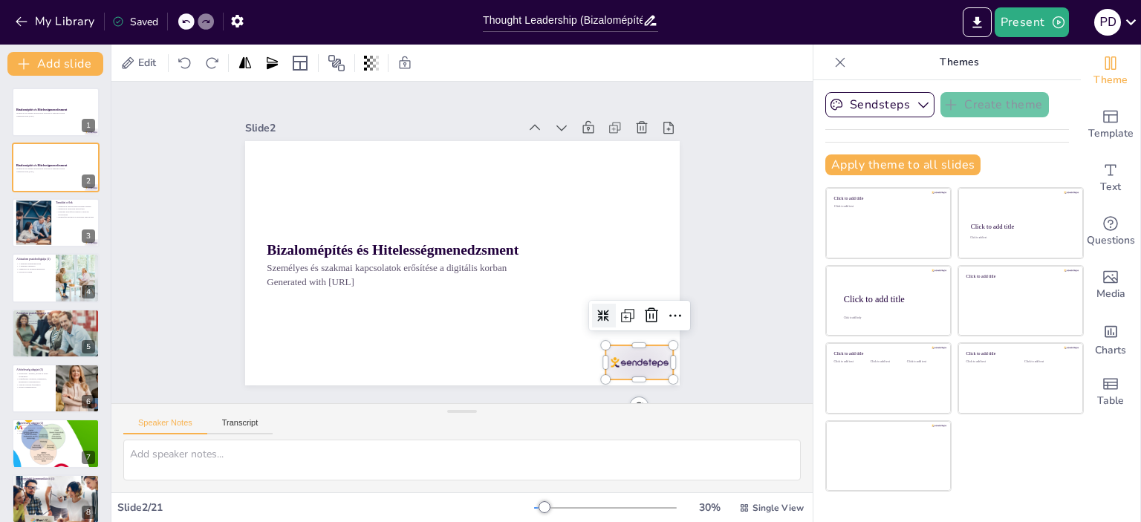
checkbox input "true"
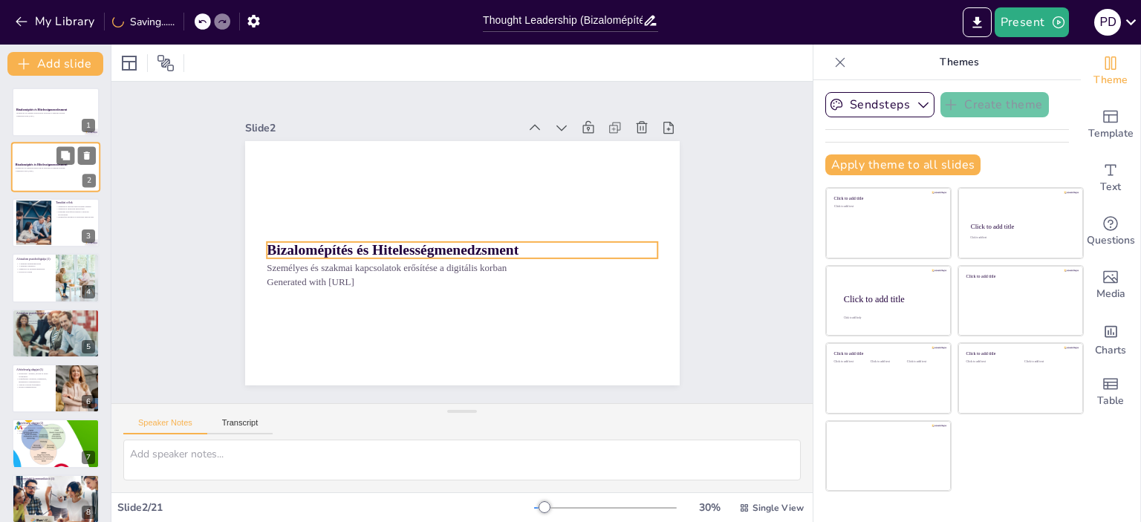
click at [56, 168] on p "Személyes és szakmai kapcsolatok erősítése a digitális korban" at bounding box center [56, 168] width 80 height 3
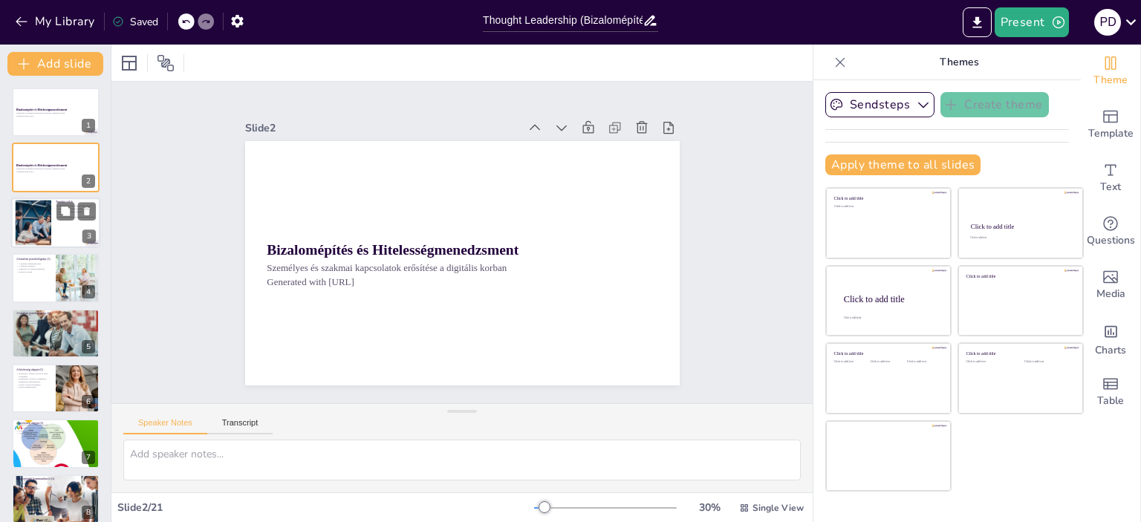
click at [80, 231] on div at bounding box center [55, 223] width 89 height 51
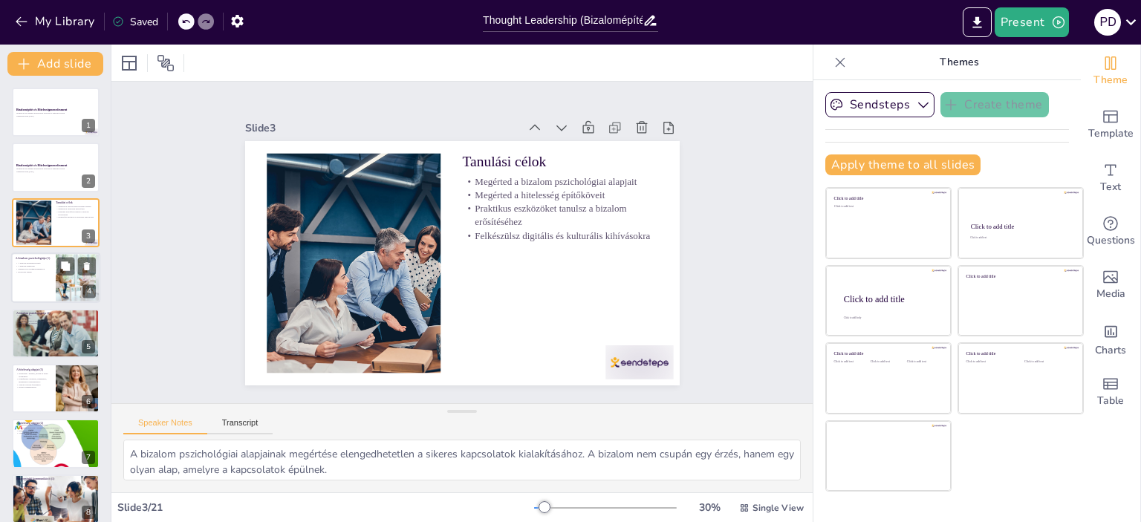
click at [48, 279] on div at bounding box center [55, 278] width 89 height 51
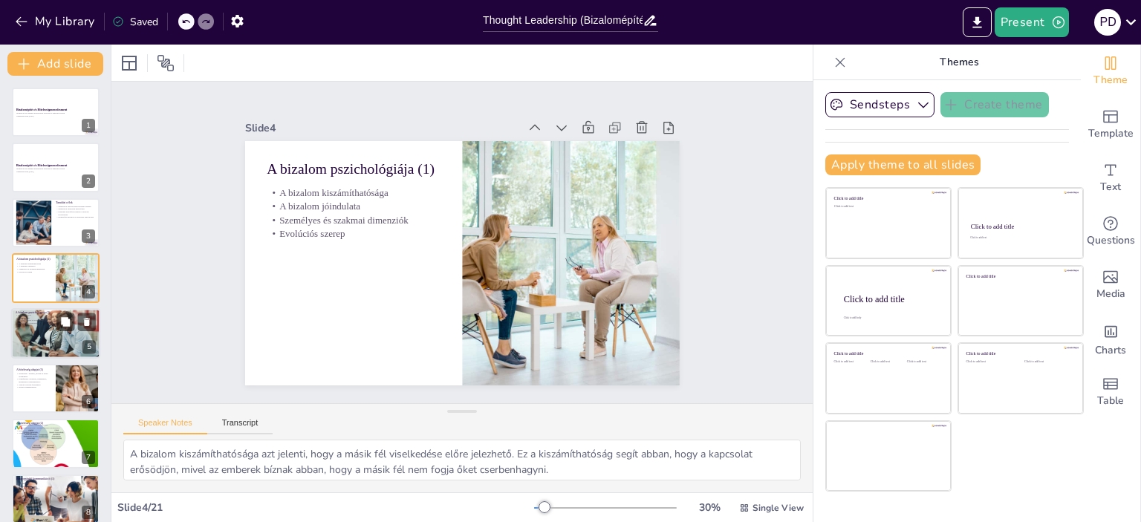
click at [55, 353] on div at bounding box center [55, 333] width 89 height 51
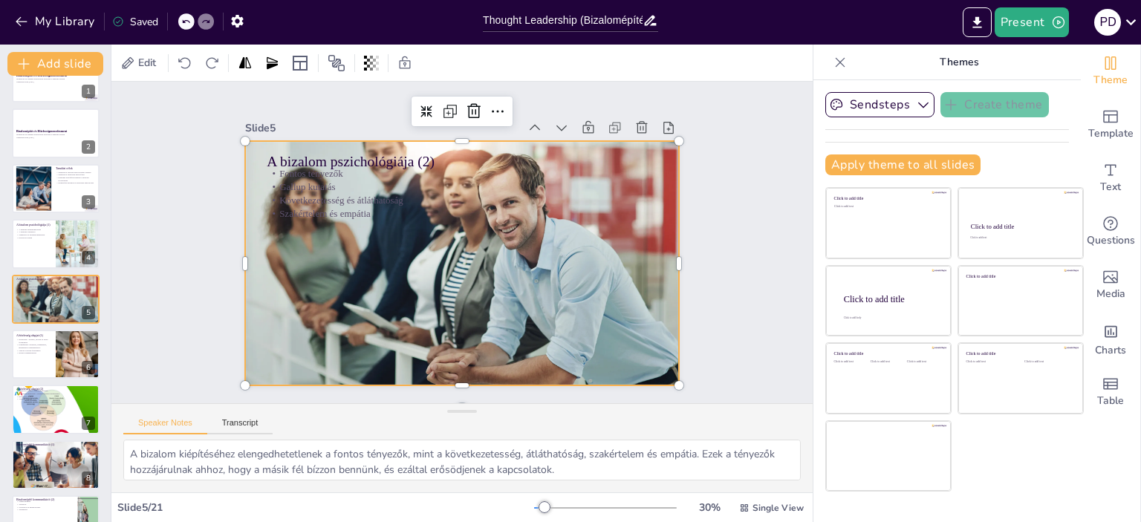
click at [275, 267] on div at bounding box center [451, 260] width 499 height 429
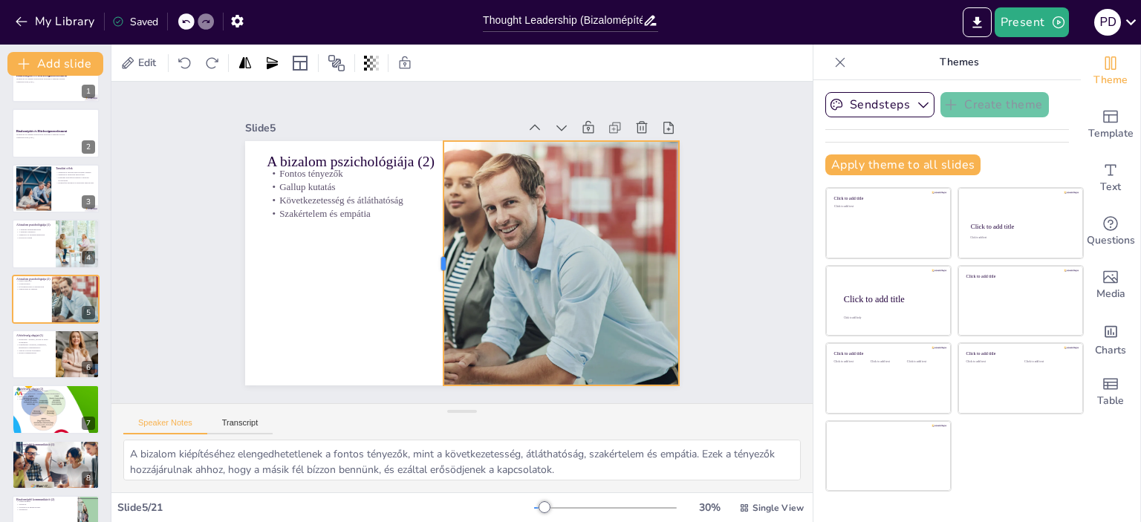
drag, startPoint x: 232, startPoint y: 254, endPoint x: 430, endPoint y: 280, distance: 200.1
click at [438, 280] on div at bounding box center [493, 234] width 110 height 228
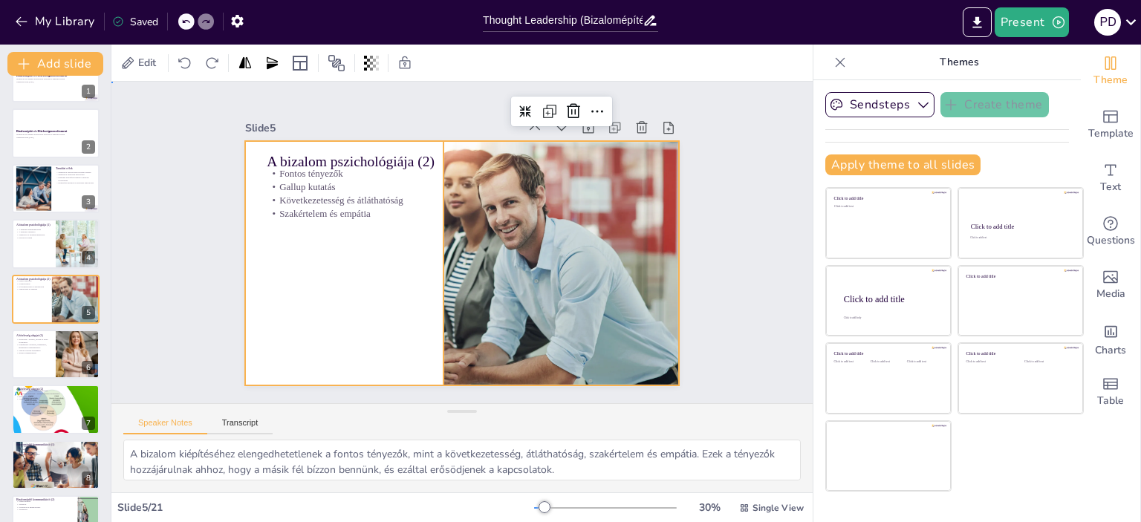
click at [377, 288] on div at bounding box center [460, 263] width 458 height 288
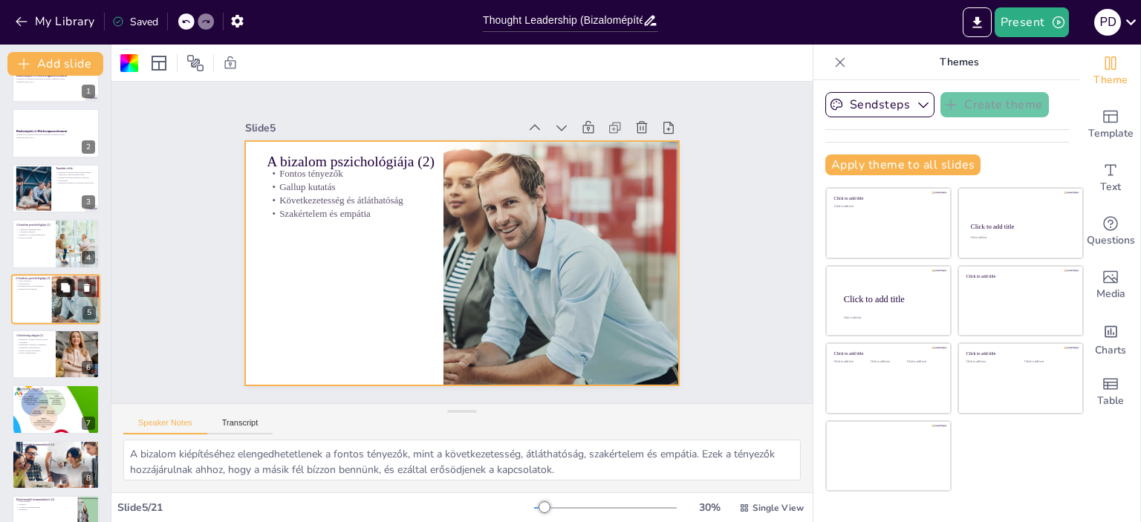
click at [74, 290] on button at bounding box center [65, 288] width 18 height 18
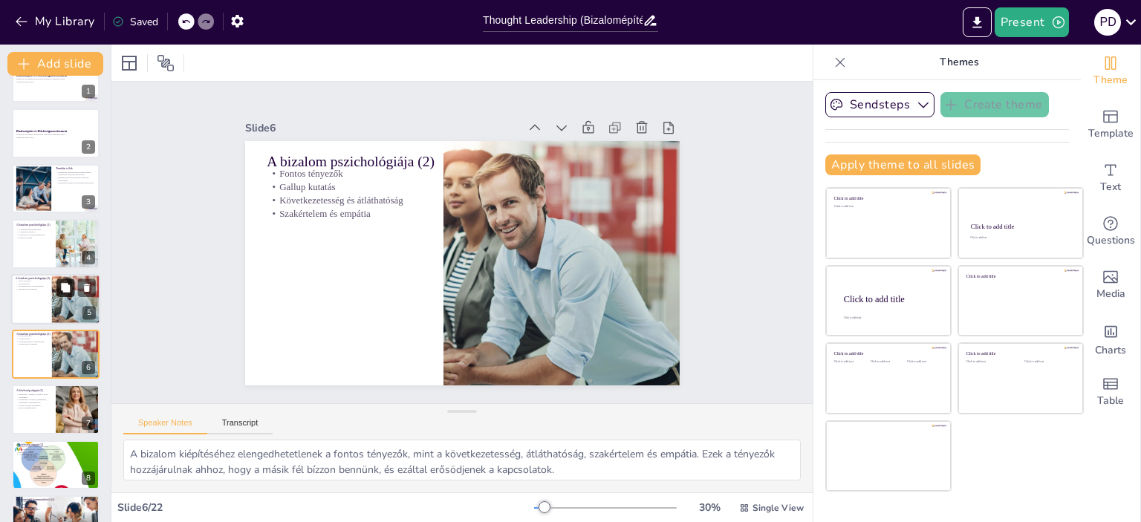
scroll to position [89, 0]
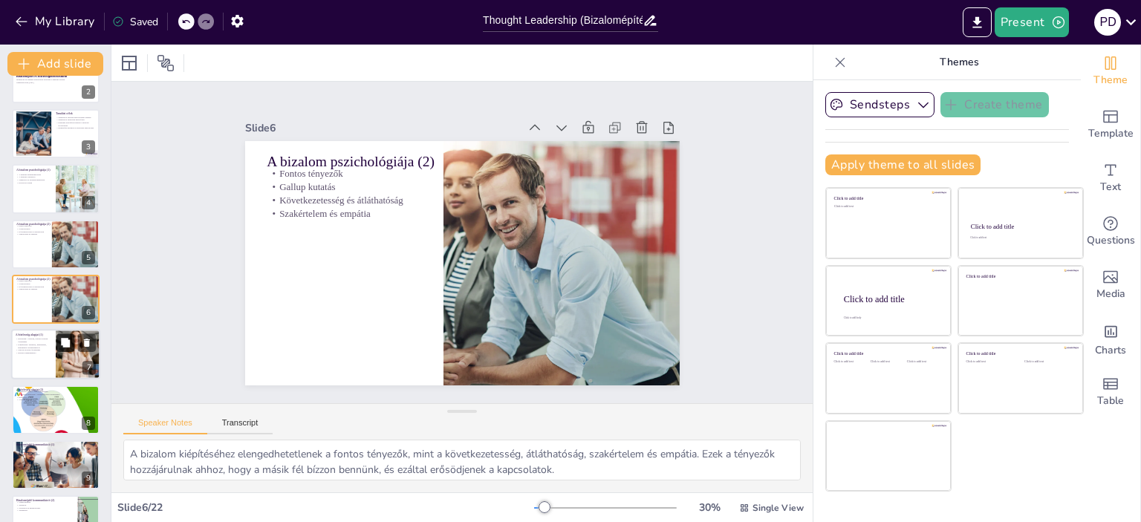
click at [62, 347] on button at bounding box center [65, 343] width 18 height 18
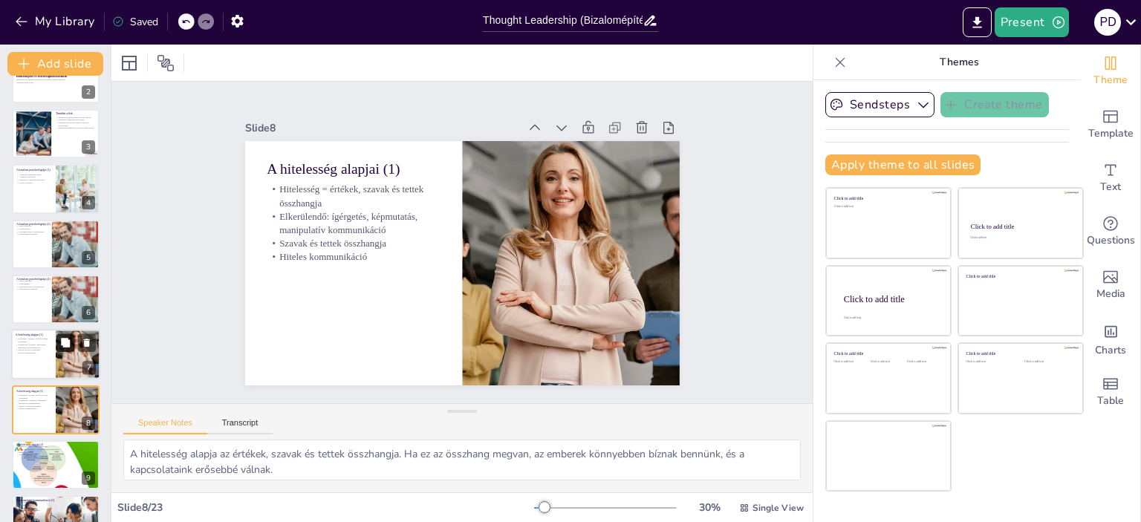
scroll to position [200, 0]
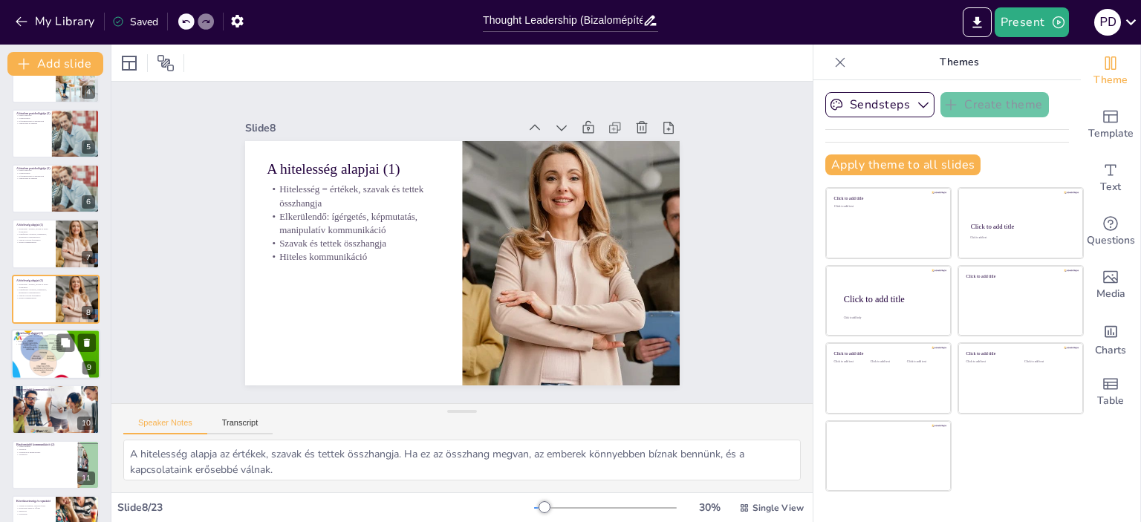
click at [56, 362] on div at bounding box center [56, 354] width 90 height 51
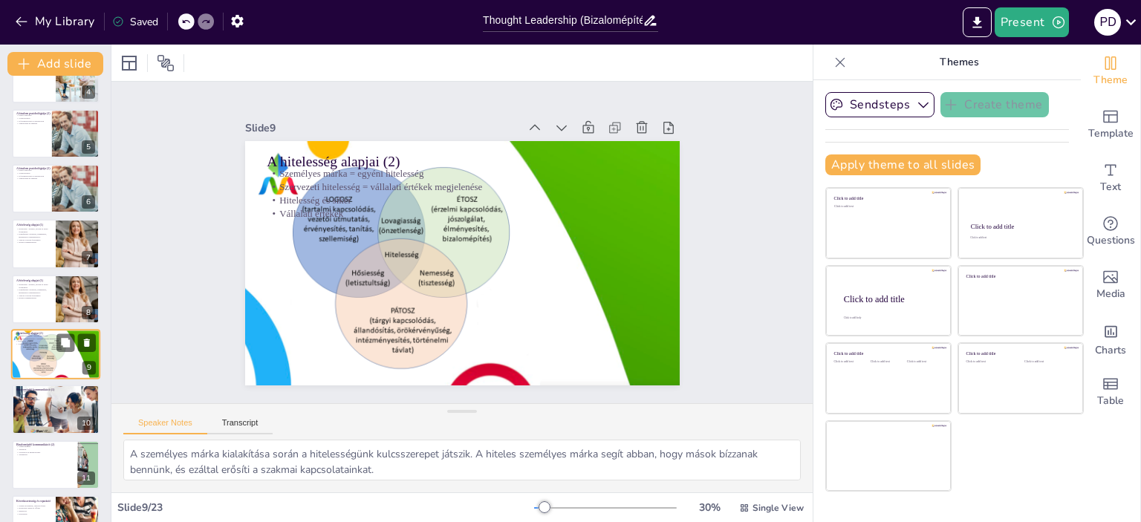
scroll to position [256, 0]
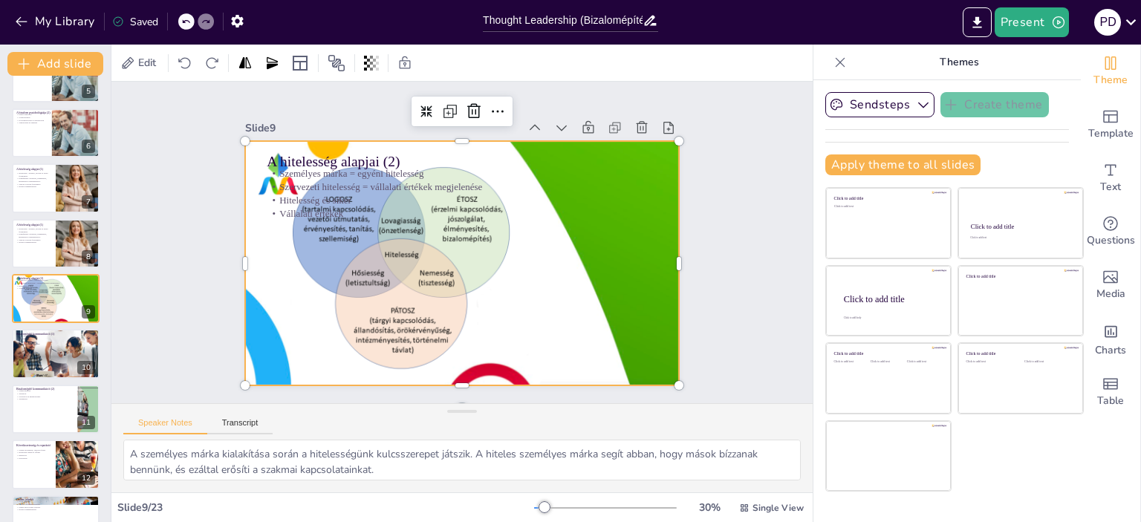
click at [345, 219] on div at bounding box center [460, 263] width 458 height 289
click at [357, 246] on div at bounding box center [442, 238] width 330 height 476
click at [357, 245] on div at bounding box center [453, 262] width 497 height 401
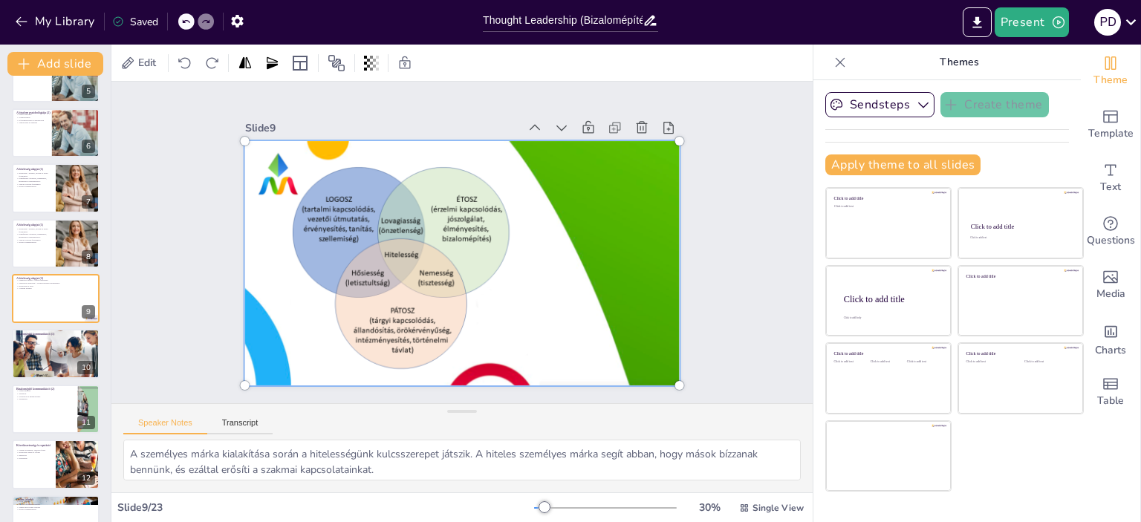
click at [327, 217] on div at bounding box center [458, 263] width 498 height 351
click at [273, 169] on div at bounding box center [456, 262] width 512 height 389
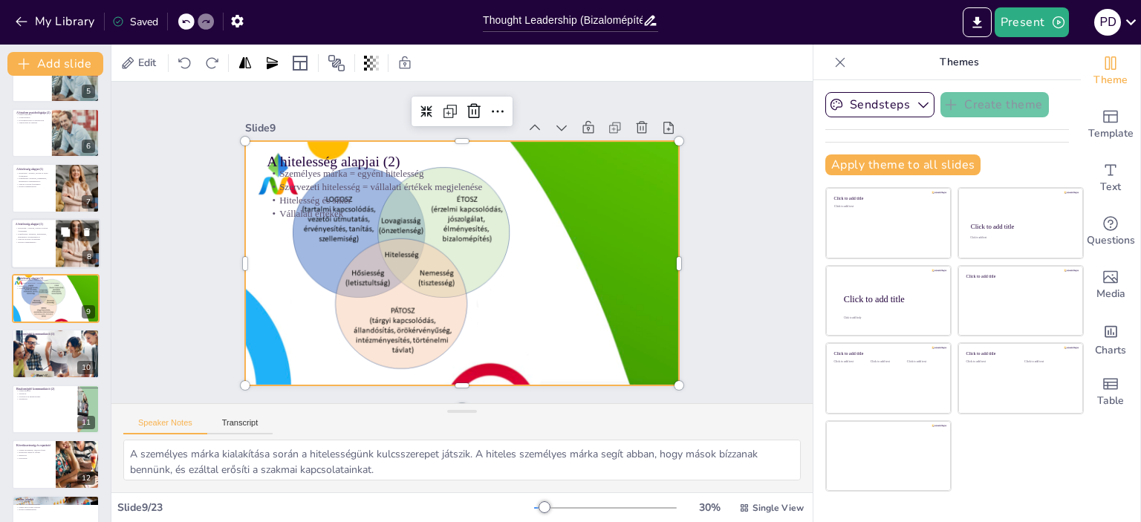
click at [39, 244] on div at bounding box center [55, 243] width 89 height 51
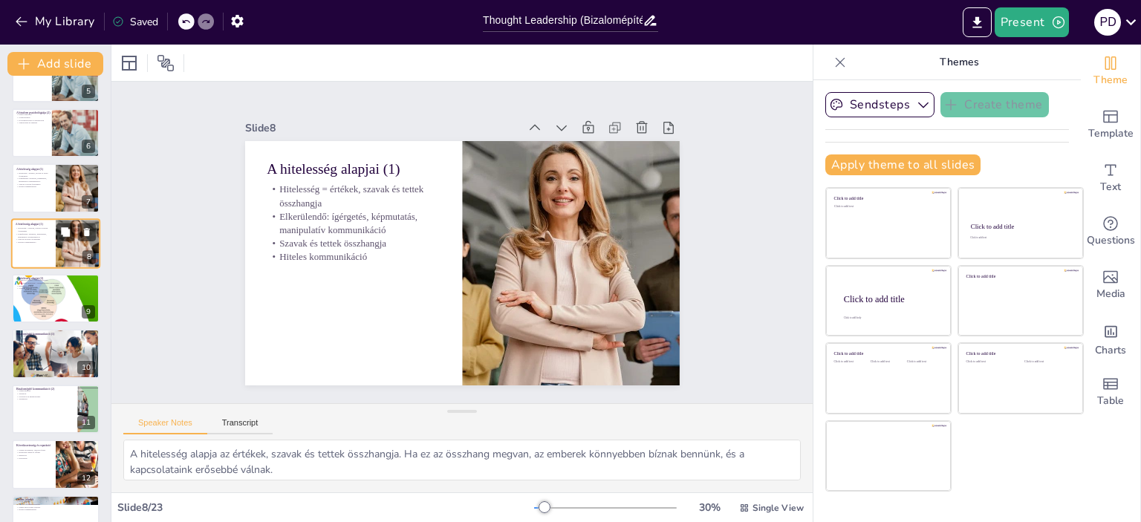
scroll to position [200, 0]
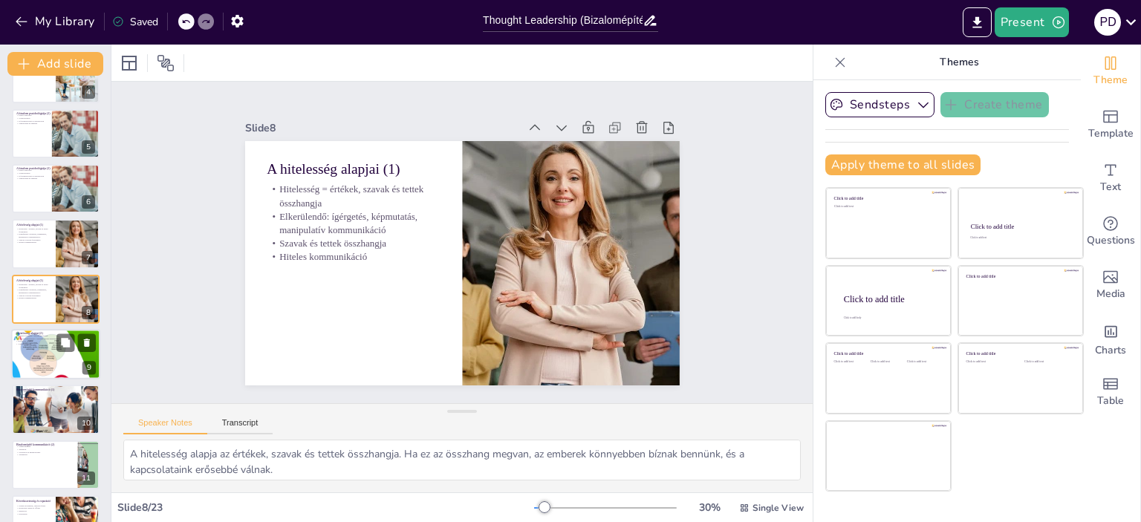
click at [37, 343] on p "Vállalati értékek" at bounding box center [56, 344] width 80 height 3
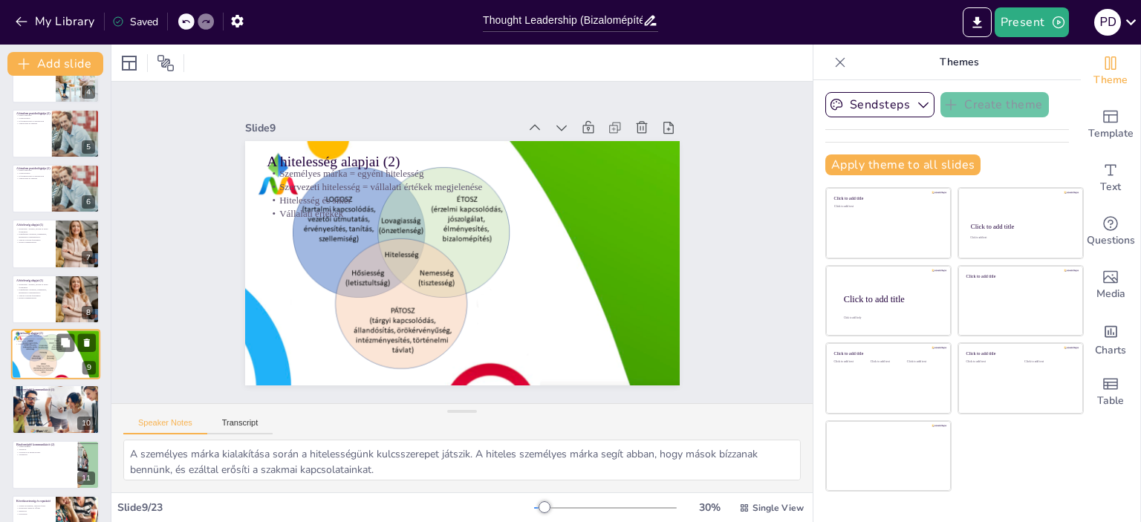
scroll to position [256, 0]
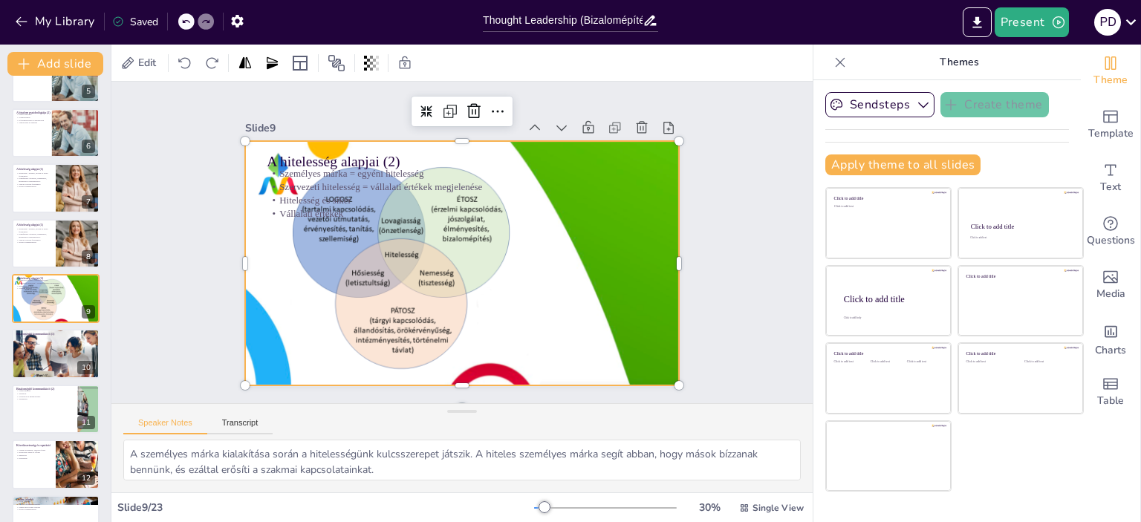
click at [253, 323] on div at bounding box center [451, 261] width 499 height 430
click at [284, 316] on div at bounding box center [456, 262] width 490 height 367
click at [284, 316] on div at bounding box center [453, 262] width 497 height 401
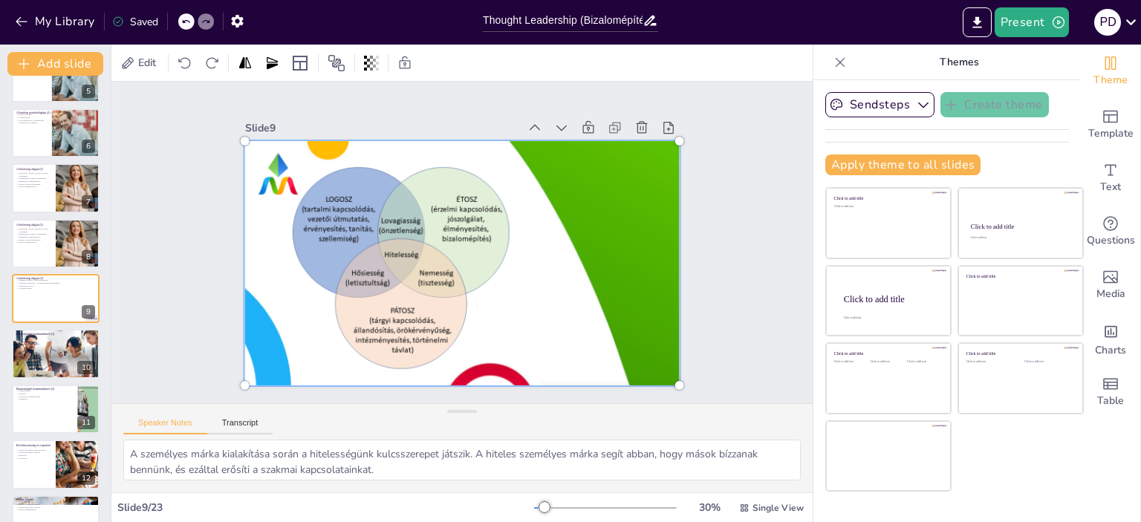
click at [288, 308] on div at bounding box center [458, 263] width 498 height 351
click at [39, 257] on div at bounding box center [55, 243] width 89 height 51
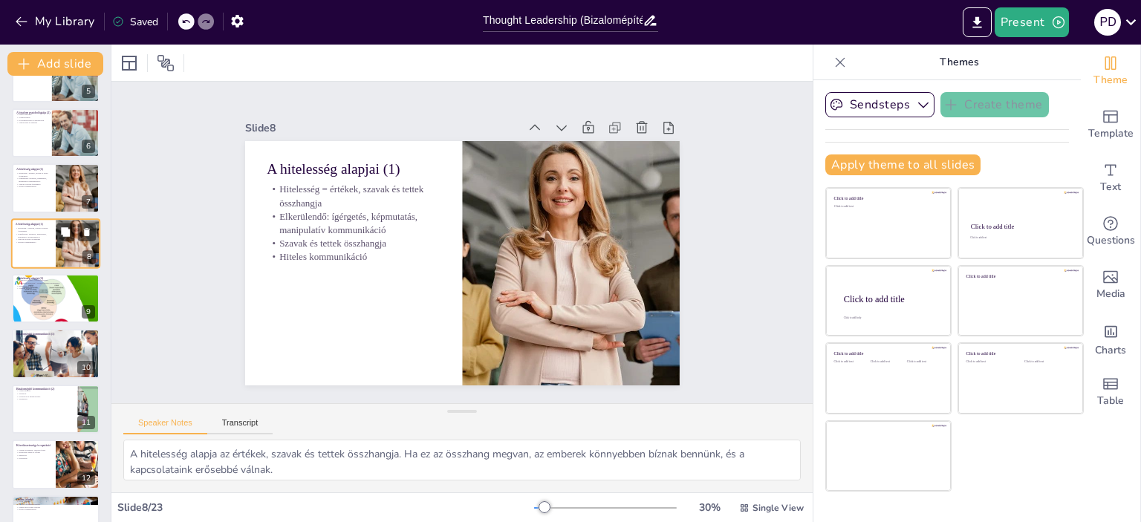
scroll to position [200, 0]
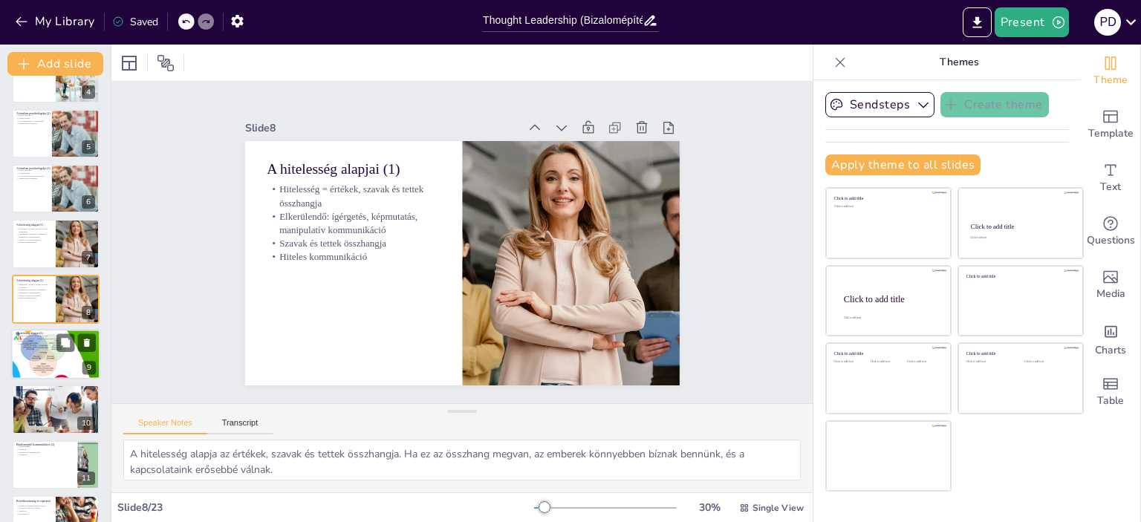
click at [56, 349] on div at bounding box center [75, 343] width 39 height 18
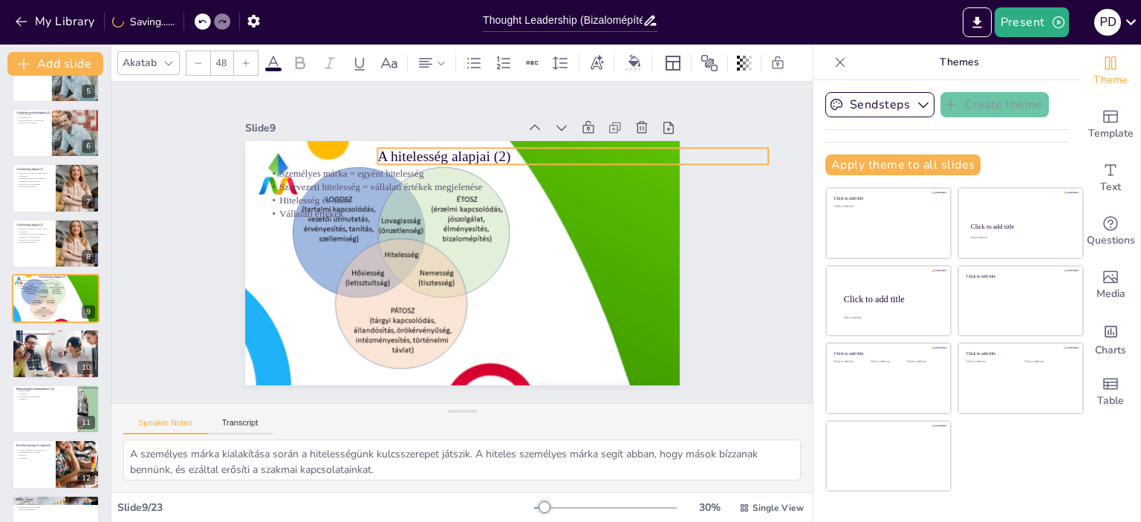
drag, startPoint x: 347, startPoint y: 147, endPoint x: 457, endPoint y: 142, distance: 110.1
click at [457, 142] on p "A hitelesség alapjai (2)" at bounding box center [588, 181] width 387 height 101
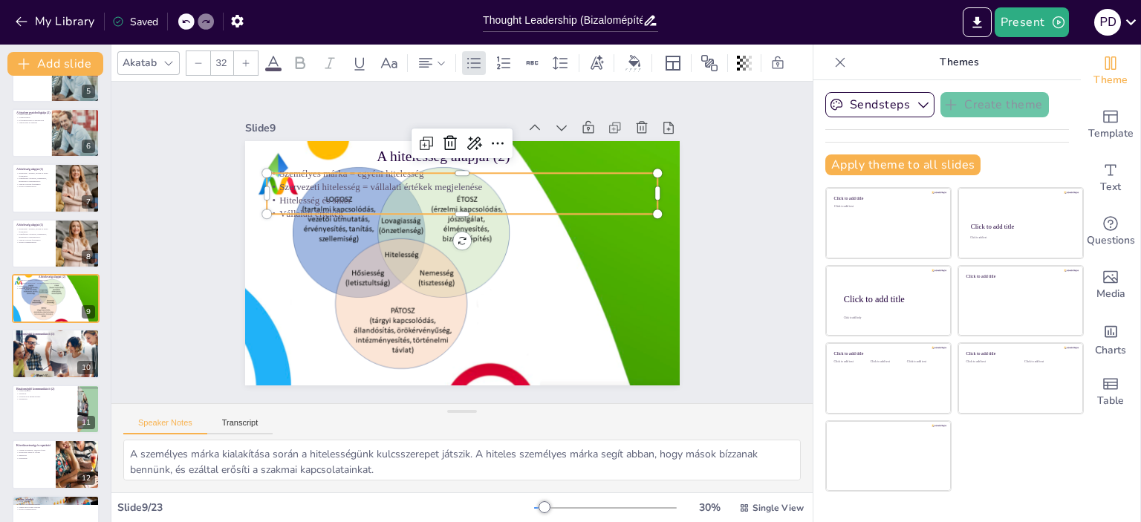
click at [321, 166] on div "A hitelesség alapjai (2) Személyes márka = egyéni hitelesség Szervezeti hiteles…" at bounding box center [451, 260] width 499 height 429
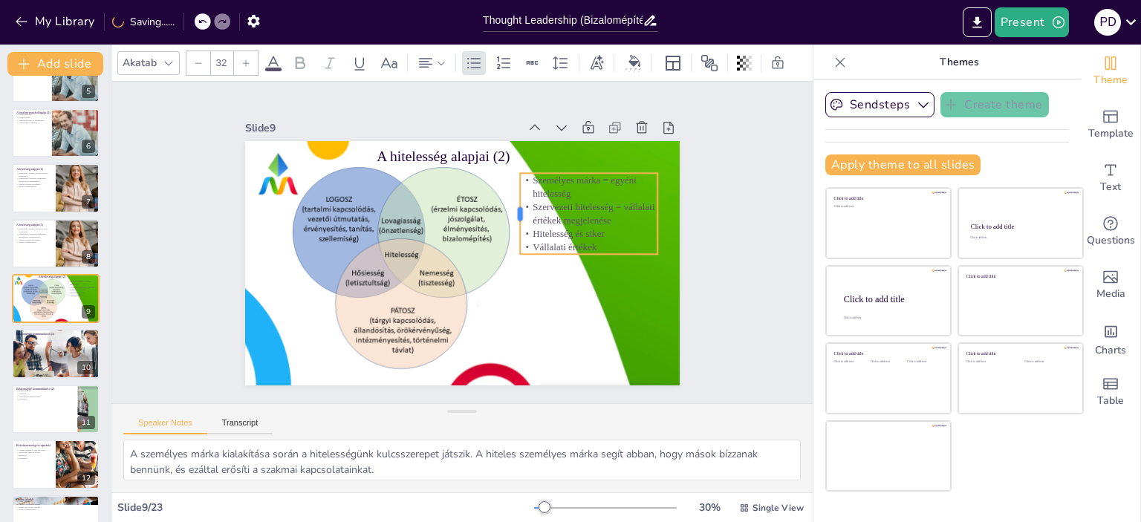
drag, startPoint x: 265, startPoint y: 192, endPoint x: 508, endPoint y: 231, distance: 246.9
click at [508, 231] on div at bounding box center [519, 225] width 28 height 82
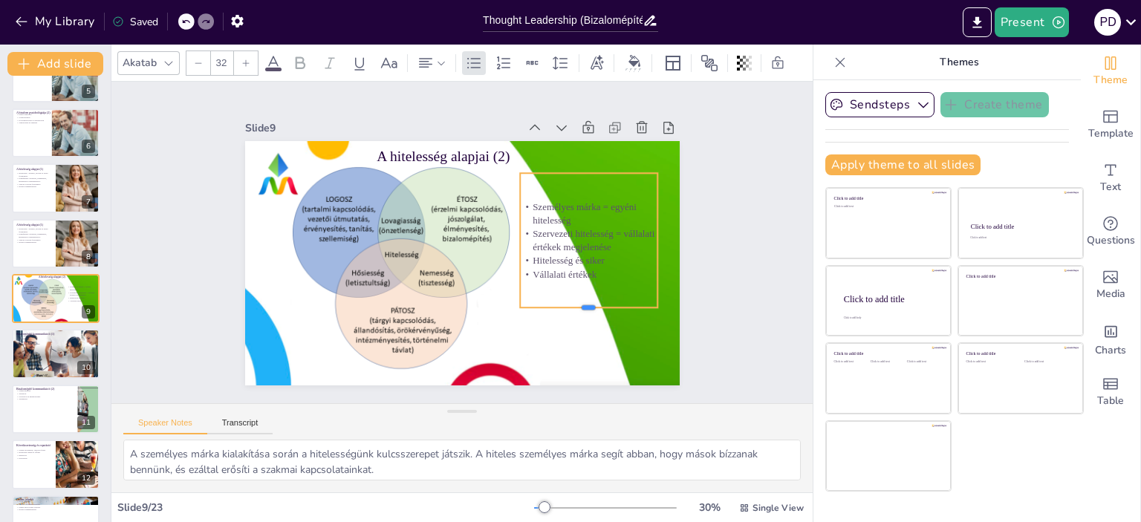
drag, startPoint x: 575, startPoint y: 249, endPoint x: 537, endPoint y: 260, distance: 39.5
click at [567, 299] on div "A hitelesség alapjai (2) Személyes márka = egyéni hitelesség Szervezeti hiteles…" at bounding box center [455, 262] width 489 height 367
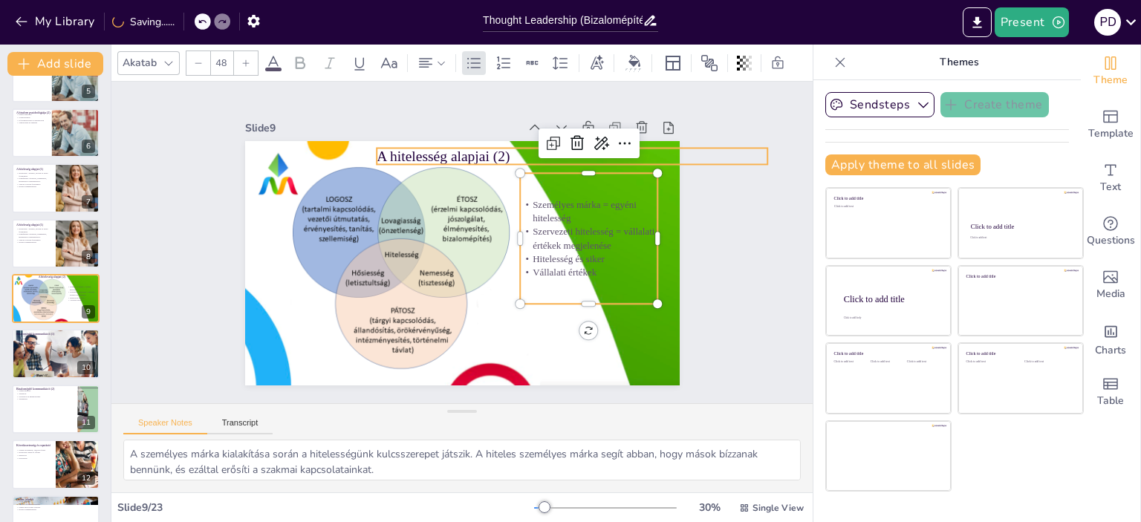
click at [419, 149] on p "A hitelesség alapjai (2)" at bounding box center [588, 181] width 387 height 101
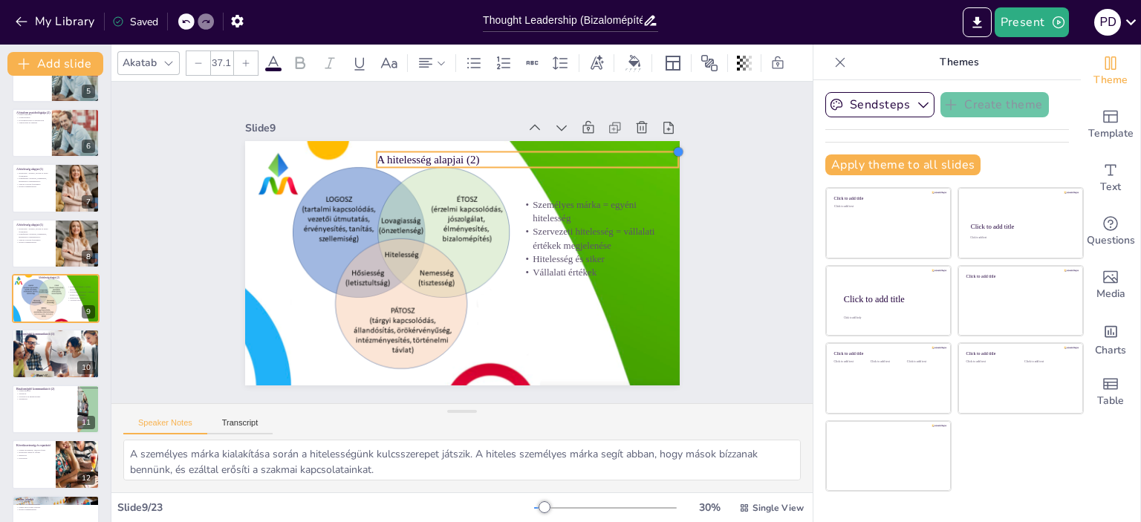
drag, startPoint x: 759, startPoint y: 145, endPoint x: 354, endPoint y: 149, distance: 404.3
click at [354, 149] on div "A hitelesség alapjai (2) Személyes márka = egyéni hitelesség Szervezeti hiteles…" at bounding box center [458, 263] width 476 height 330
drag, startPoint x: 668, startPoint y: 155, endPoint x: 495, endPoint y: 155, distance: 173.1
click at [513, 157] on div at bounding box center [519, 165] width 13 height 17
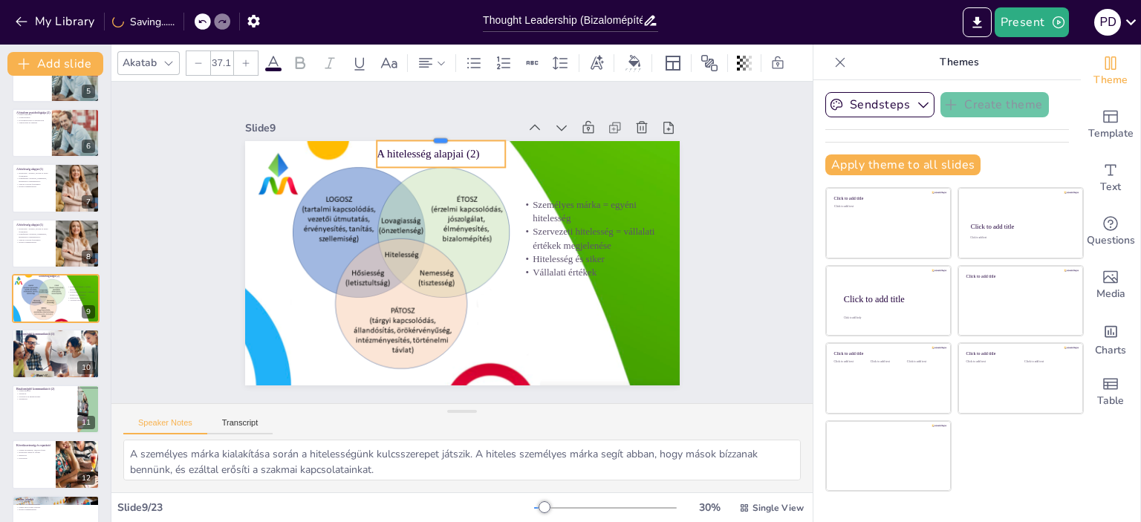
drag, startPoint x: 443, startPoint y: 143, endPoint x: 453, endPoint y: 132, distance: 14.7
click at [453, 132] on div at bounding box center [452, 132] width 129 height 25
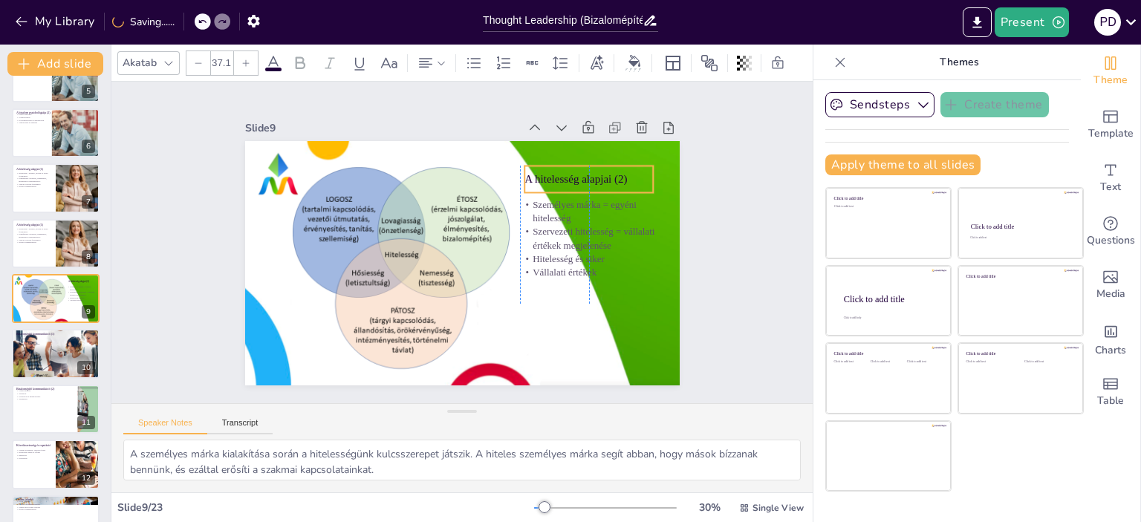
drag, startPoint x: 454, startPoint y: 158, endPoint x: 600, endPoint y: 184, distance: 147.8
click at [600, 184] on div "A hitelesség alapjai (2) Személyes márka = egyéni hitelesség Szervezeti hiteles…" at bounding box center [482, 143] width 425 height 91
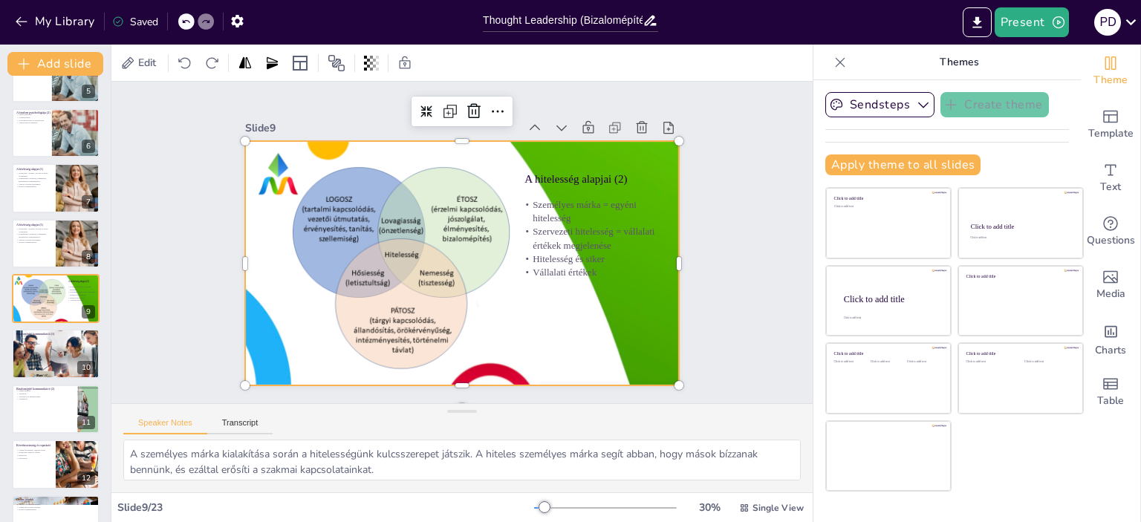
click at [557, 328] on div at bounding box center [453, 262] width 497 height 401
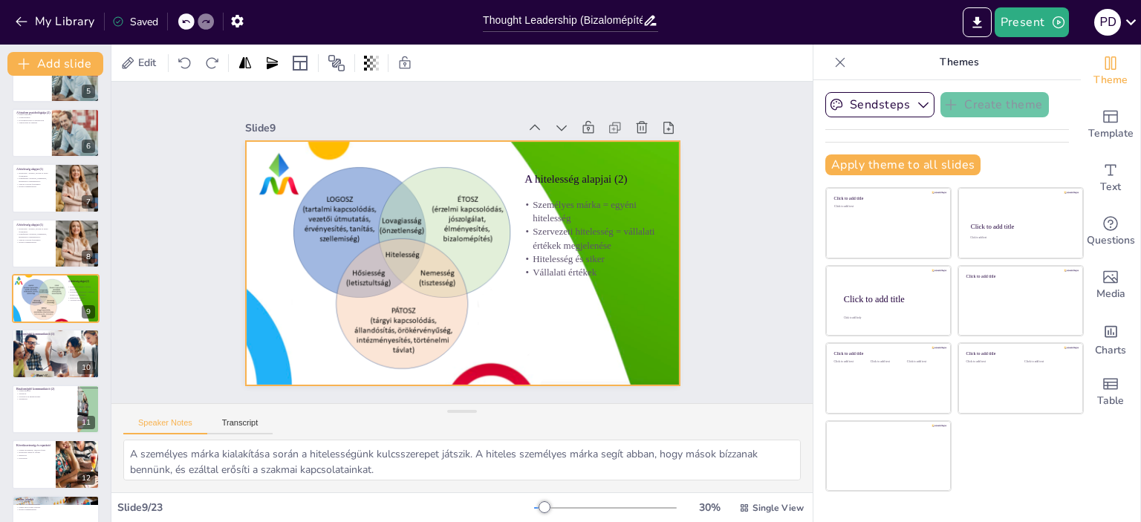
click at [377, 215] on div at bounding box center [461, 263] width 458 height 289
click at [67, 351] on button at bounding box center [65, 343] width 18 height 18
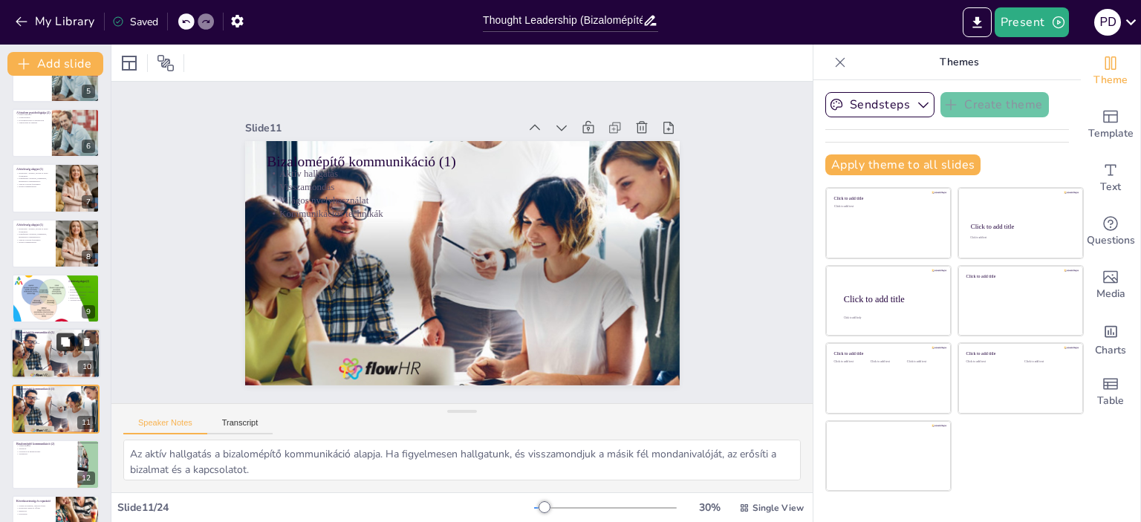
scroll to position [366, 0]
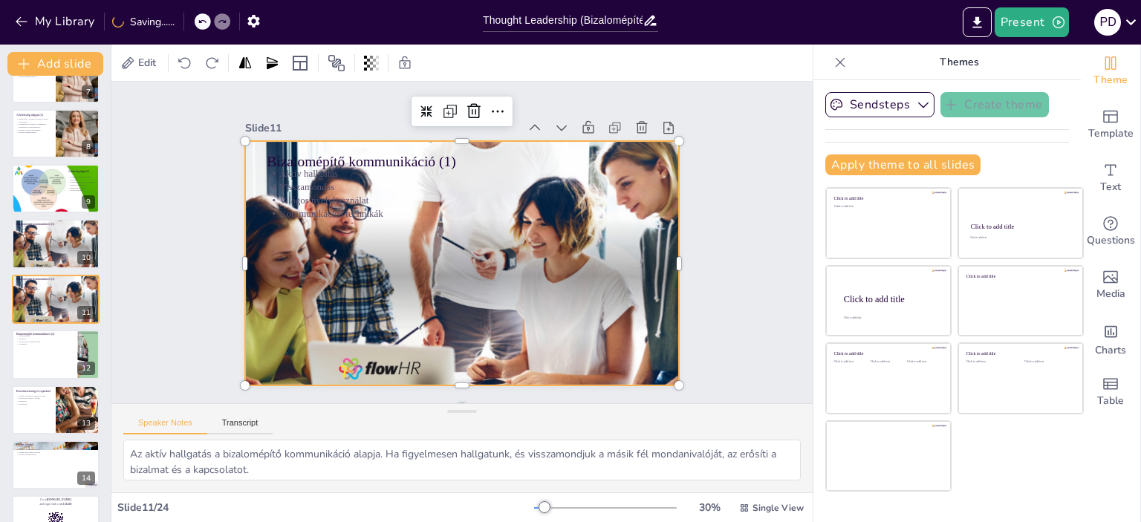
click at [264, 246] on div at bounding box center [460, 263] width 458 height 288
click at [233, 252] on div at bounding box center [239, 217] width 62 height 242
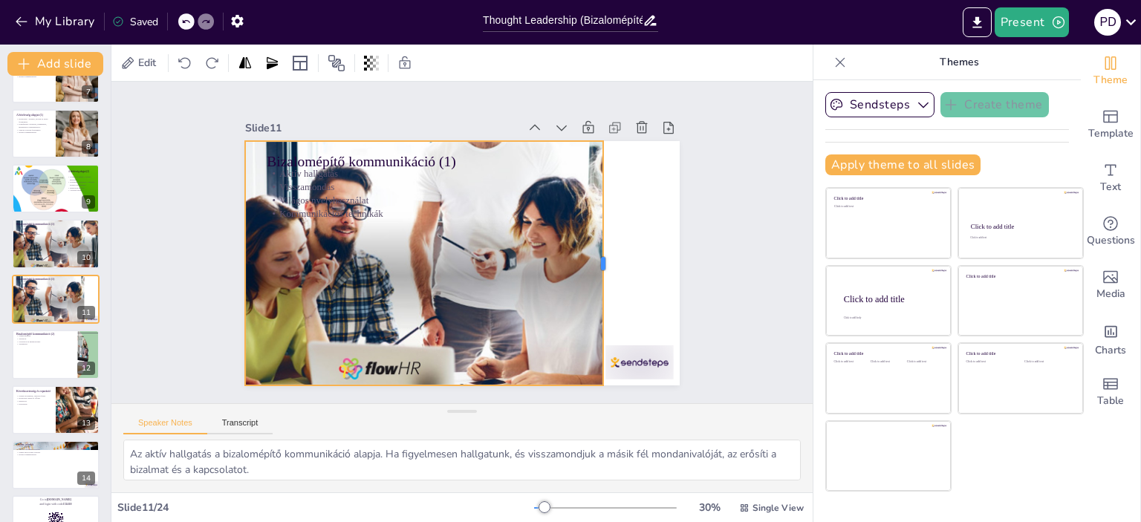
drag, startPoint x: 668, startPoint y: 257, endPoint x: 592, endPoint y: 274, distance: 77.7
click at [592, 274] on div at bounding box center [606, 279] width 37 height 244
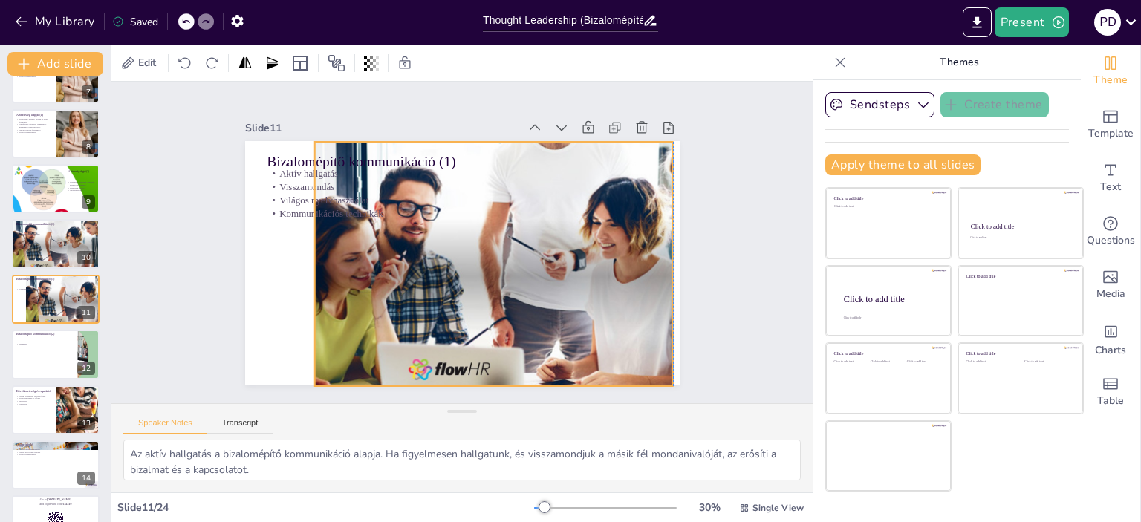
drag, startPoint x: 307, startPoint y: 226, endPoint x: 378, endPoint y: 227, distance: 71.3
click at [378, 227] on div at bounding box center [521, 284] width 489 height 367
click at [303, 258] on div at bounding box center [306, 248] width 37 height 244
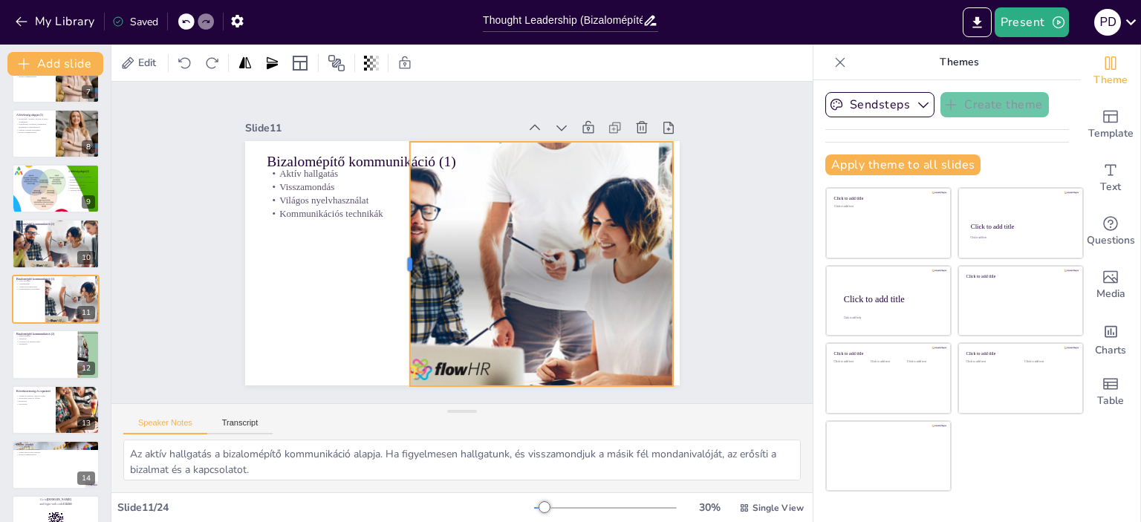
drag, startPoint x: 303, startPoint y: 258, endPoint x: 398, endPoint y: 277, distance: 97.1
click at [398, 277] on div "Bizalomépítő kommunikáció (1) Aktív hallgatás Visszamondás Világos nyelvhasznál…" at bounding box center [458, 262] width 476 height 329
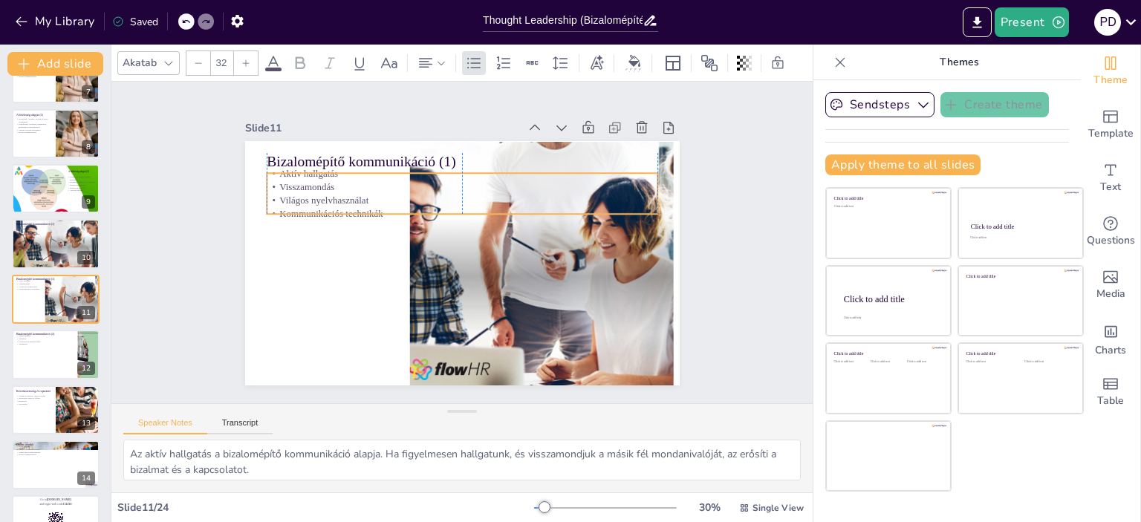
click at [340, 192] on p "Világos nyelvhasználat" at bounding box center [475, 203] width 376 height 134
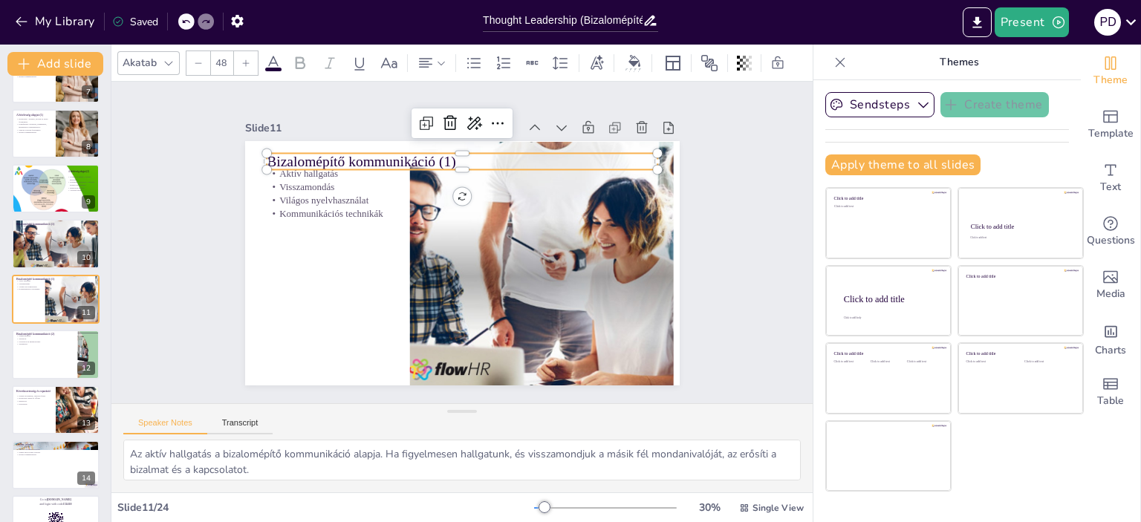
click at [324, 152] on p "Bizalomépítő kommunikáció (1)" at bounding box center [487, 165] width 378 height 140
drag, startPoint x: 646, startPoint y: 159, endPoint x: 388, endPoint y: 157, distance: 258.6
click at [388, 157] on div "Bizalomépítő kommunikáció (1) Aktív hallgatás Visszamondás Világos nyelvhasznál…" at bounding box center [458, 262] width 476 height 329
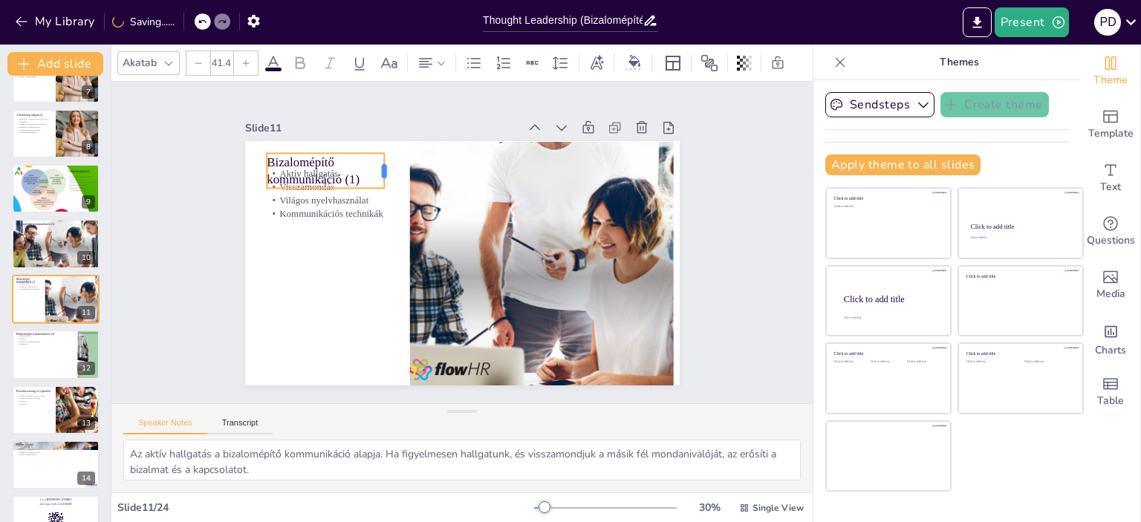
drag, startPoint x: 597, startPoint y: 156, endPoint x: 377, endPoint y: 151, distance: 220.0
click at [377, 151] on div "Bizalomépítő kommunikáció (1) Aktív hallgatás Visszamondás Világos nyelvhasznál…" at bounding box center [454, 262] width 496 height 401
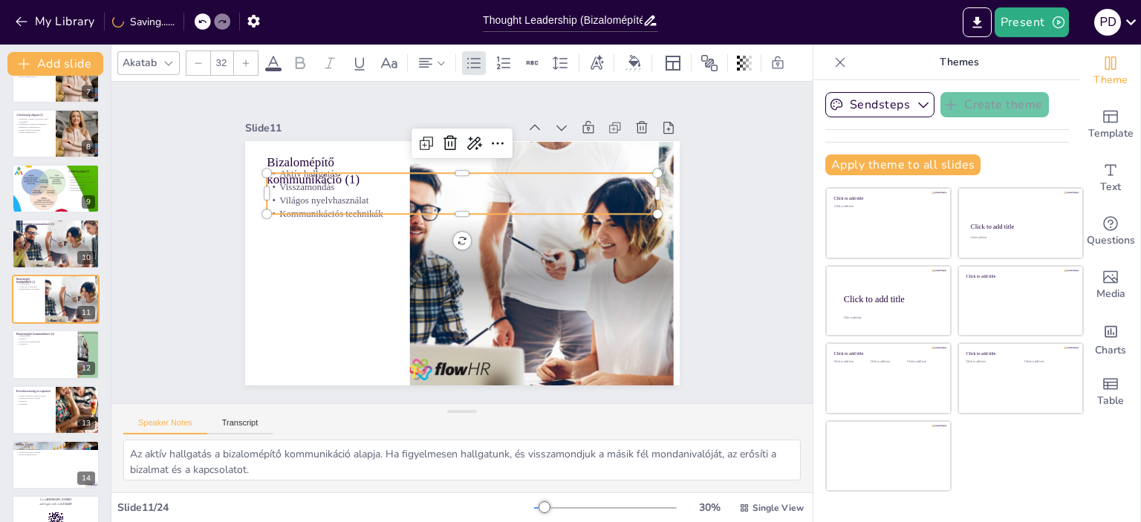
click at [339, 210] on div "Bizalomépítő kommunikáció (1) Aktív hallgatás Visszamondás Világos nyelvhasznál…" at bounding box center [454, 262] width 496 height 400
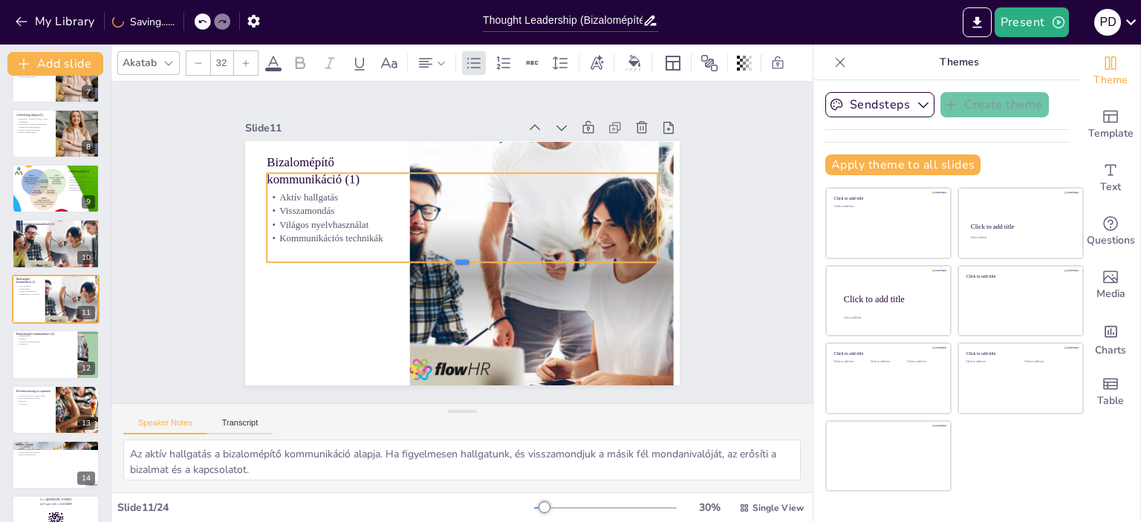
drag, startPoint x: 337, startPoint y: 210, endPoint x: 308, endPoint y: 258, distance: 56.7
click at [308, 258] on div at bounding box center [457, 267] width 385 height 93
drag, startPoint x: 648, startPoint y: 207, endPoint x: 360, endPoint y: 213, distance: 287.6
click at [370, 213] on div at bounding box center [393, 185] width 47 height 86
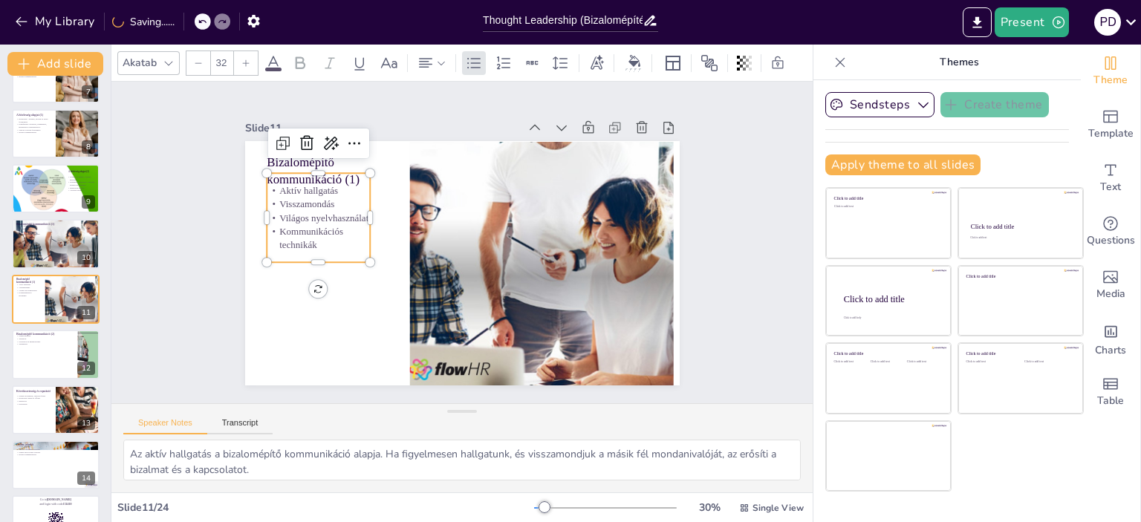
click at [306, 253] on div "Aktív hallgatás Visszamondás Világos nyelvhasználat Kommunikációs technikák" at bounding box center [321, 203] width 112 height 100
drag, startPoint x: 305, startPoint y: 256, endPoint x: 300, endPoint y: 296, distance: 40.5
click at [300, 294] on div at bounding box center [308, 277] width 104 height 33
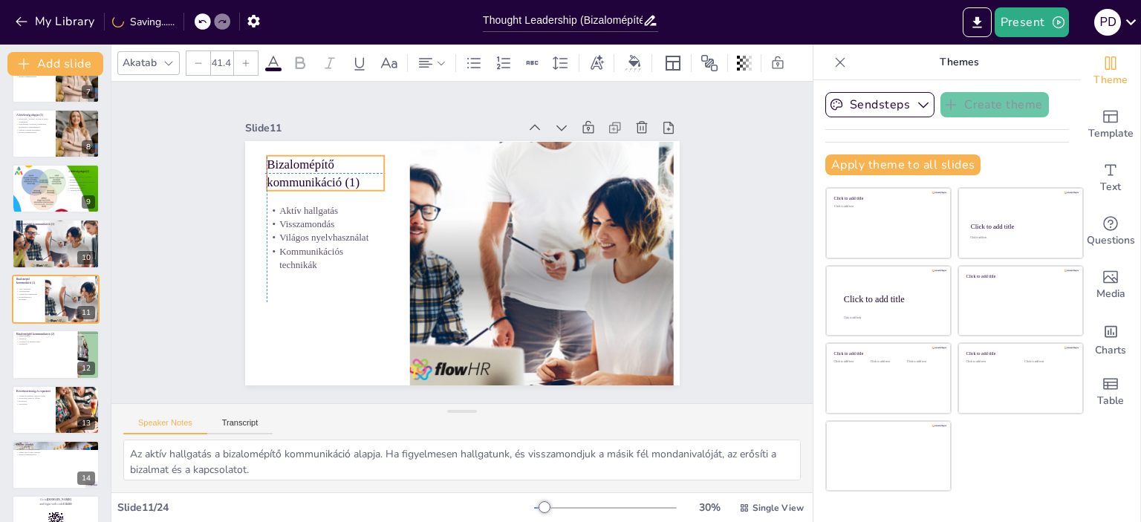
click at [308, 164] on p "Bizalomépítő kommunikáció (1)" at bounding box center [333, 159] width 120 height 47
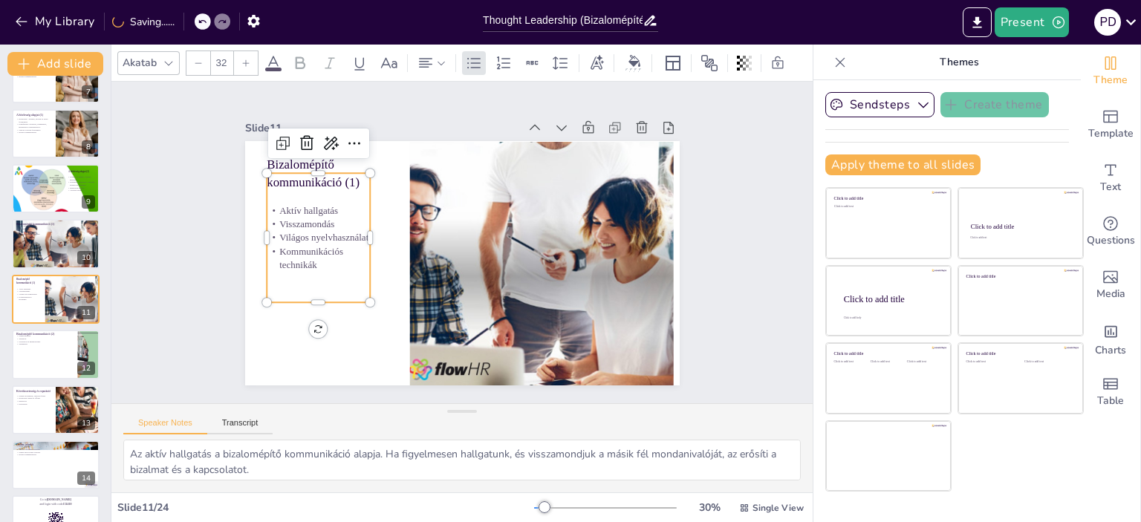
click at [331, 215] on p "Világos nyelvhasználat" at bounding box center [327, 193] width 103 height 45
drag, startPoint x: 310, startPoint y: 166, endPoint x: 303, endPoint y: 196, distance: 31.2
click at [360, 148] on div at bounding box center [399, 105] width 78 height 85
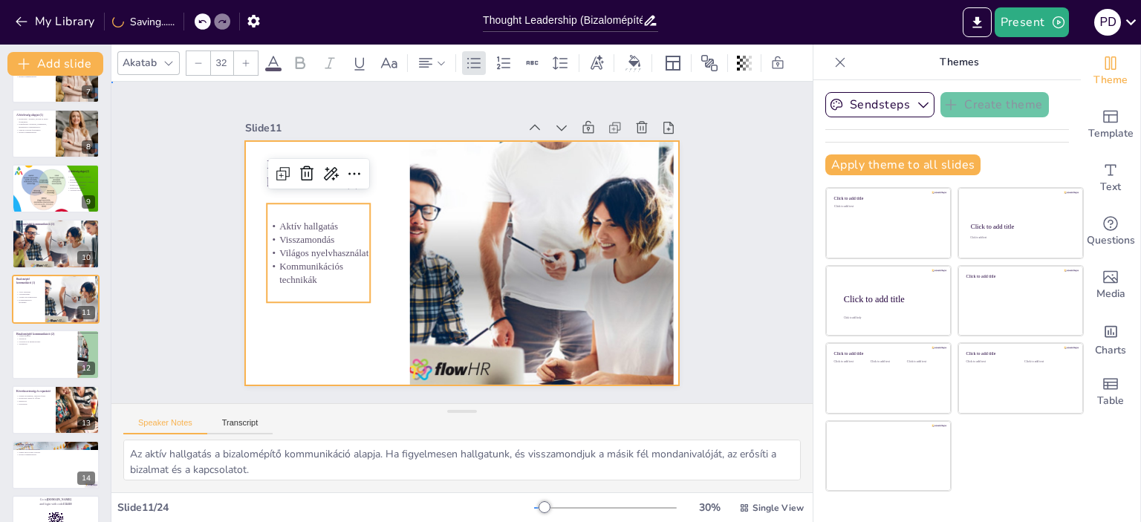
click at [357, 347] on div at bounding box center [458, 262] width 476 height 329
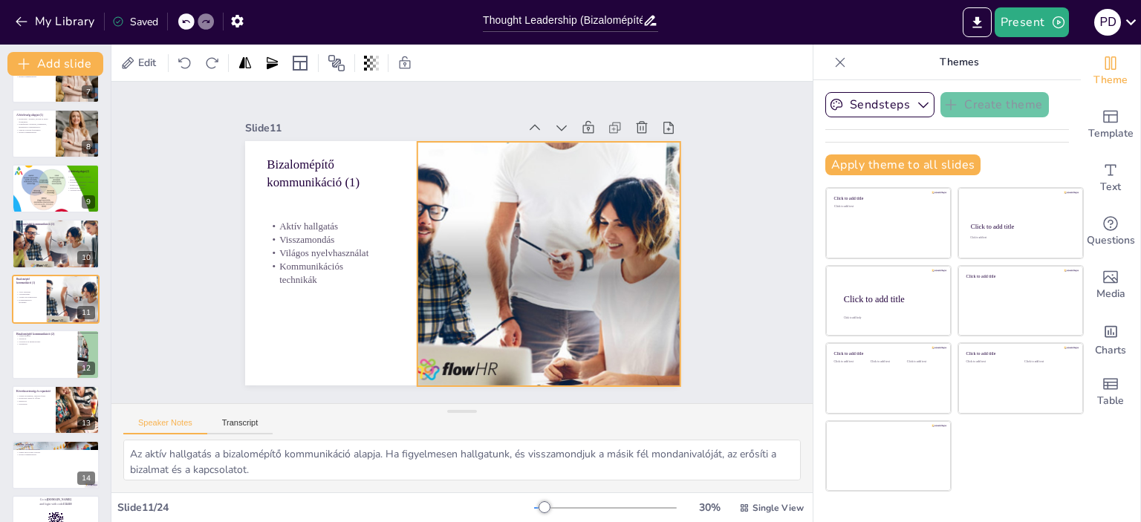
click at [533, 264] on div at bounding box center [529, 286] width 489 height 367
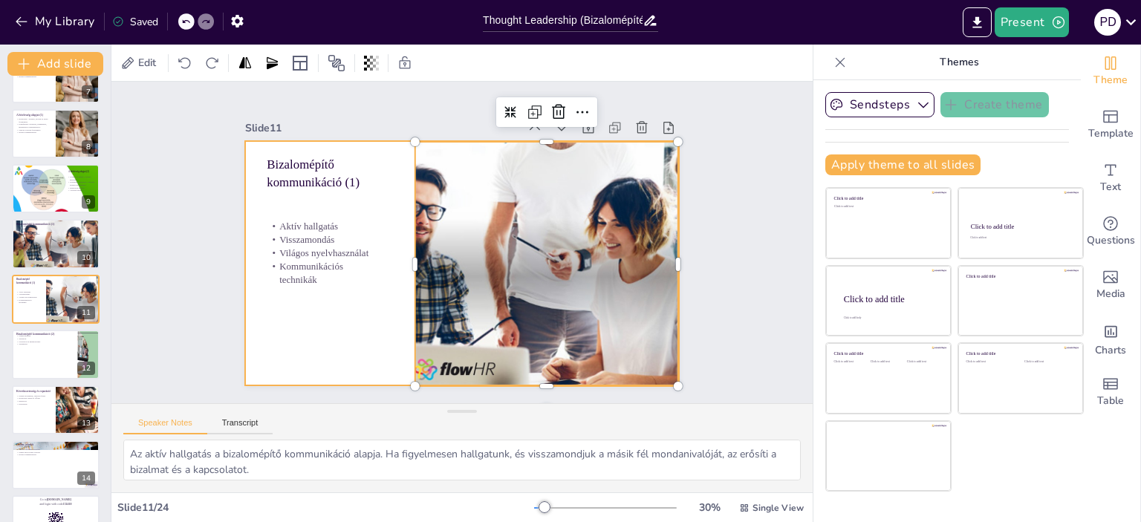
click at [263, 340] on div at bounding box center [446, 256] width 473 height 487
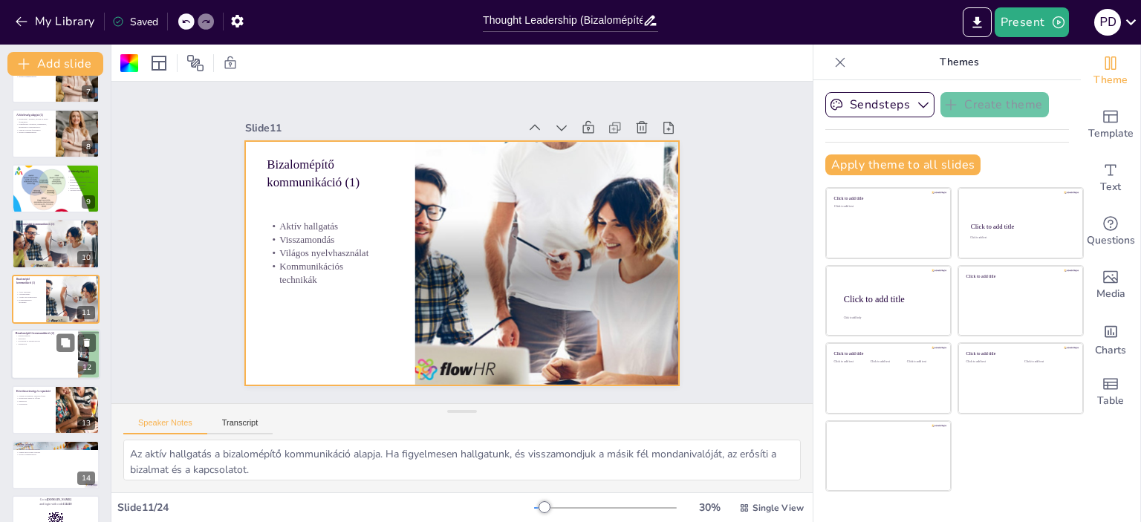
click at [46, 347] on div at bounding box center [55, 354] width 89 height 51
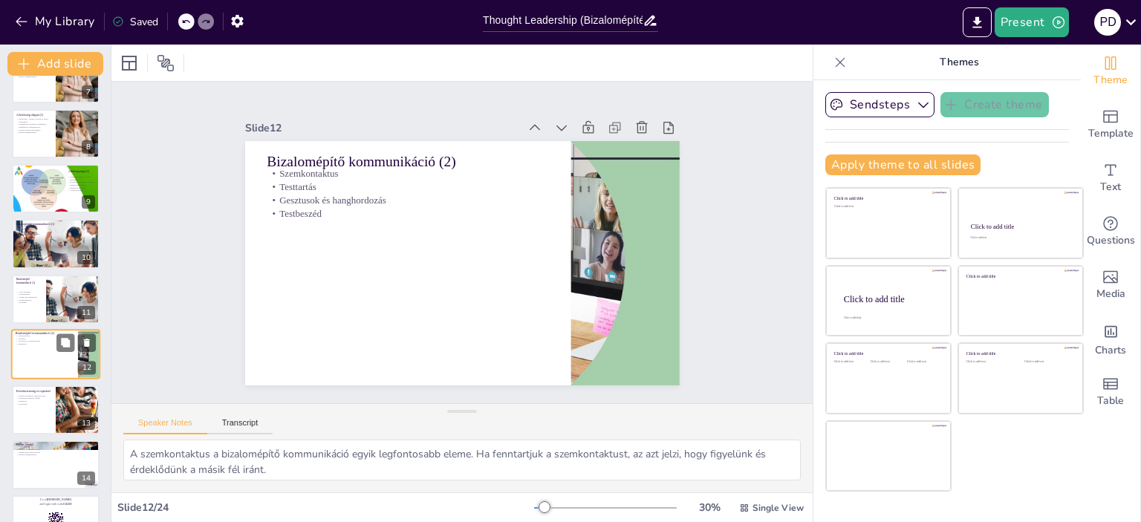
scroll to position [421, 0]
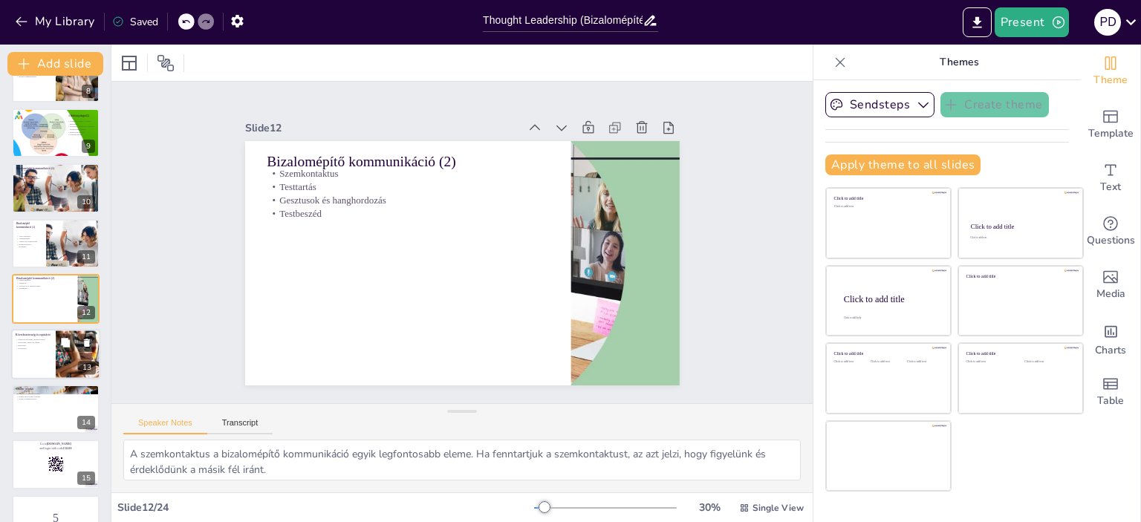
click at [44, 371] on div at bounding box center [55, 354] width 89 height 51
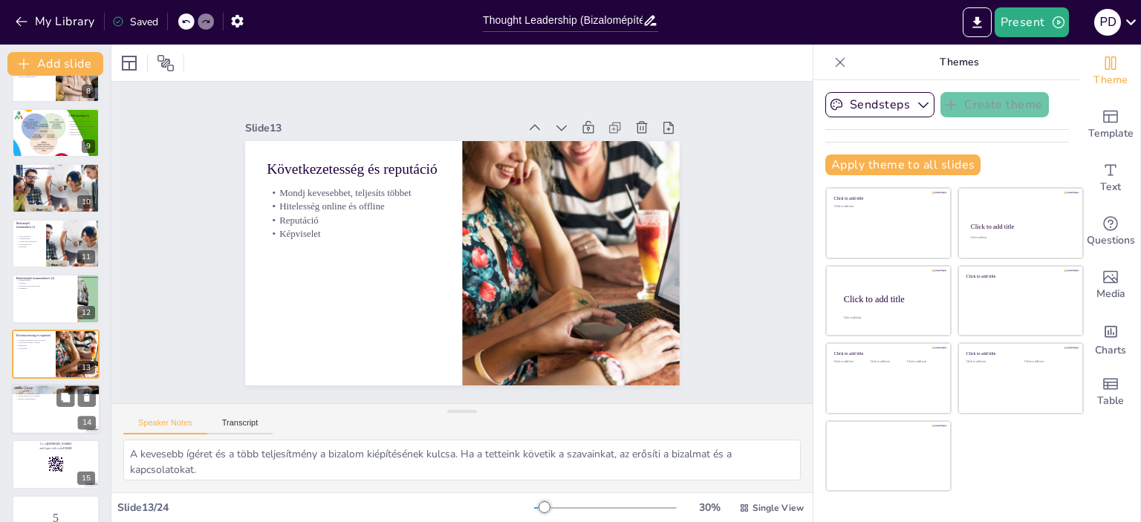
scroll to position [476, 0]
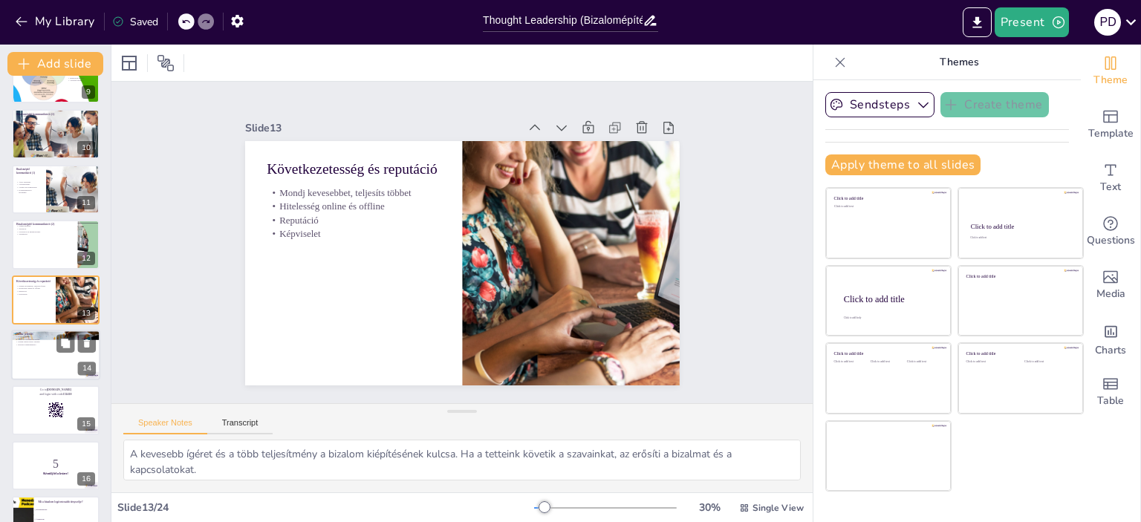
drag, startPoint x: 45, startPoint y: 369, endPoint x: 39, endPoint y: 375, distance: 8.5
click at [40, 373] on div at bounding box center [55, 355] width 89 height 51
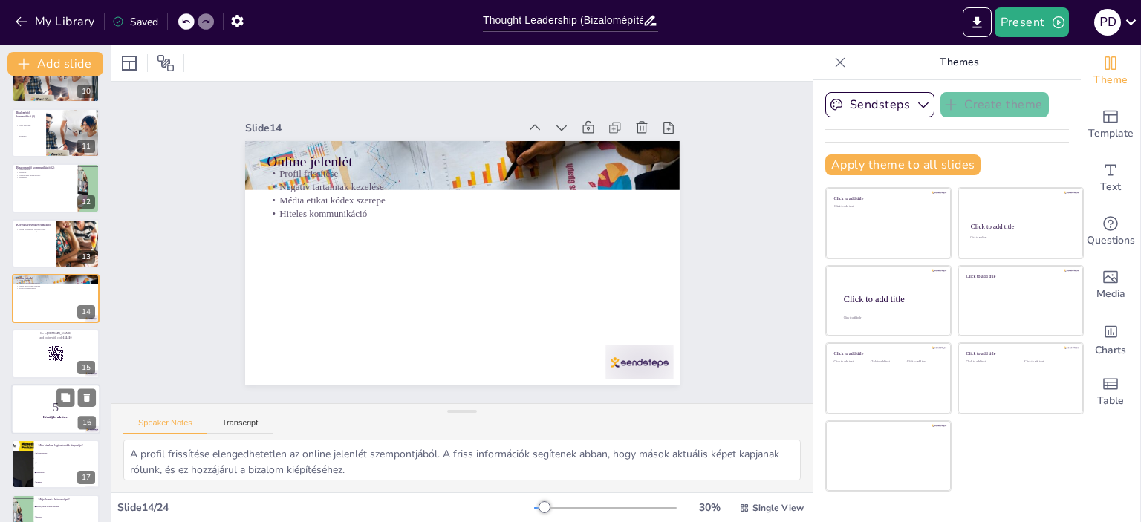
click at [35, 384] on div "5 Készülj fel a kvízre!" at bounding box center [55, 384] width 89 height 0
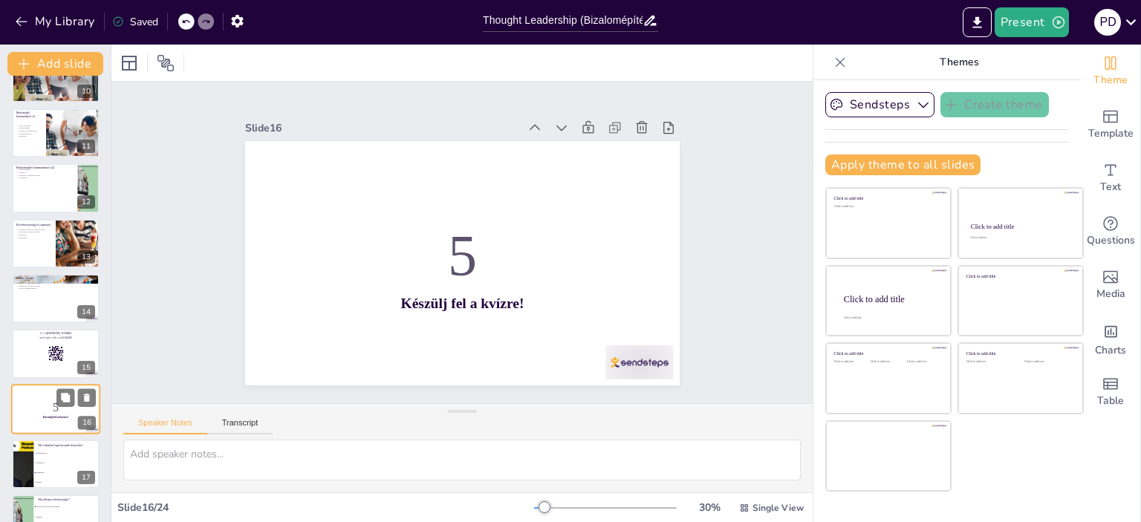
scroll to position [642, 0]
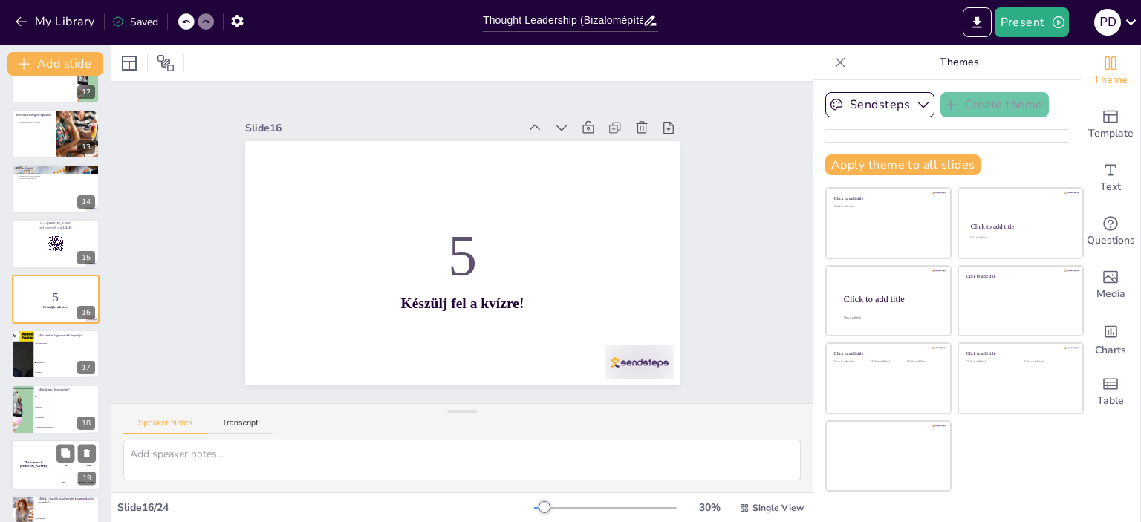
click at [55, 454] on div "The winner is Niels 🏆" at bounding box center [33, 465] width 45 height 51
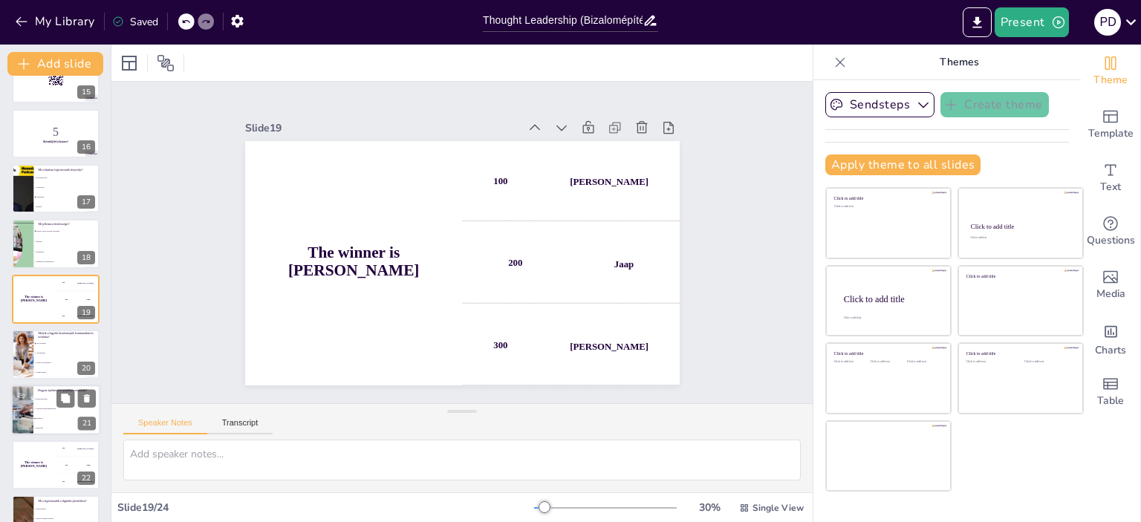
scroll to position [898, 0]
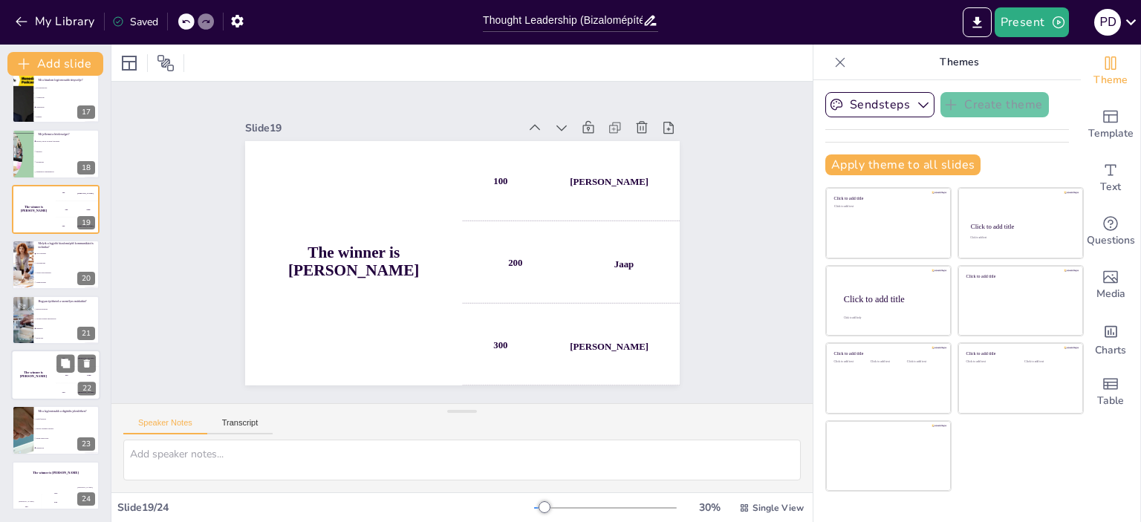
click at [52, 389] on div "The winner is Niels 🏆" at bounding box center [33, 375] width 45 height 51
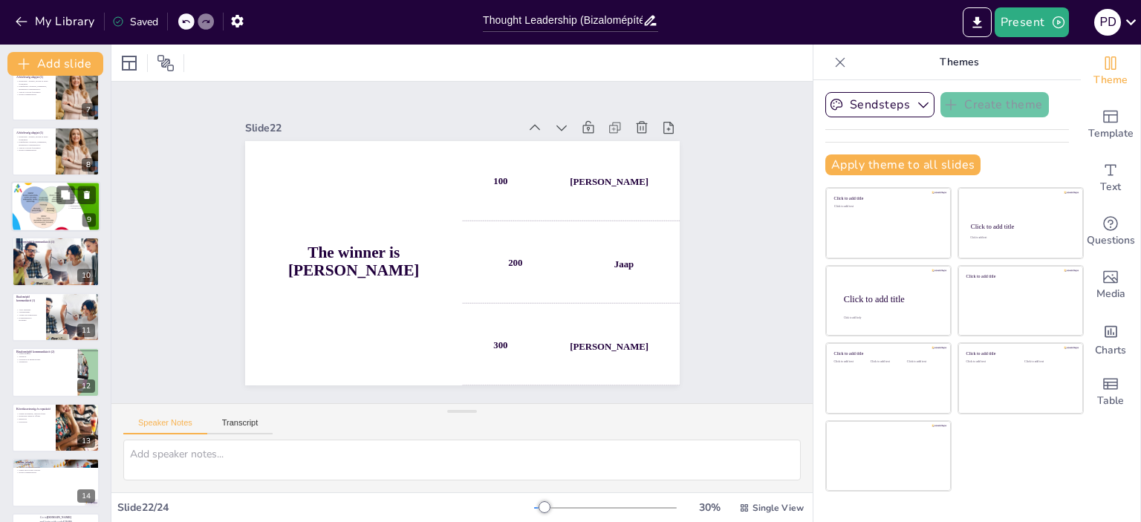
scroll to position [303, 0]
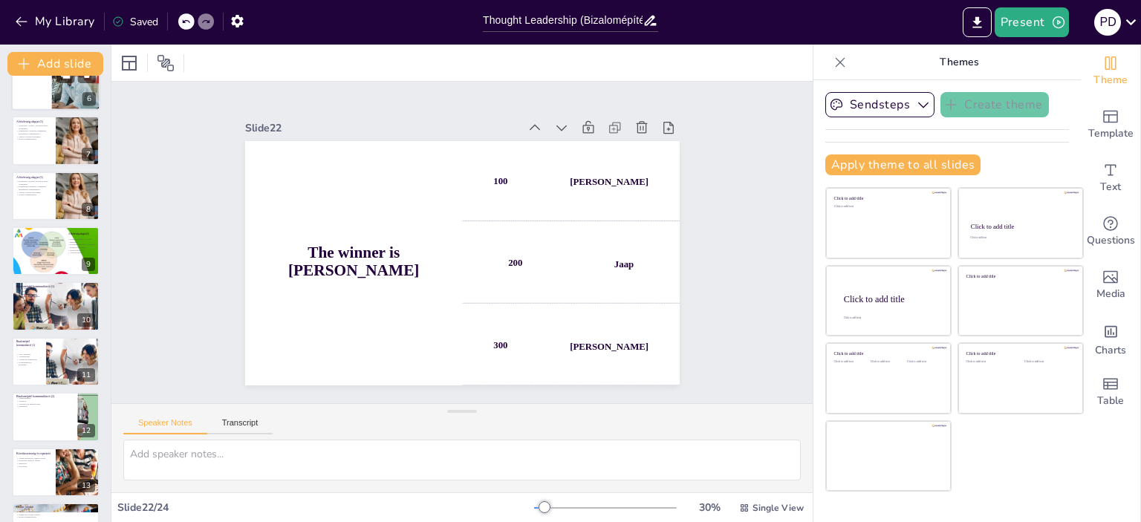
click at [39, 183] on p "Hitelesség = értékek, szavak és tettek összhangja" at bounding box center [33, 182] width 35 height 5
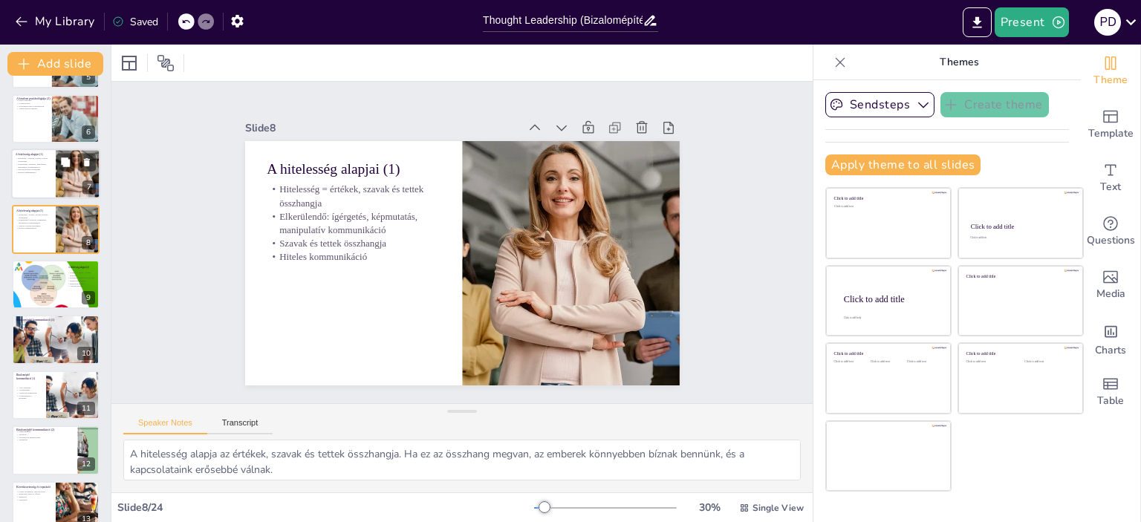
scroll to position [274, 0]
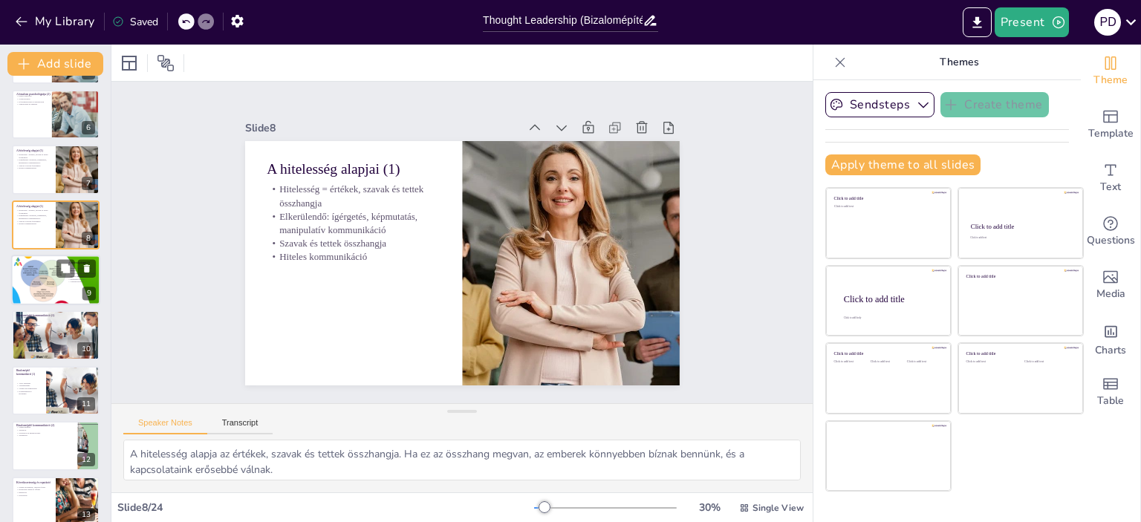
click at [51, 270] on div at bounding box center [56, 280] width 90 height 51
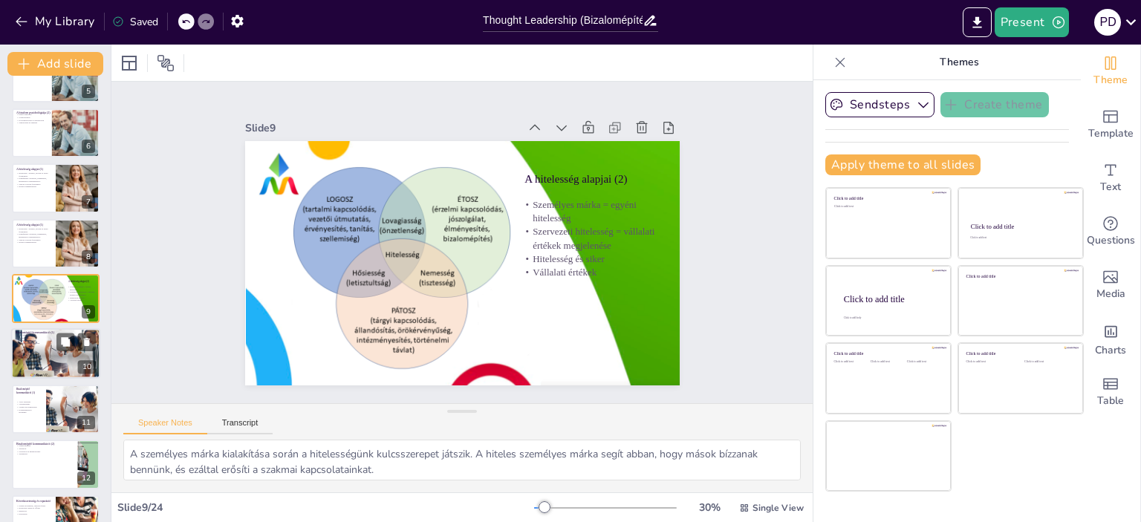
click at [48, 347] on div at bounding box center [55, 354] width 89 height 51
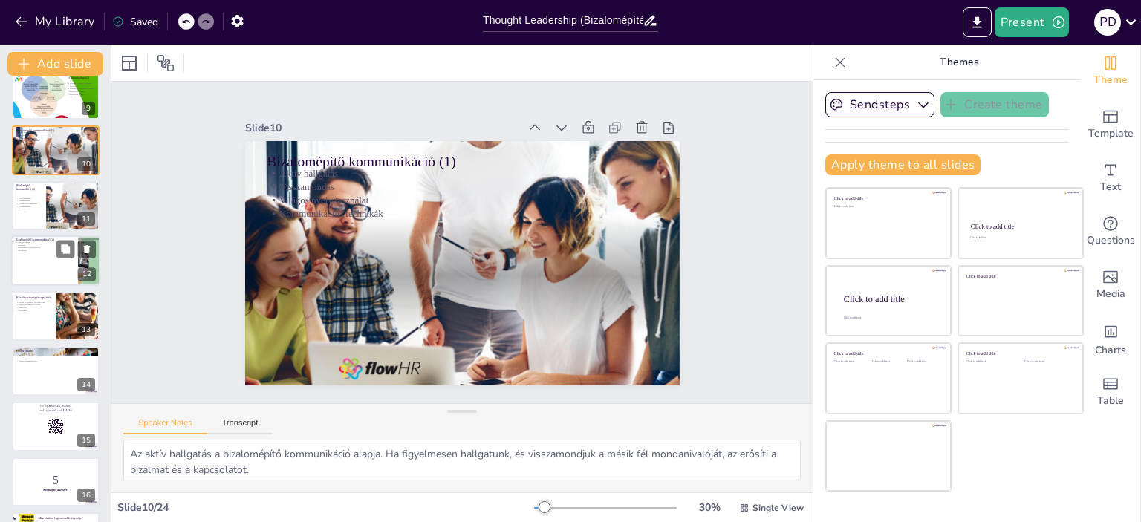
click at [44, 273] on div at bounding box center [55, 261] width 89 height 51
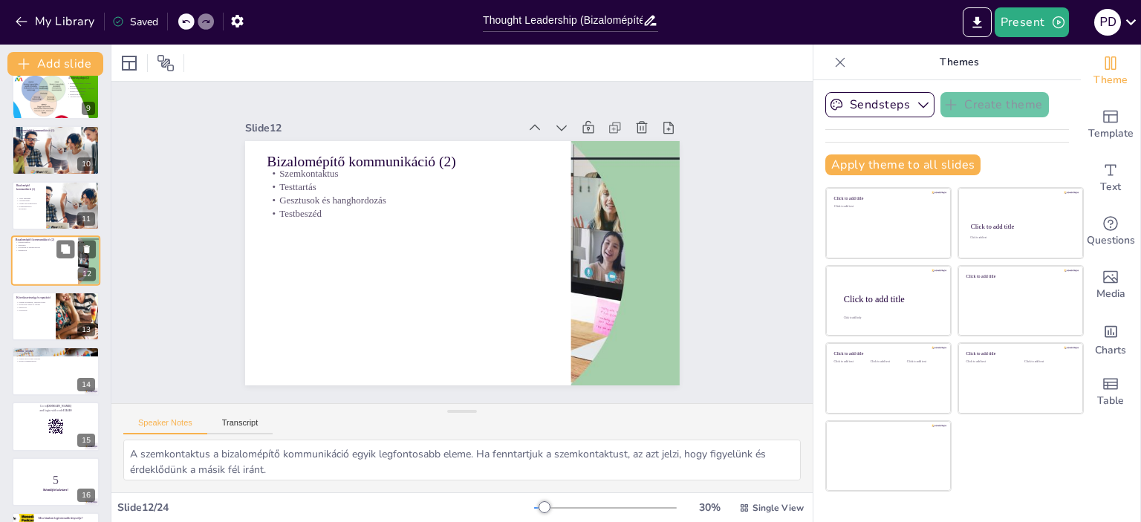
scroll to position [421, 0]
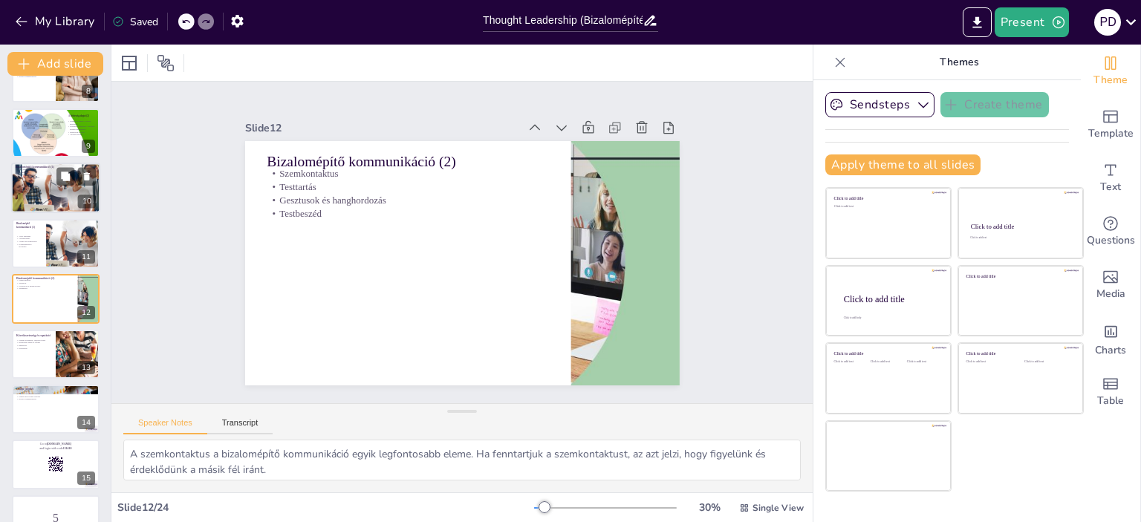
click at [39, 193] on div at bounding box center [55, 188] width 89 height 51
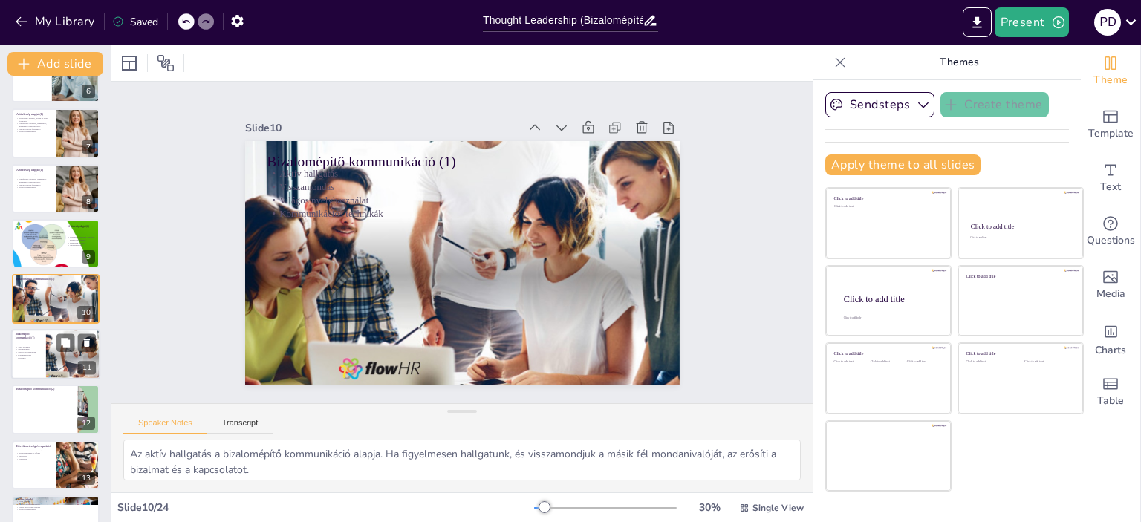
click at [27, 359] on div "Aktív hallgatás Visszamondás Világos nyelvhasználat Kommunikációs technikák" at bounding box center [27, 352] width 22 height 20
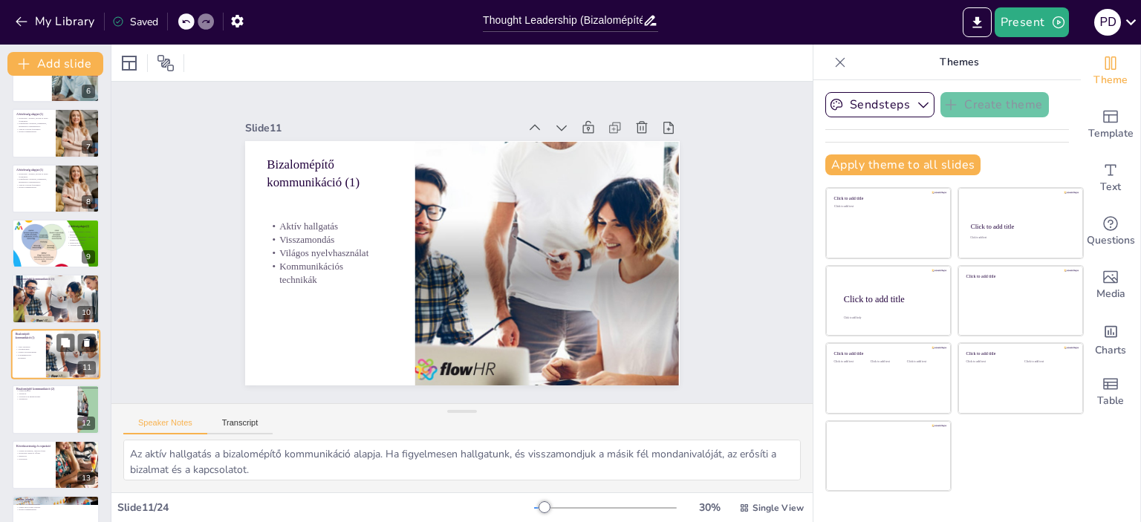
scroll to position [366, 0]
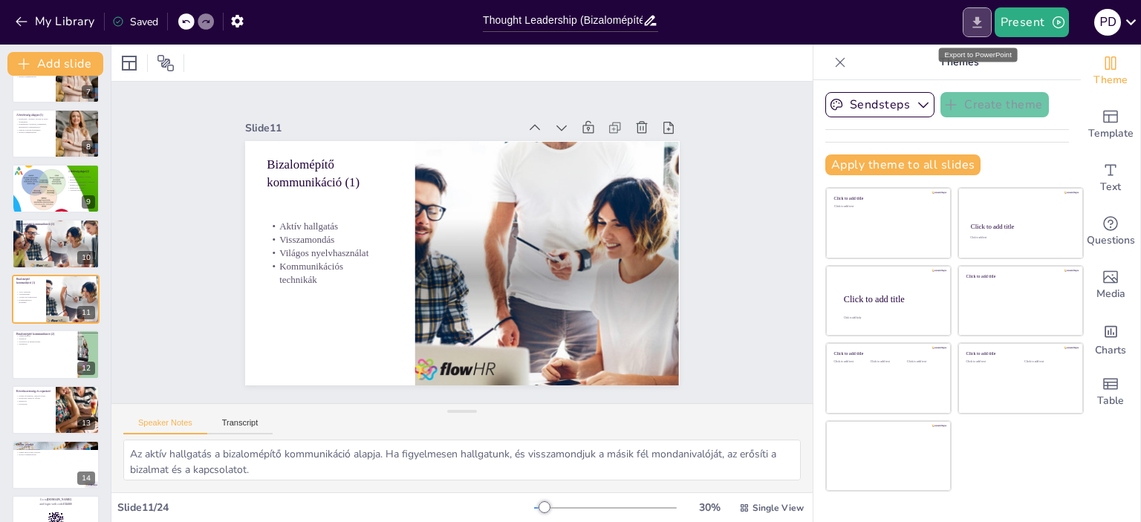
click at [973, 25] on icon "Export to PowerPoint" at bounding box center [978, 23] width 16 height 16
click at [58, 350] on button at bounding box center [65, 343] width 18 height 18
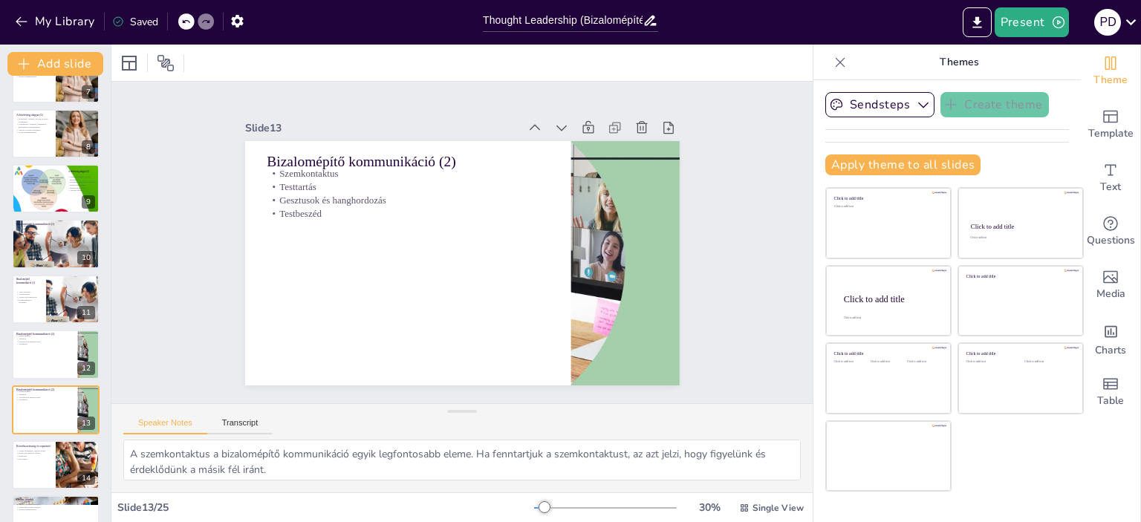
scroll to position [476, 0]
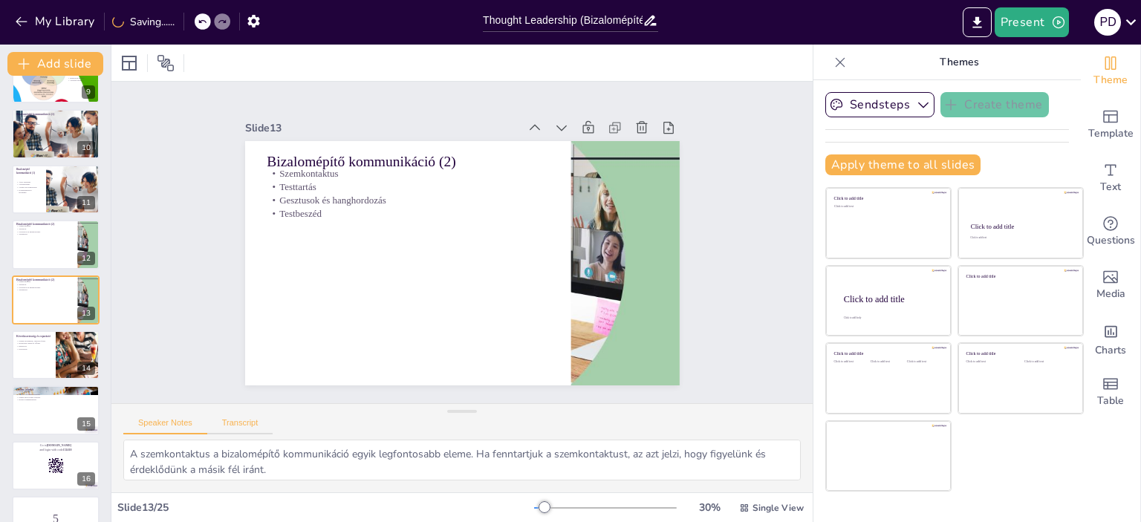
click at [253, 419] on button "Transcript" at bounding box center [240, 426] width 66 height 16
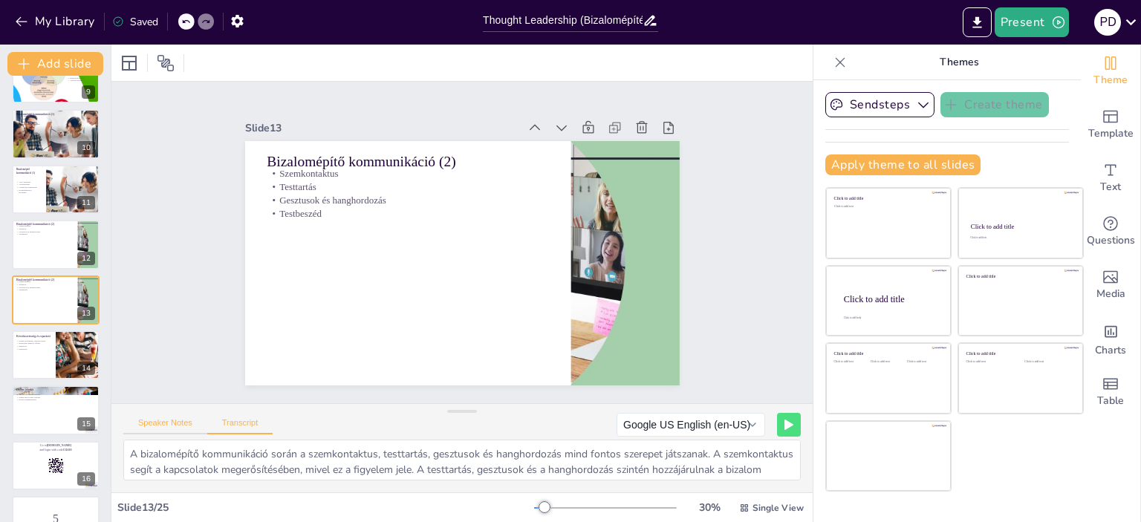
click at [184, 425] on button "Speaker Notes" at bounding box center [165, 426] width 84 height 16
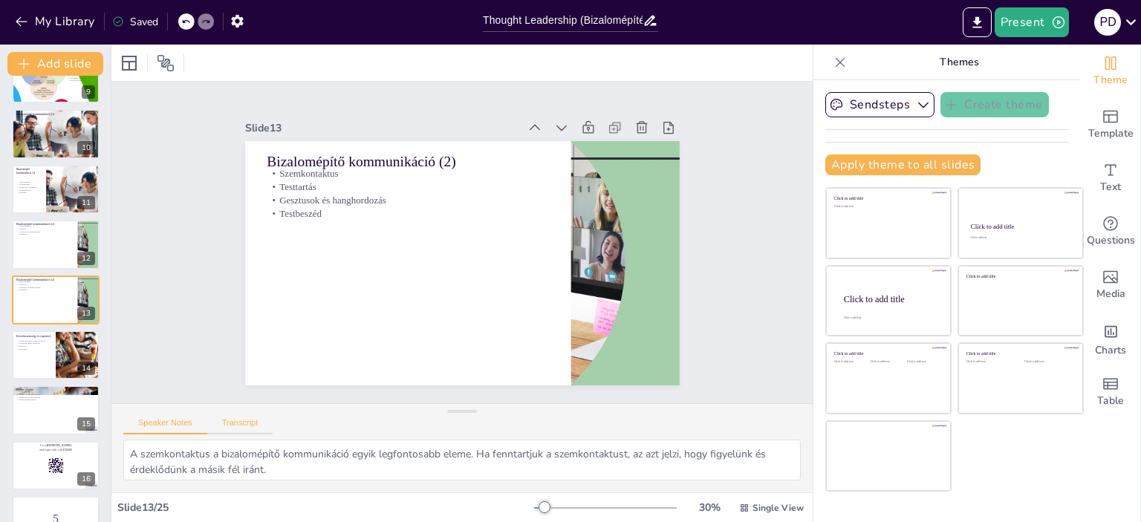
click at [254, 432] on button "Transcript" at bounding box center [240, 426] width 66 height 16
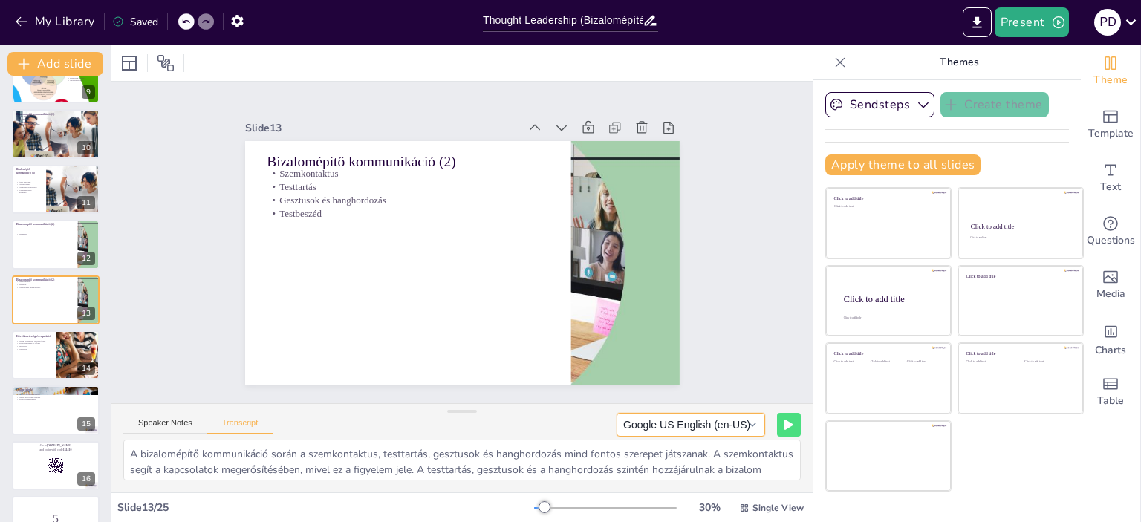
click at [741, 424] on button "Google US English (en-US)" at bounding box center [691, 425] width 149 height 24
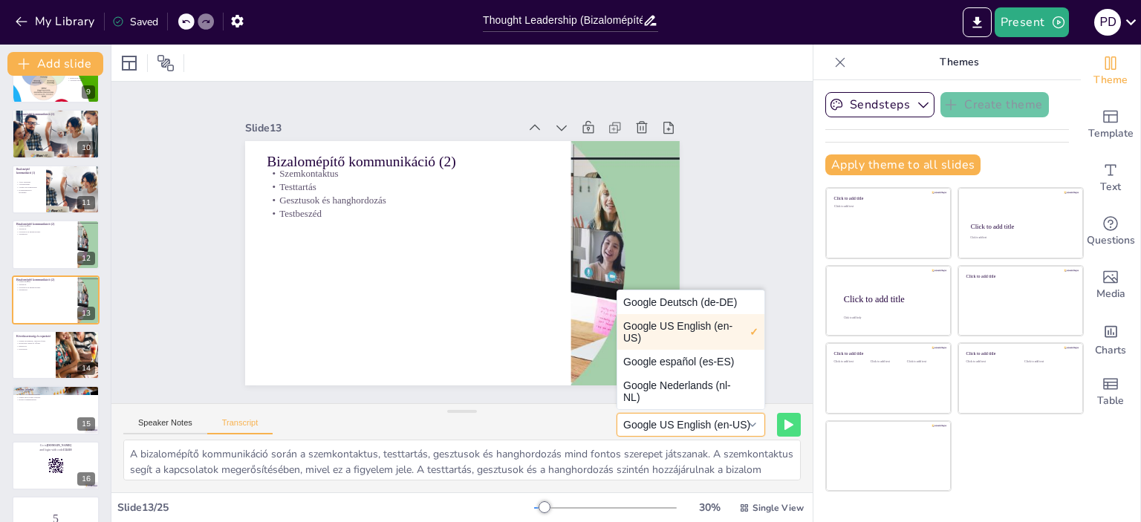
click at [742, 424] on button "Google US English (en-US)" at bounding box center [691, 425] width 149 height 24
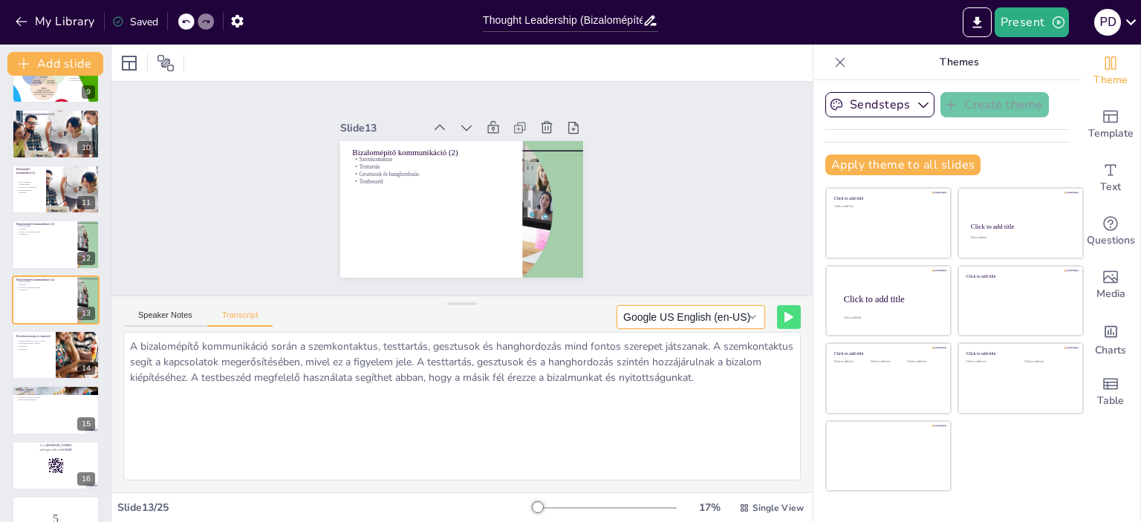
drag, startPoint x: 462, startPoint y: 411, endPoint x: 476, endPoint y: 301, distance: 110.9
click at [482, 302] on div "Speaker Notes Transcript Google US English (en-US) Google Deutsch (de-DE) Googl…" at bounding box center [461, 394] width 701 height 197
click at [177, 314] on button "Speaker Notes" at bounding box center [165, 318] width 84 height 16
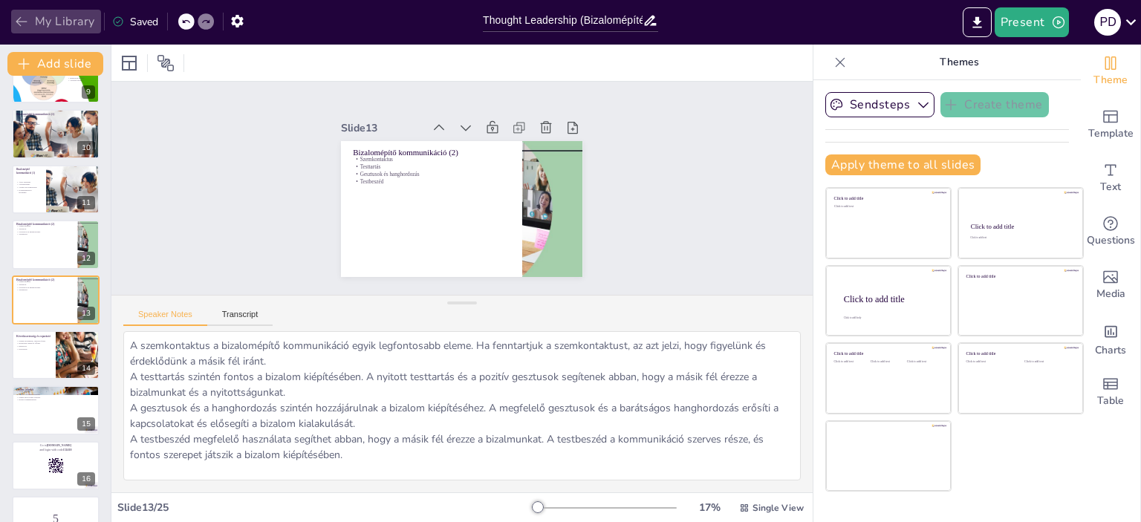
click at [65, 18] on button "My Library" at bounding box center [56, 22] width 90 height 24
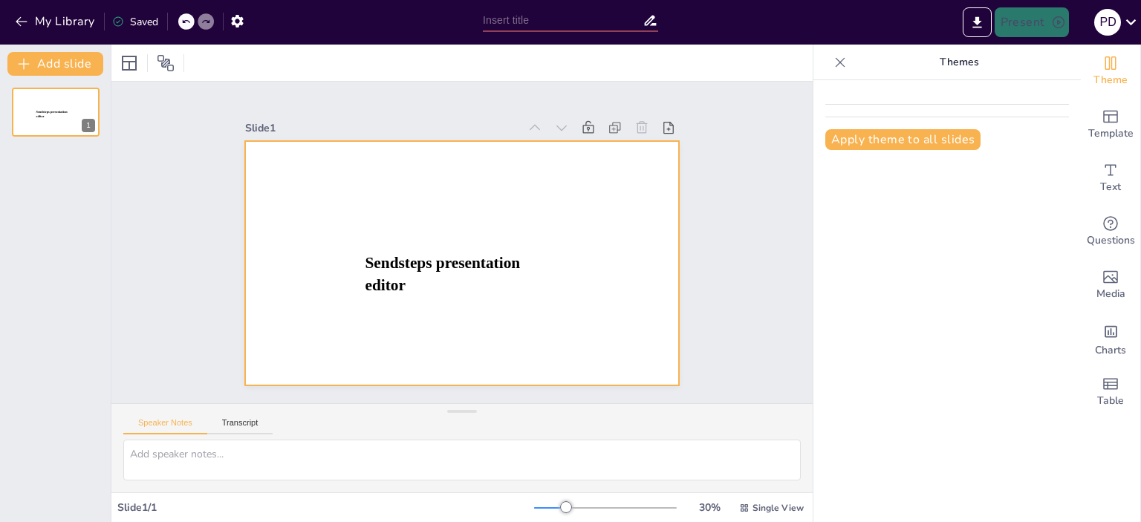
type input "Thought Leadership – Bizalomépítés és Hitelességmenedzsment"
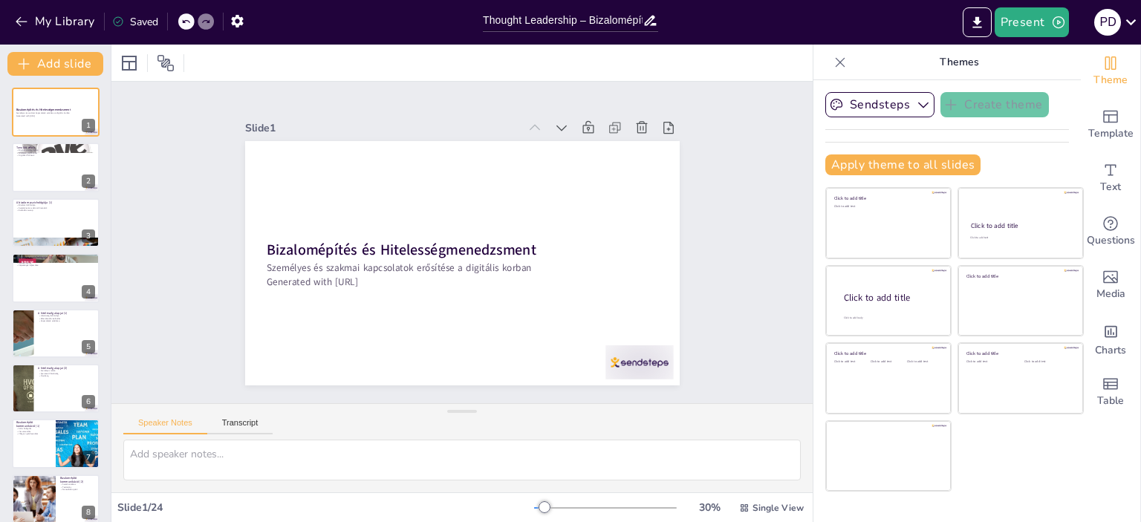
checkbox input "true"
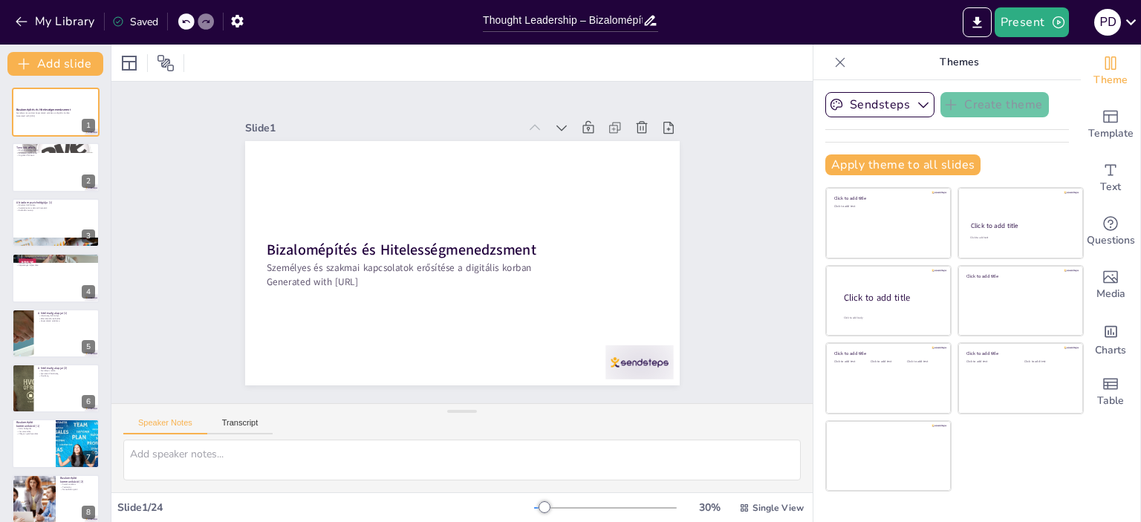
checkbox input "true"
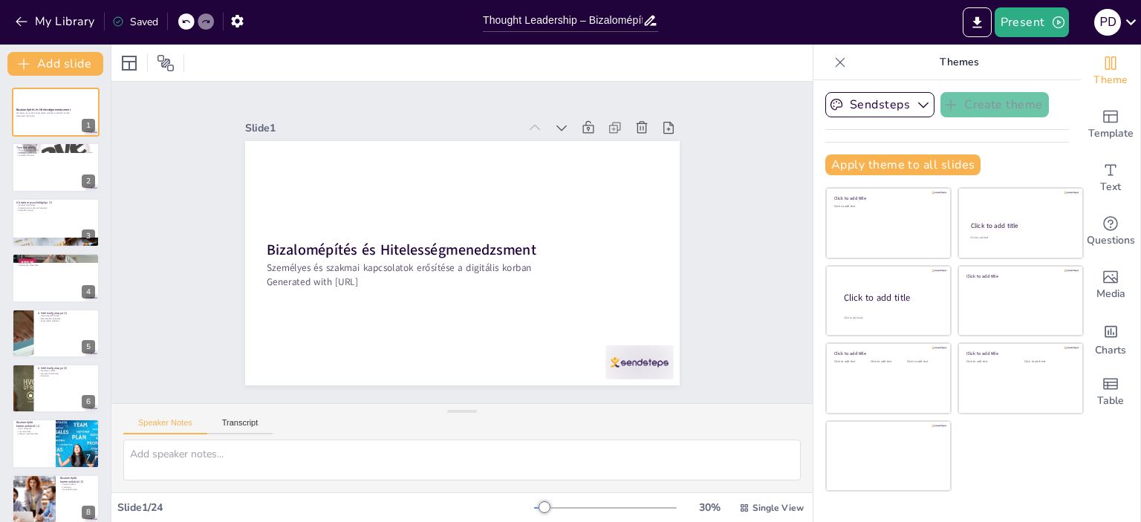
checkbox input "true"
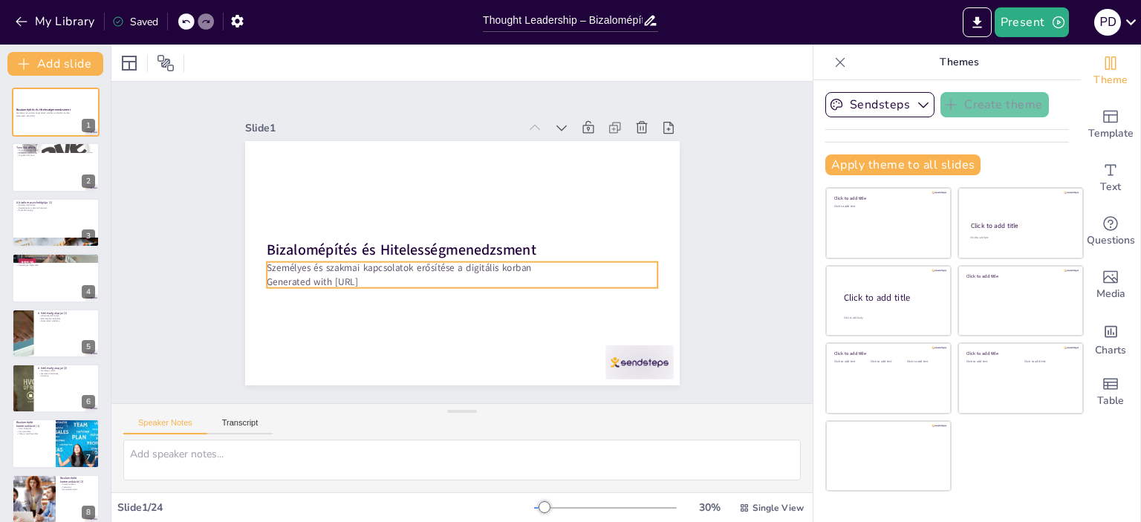
checkbox input "true"
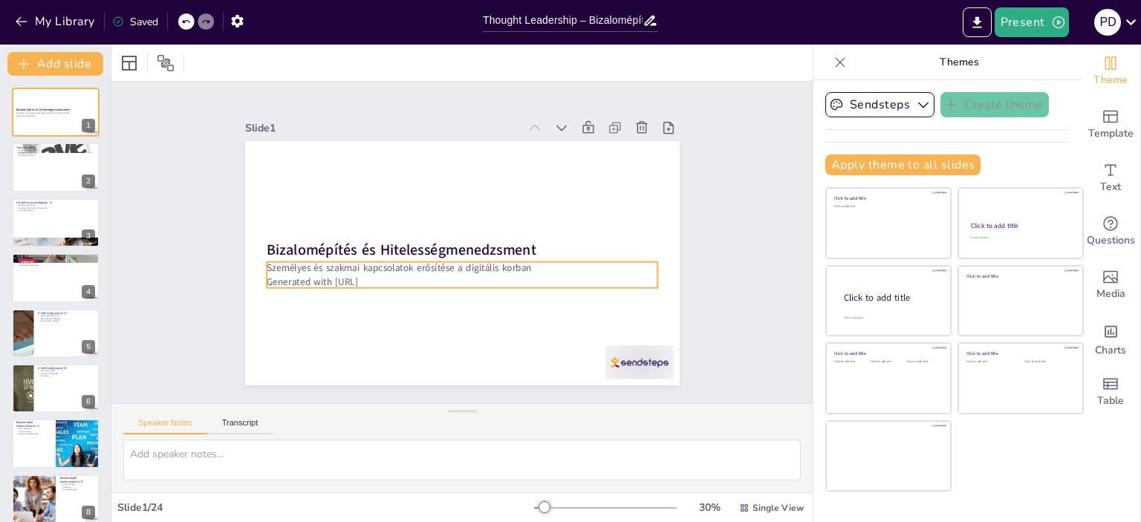
checkbox input "true"
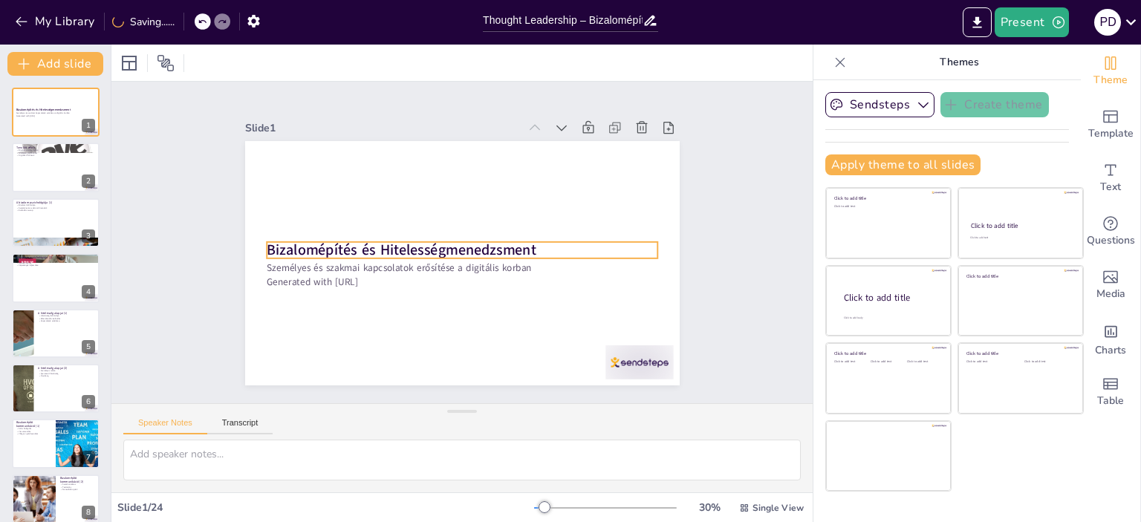
checkbox input "true"
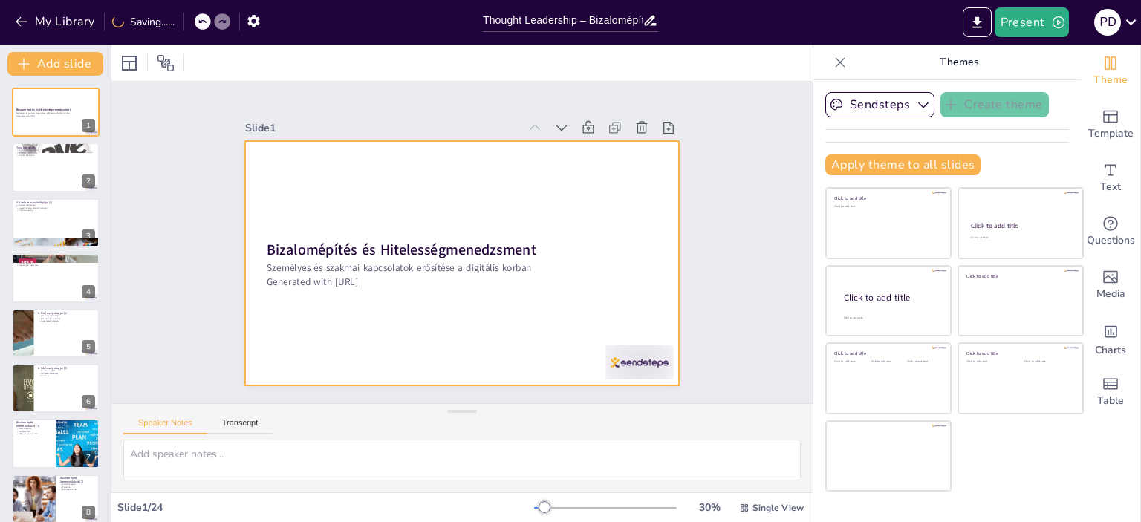
checkbox input "true"
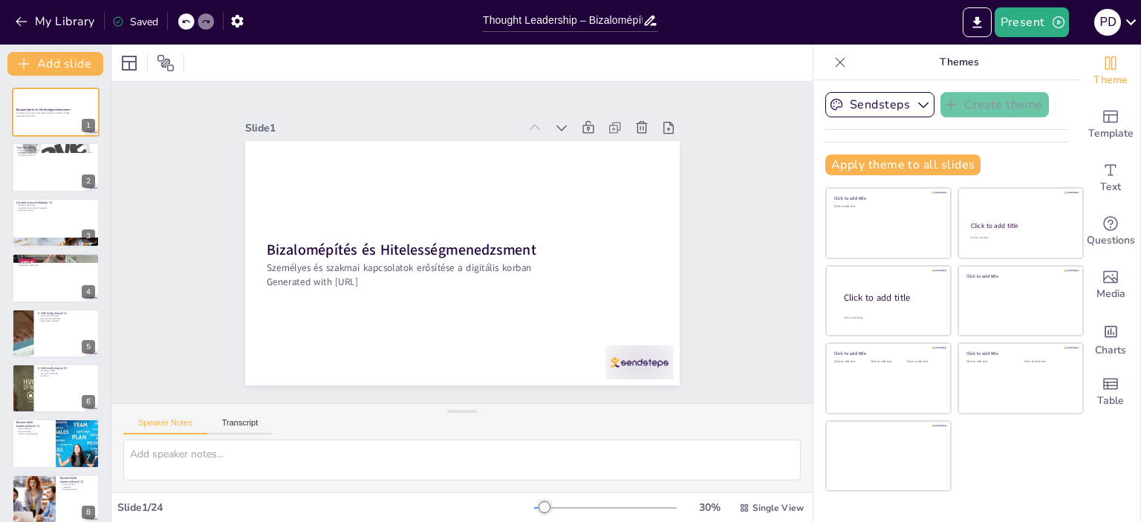
checkbox input "true"
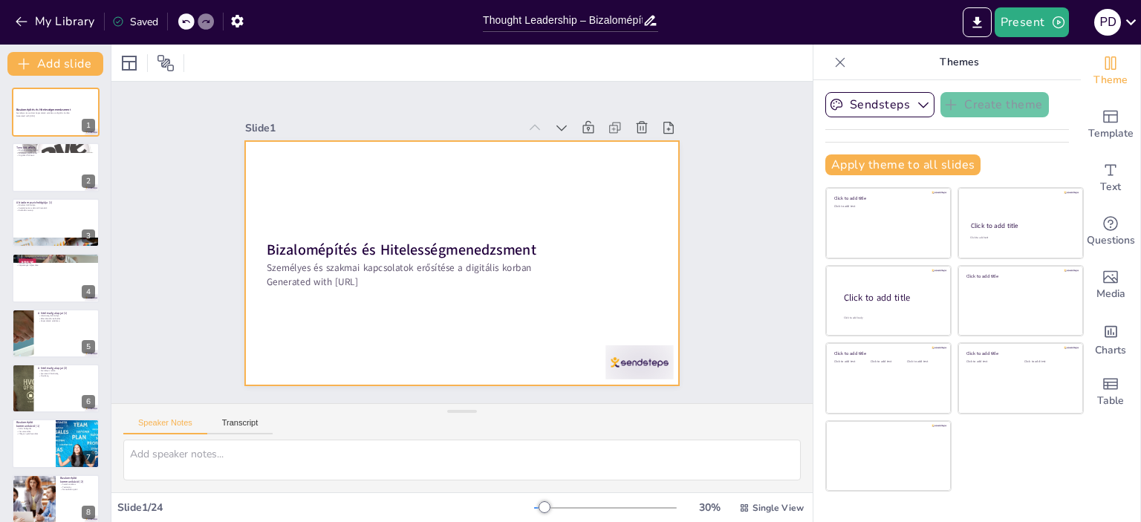
checkbox input "true"
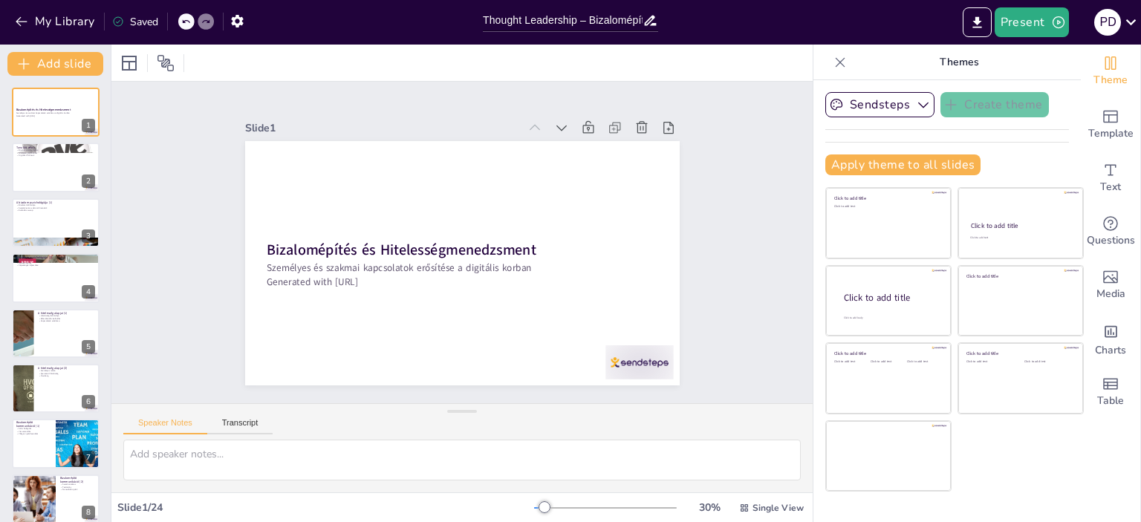
checkbox input "true"
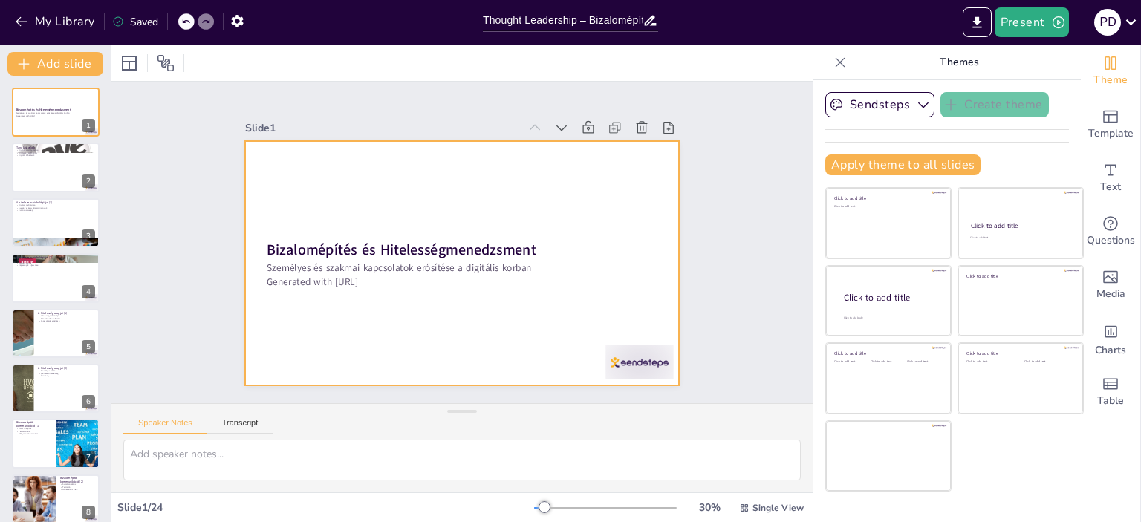
checkbox input "true"
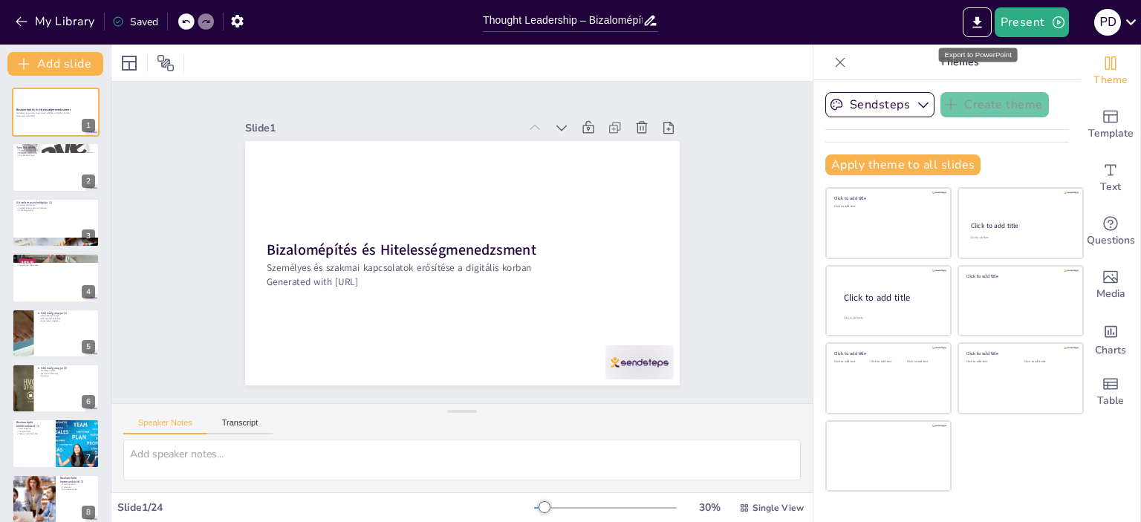
checkbox input "true"
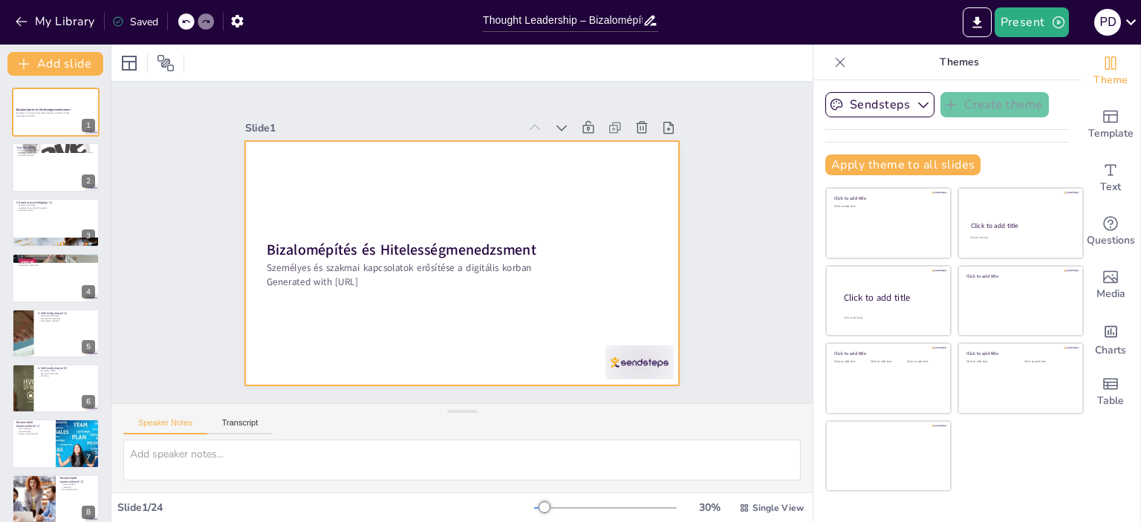
checkbox input "true"
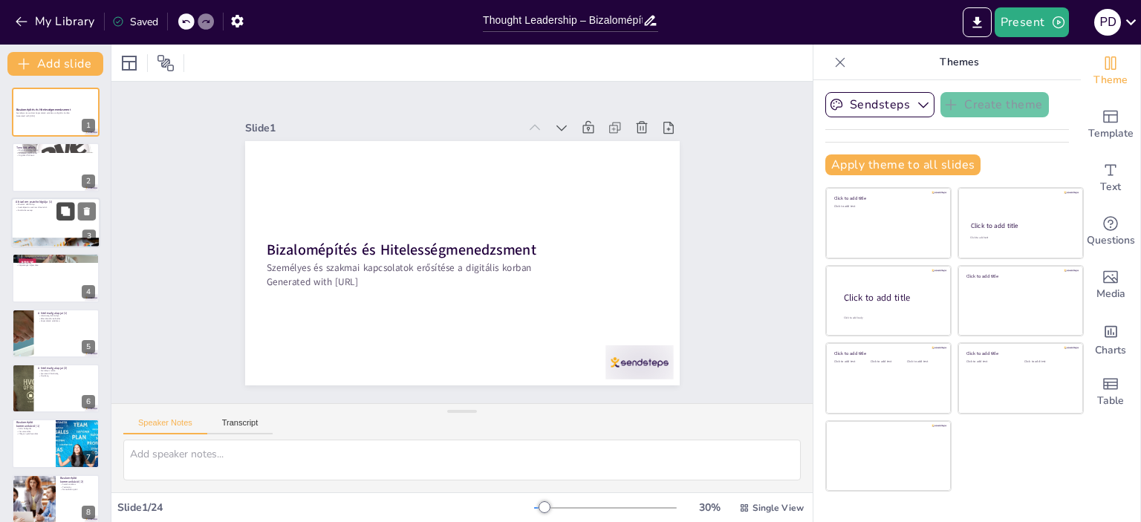
checkbox input "true"
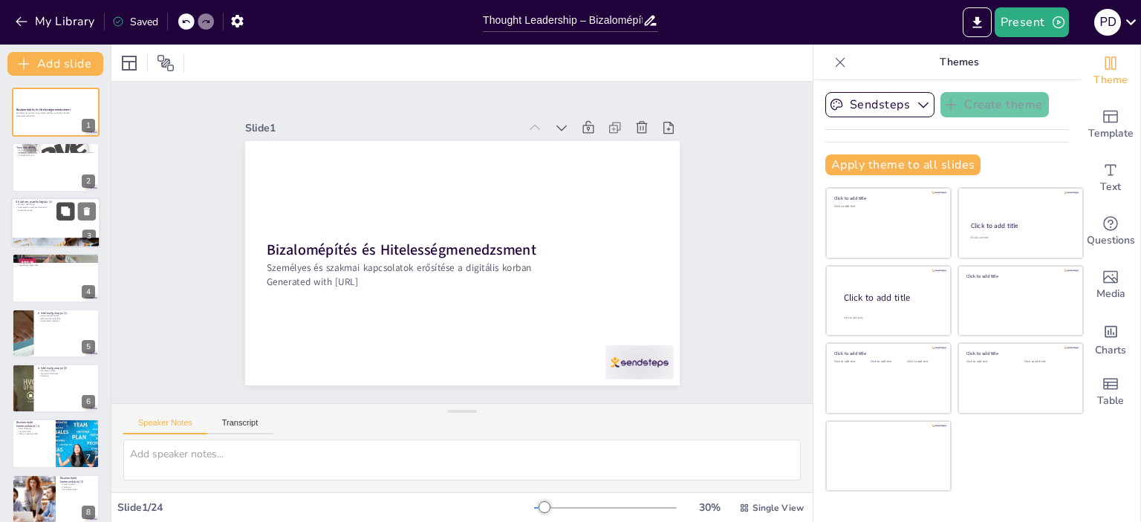
checkbox input "true"
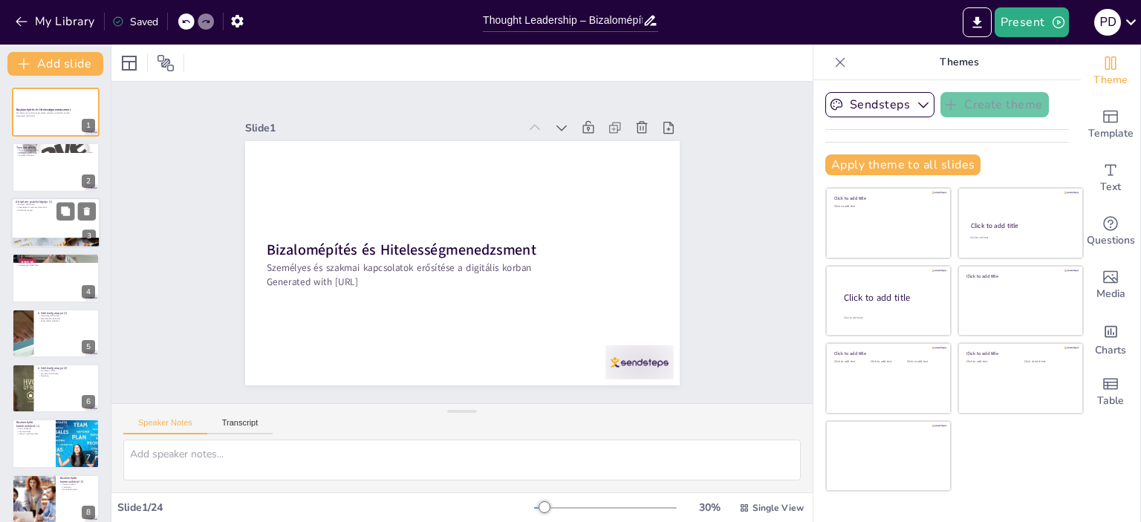
checkbox input "true"
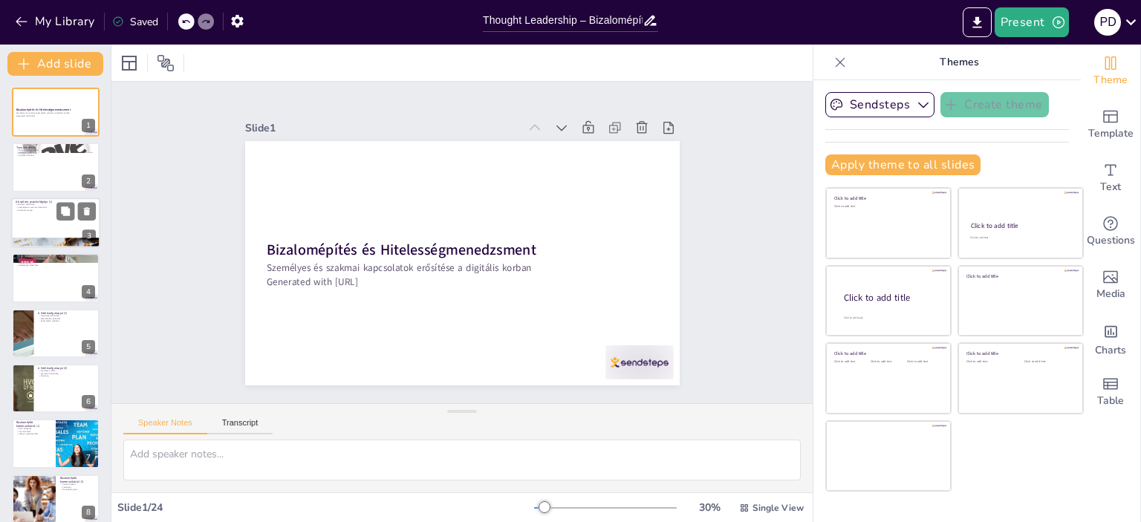
click at [51, 206] on p "Személyes és szakmai dimenziók" at bounding box center [56, 207] width 80 height 3
type textarea "A bizalom definíciójának megértése segít a hallgatóknak abban, hogy tudatosan é…"
checkbox input "true"
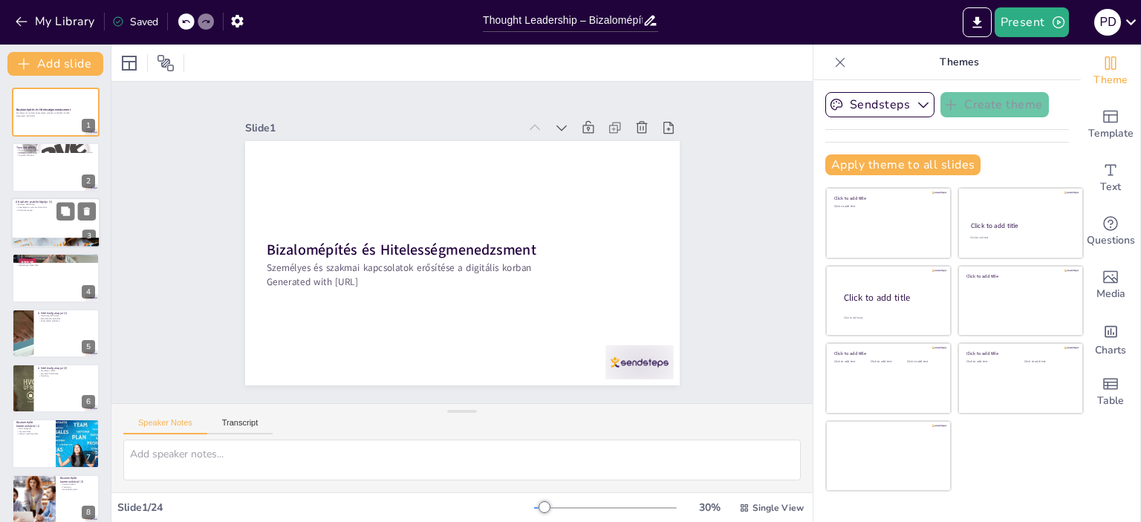
checkbox input "true"
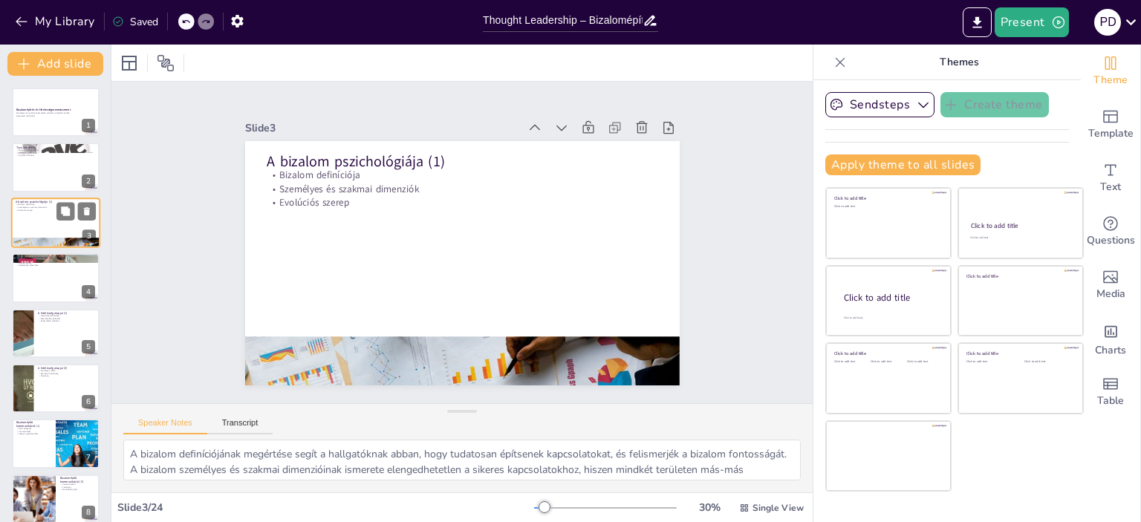
checkbox input "true"
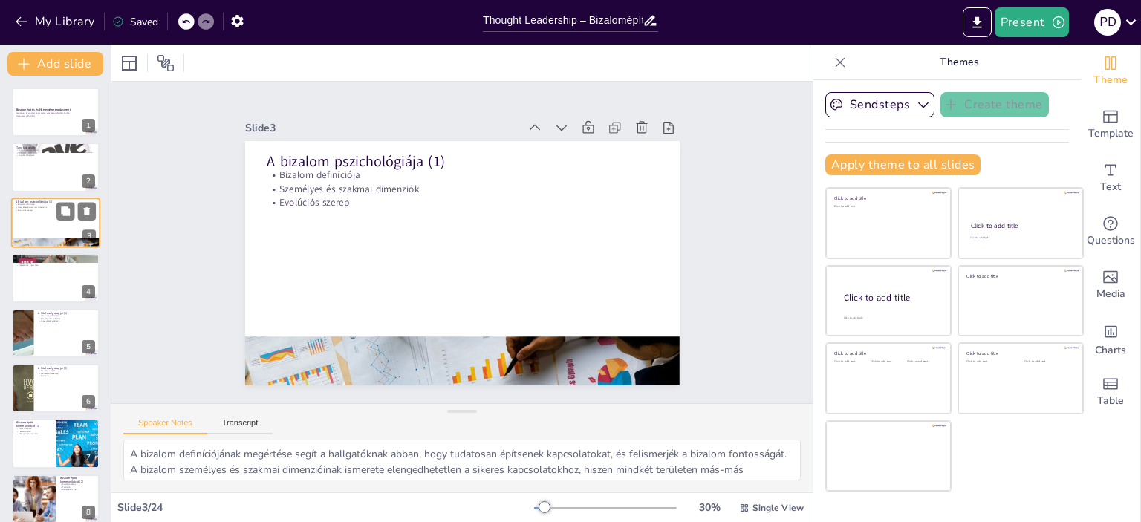
checkbox input "true"
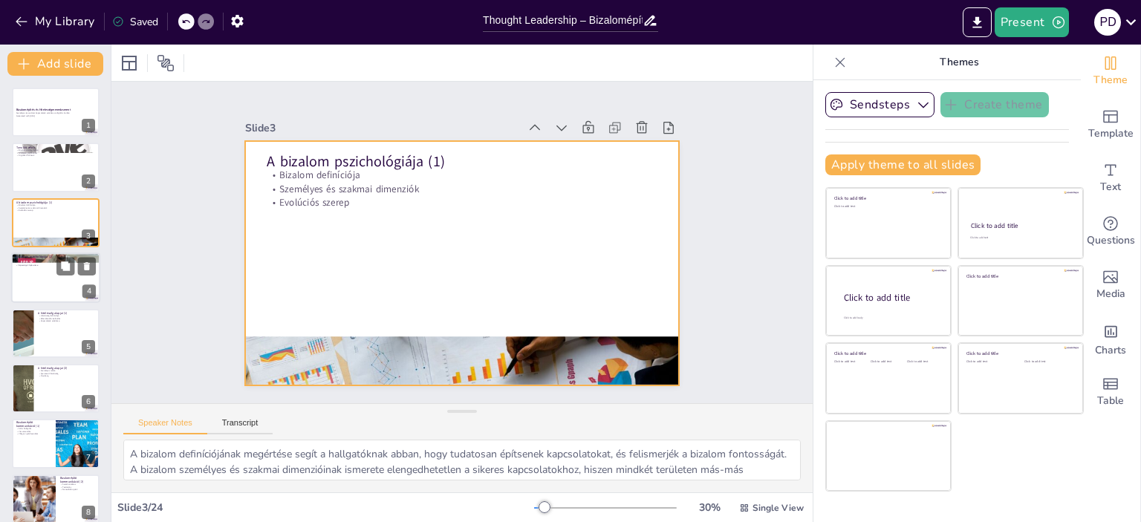
checkbox input "true"
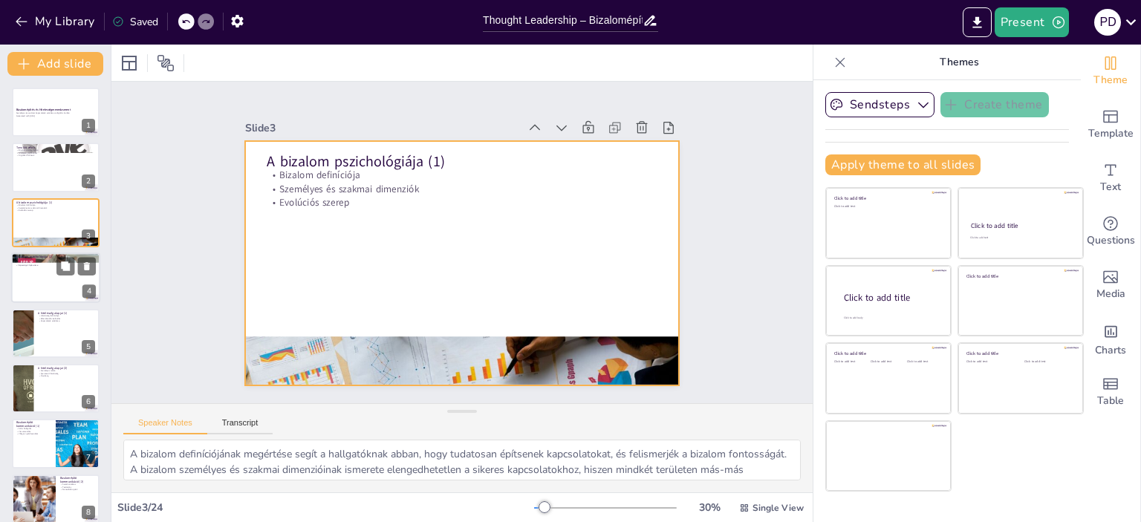
checkbox input "true"
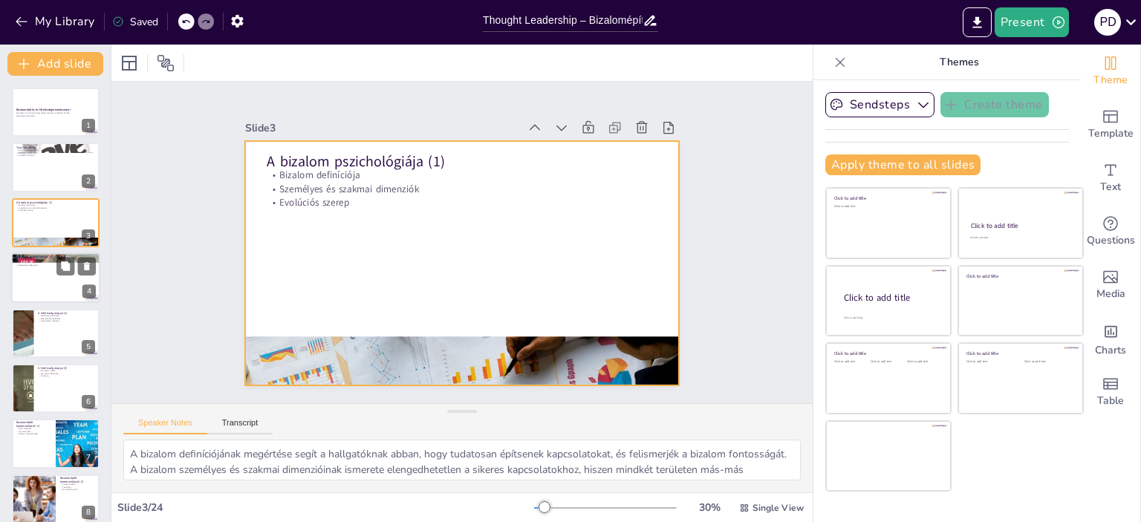
checkbox input "true"
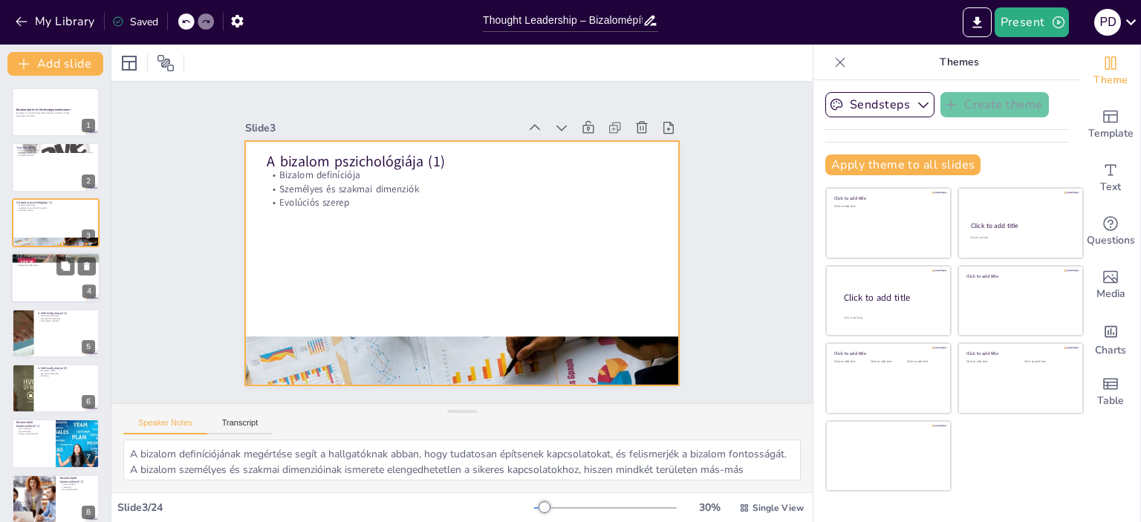
checkbox input "true"
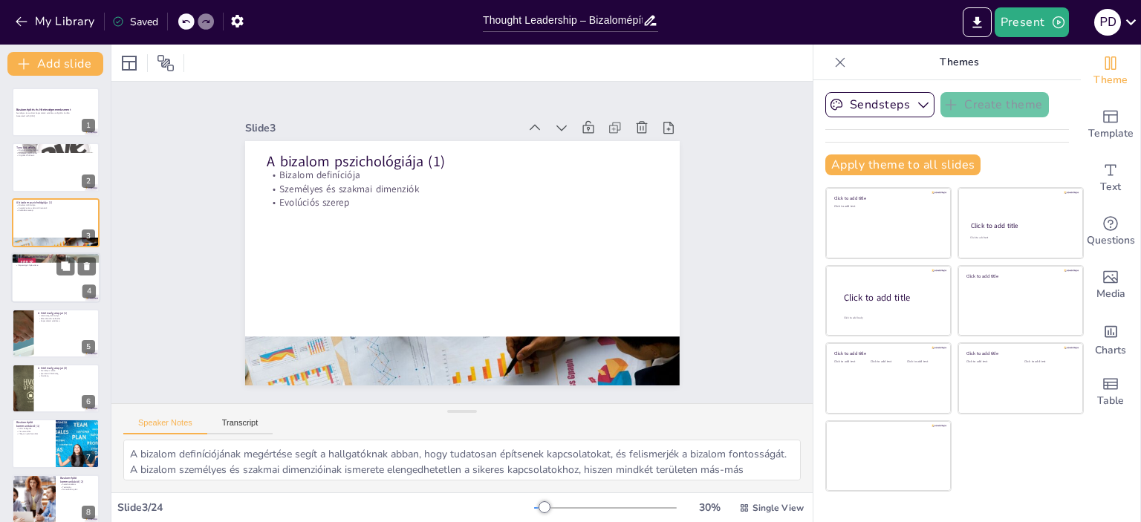
click at [51, 279] on div at bounding box center [55, 278] width 89 height 51
type textarea "A bizalom kialakításához szükséges fontos tényezők ismerete elengedhetetlen a h…"
checkbox input "true"
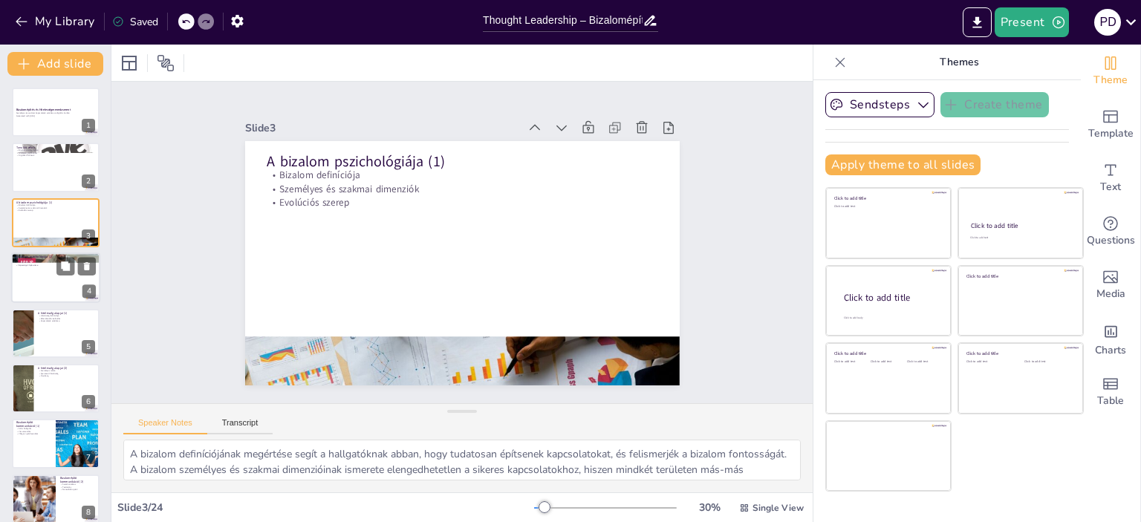
checkbox input "true"
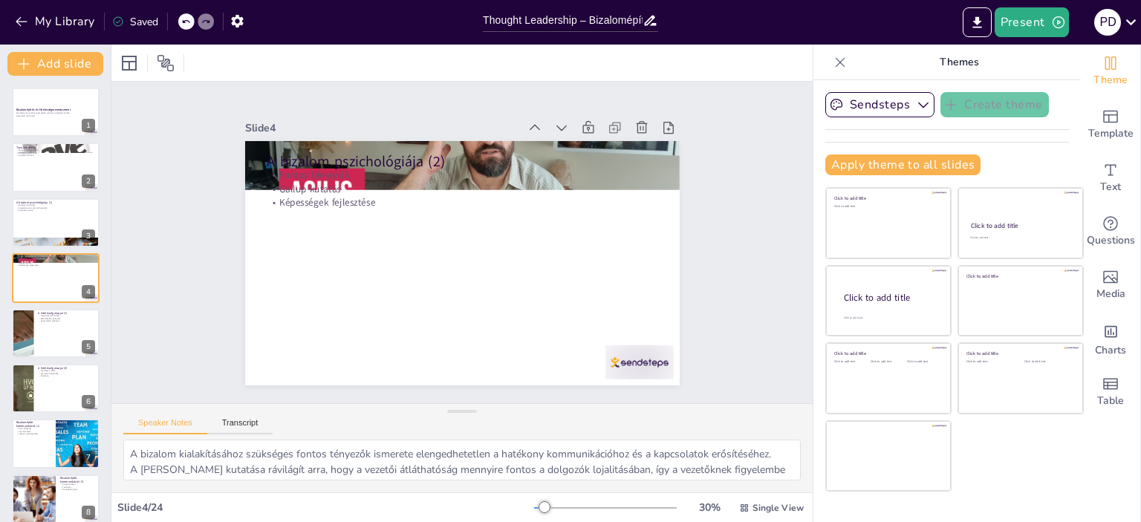
checkbox input "true"
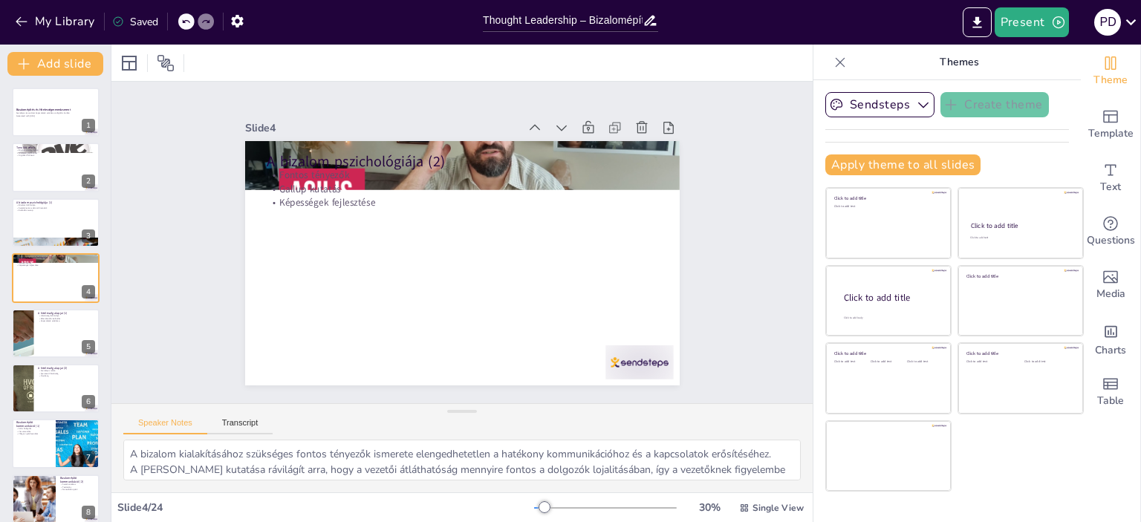
checkbox input "true"
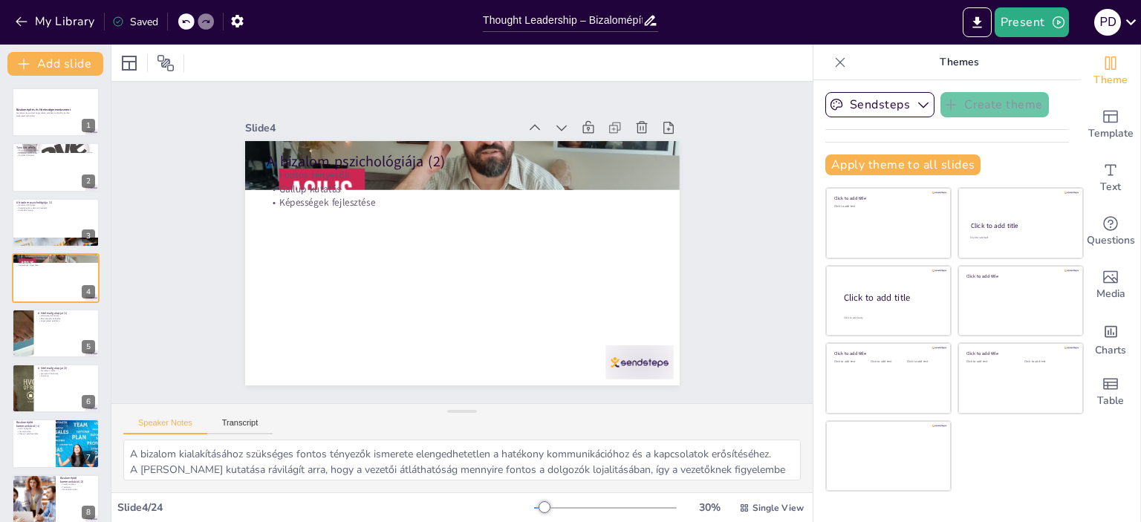
checkbox input "true"
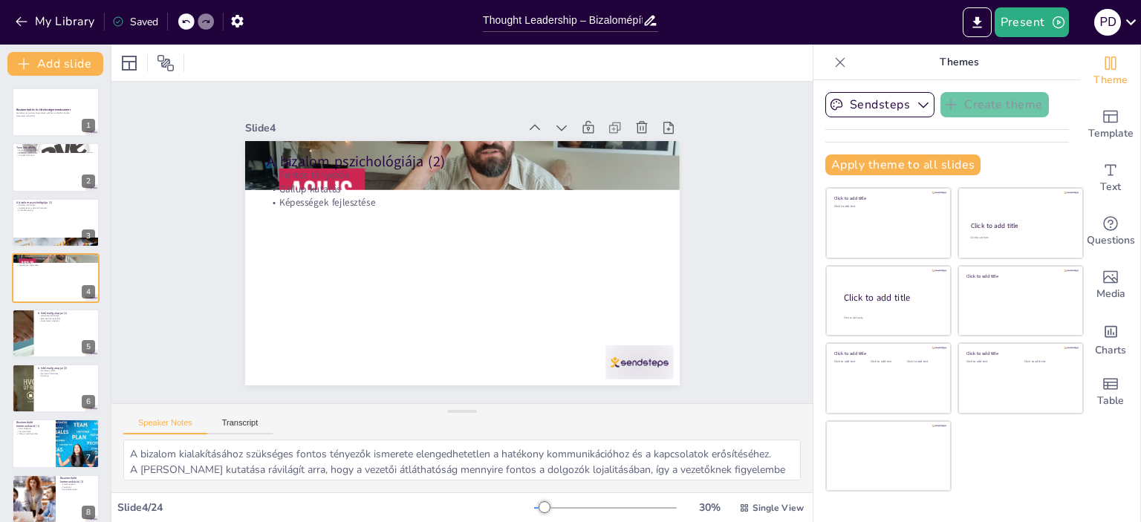
checkbox input "true"
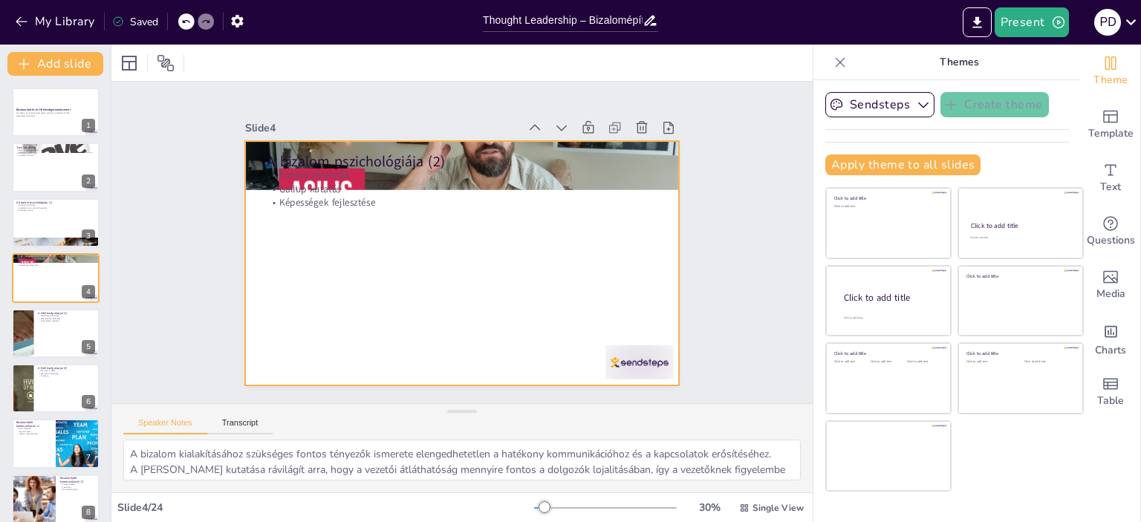
checkbox input "true"
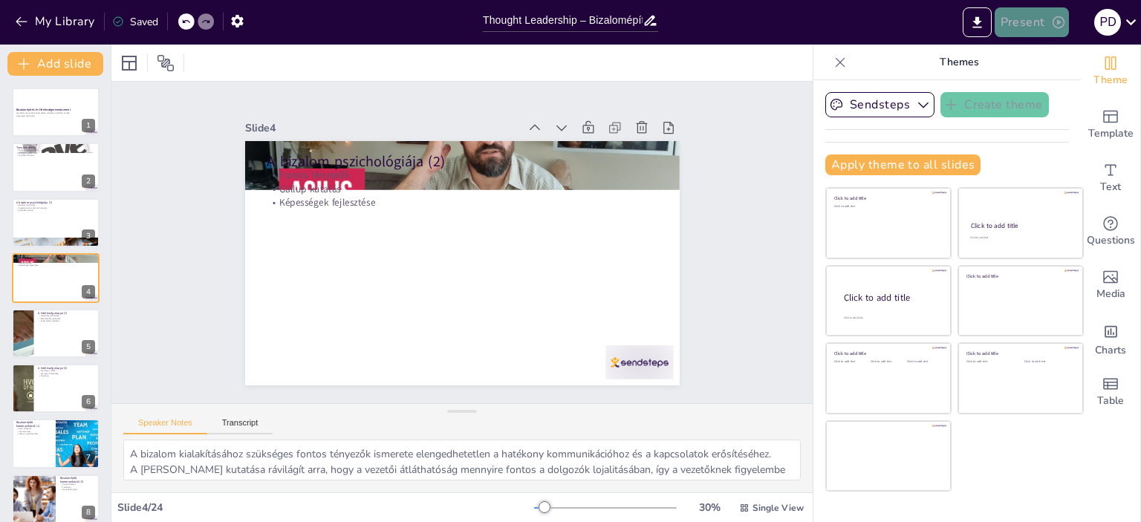
click at [1055, 25] on icon "button" at bounding box center [1058, 22] width 15 height 15
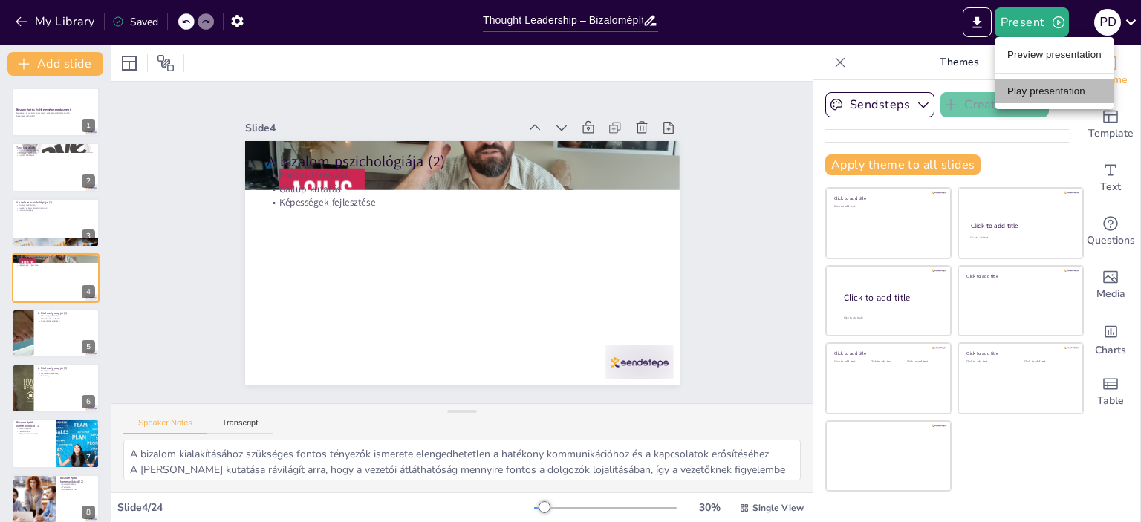
click at [1036, 86] on li "Play presentation" at bounding box center [1055, 92] width 118 height 24
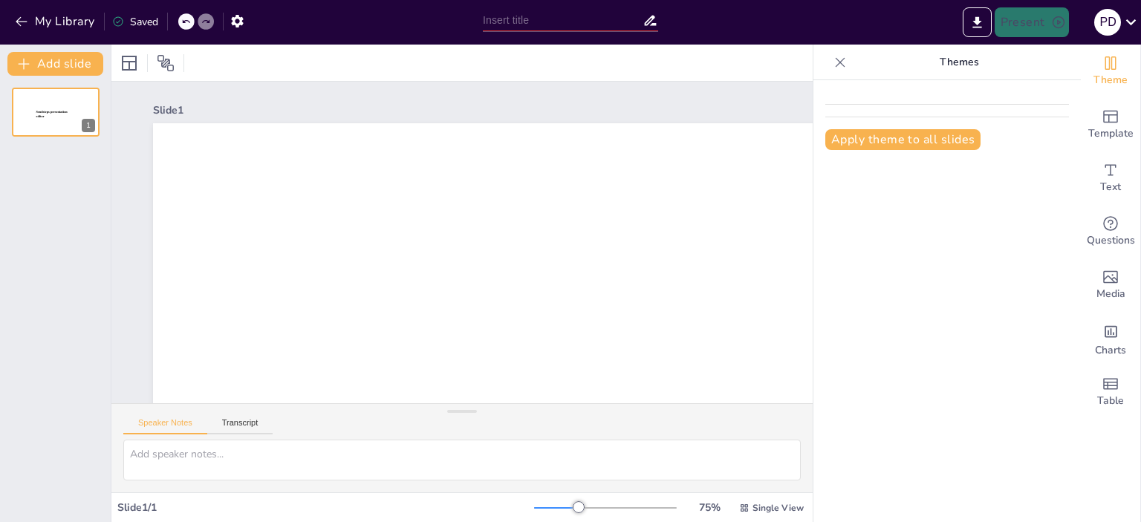
type input "Thought Leadership – Bizalomépítés és Hitelességmenedzsment"
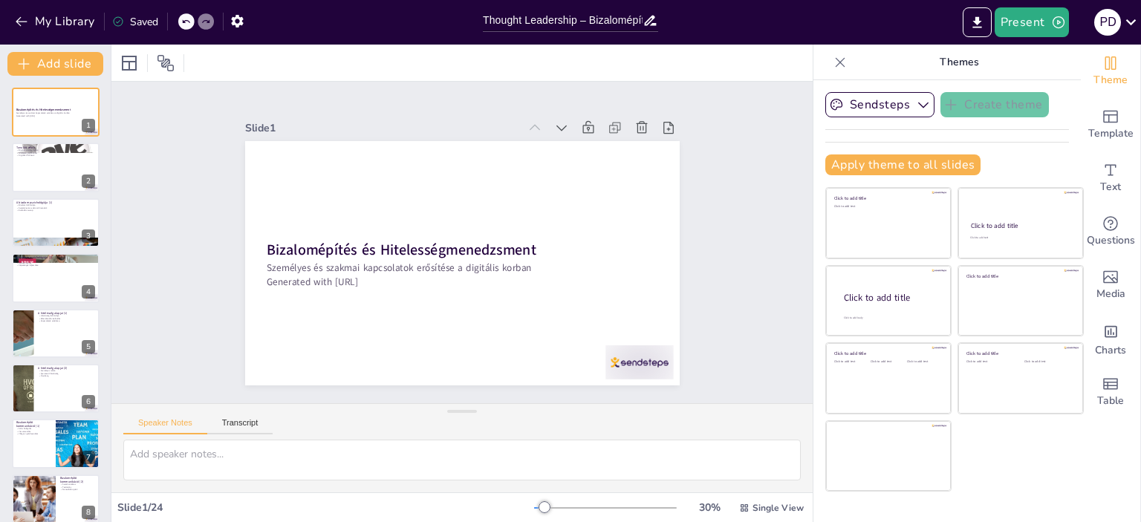
checkbox input "true"
